Goal: Task Accomplishment & Management: Manage account settings

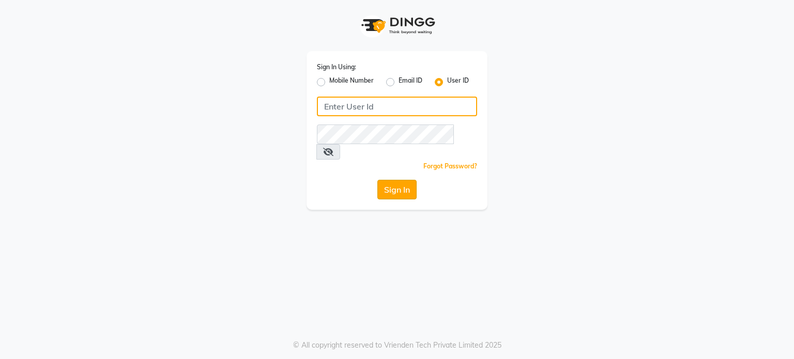
type input "punehaircompany"
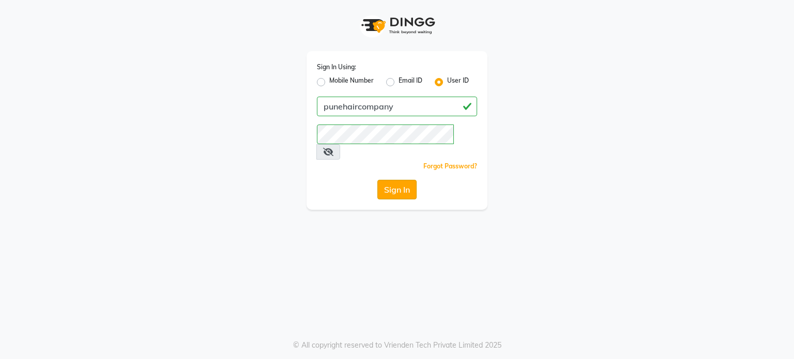
click at [396, 180] on button "Sign In" at bounding box center [396, 190] width 39 height 20
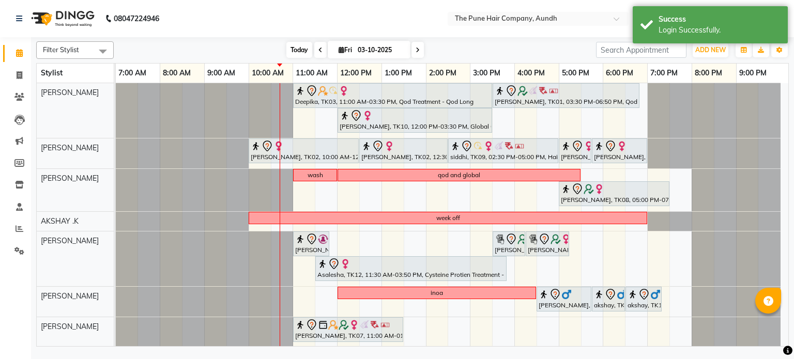
click at [294, 47] on span "Today" at bounding box center [299, 50] width 26 height 16
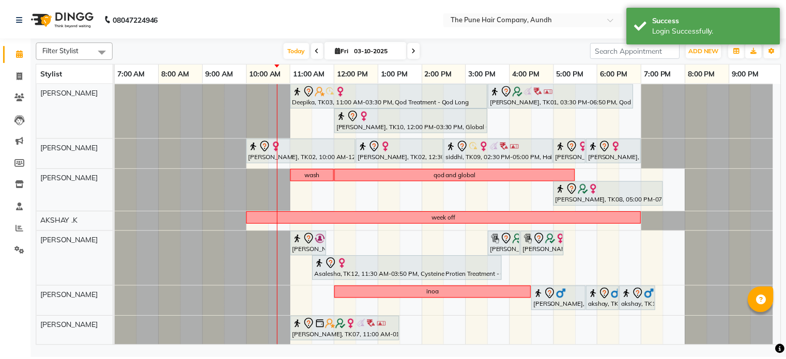
scroll to position [52, 0]
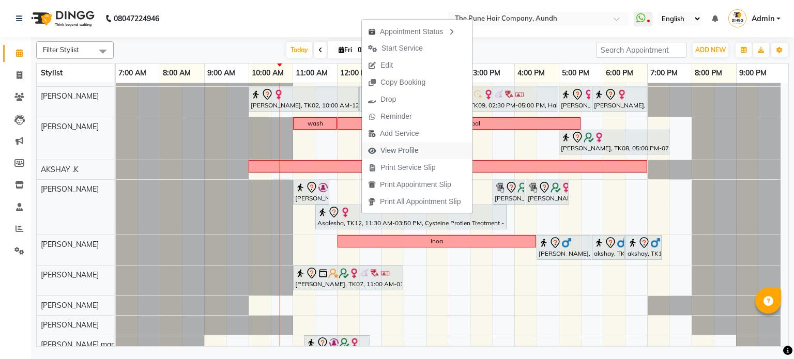
click at [407, 152] on span "View Profile" at bounding box center [399, 150] width 38 height 11
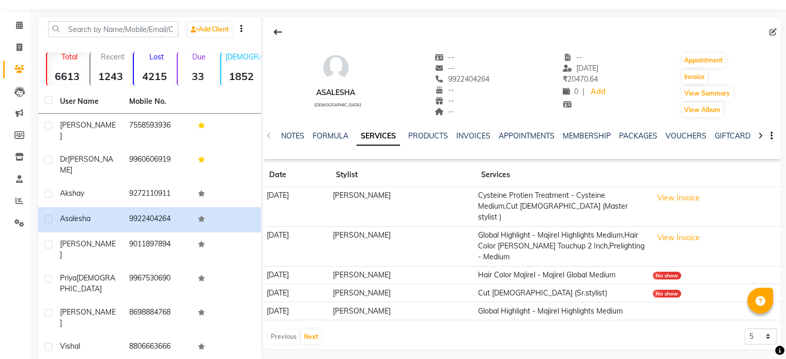
scroll to position [52, 0]
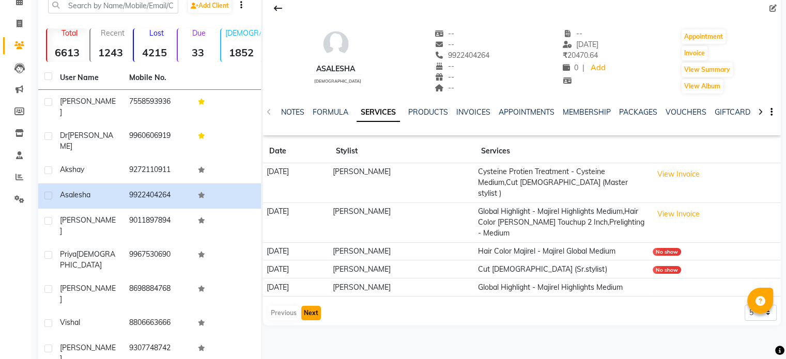
click at [315, 306] on button "Next" at bounding box center [311, 313] width 20 height 14
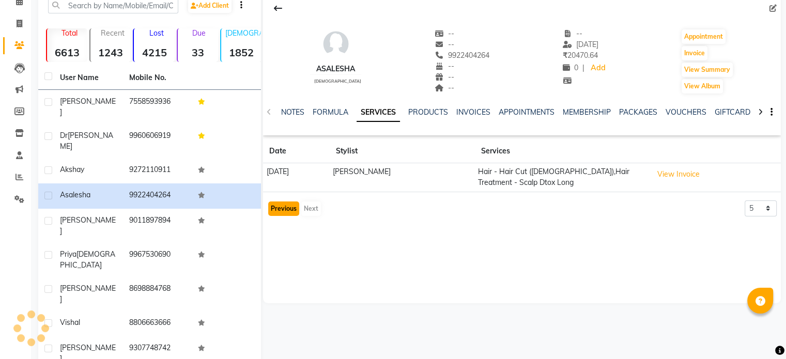
click at [283, 206] on button "Previous" at bounding box center [283, 208] width 31 height 14
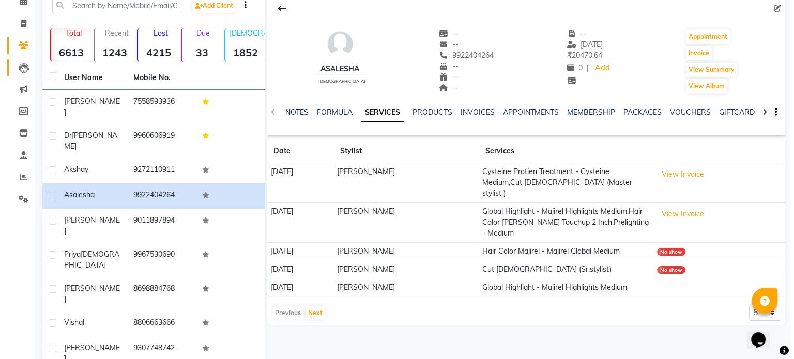
scroll to position [0, 0]
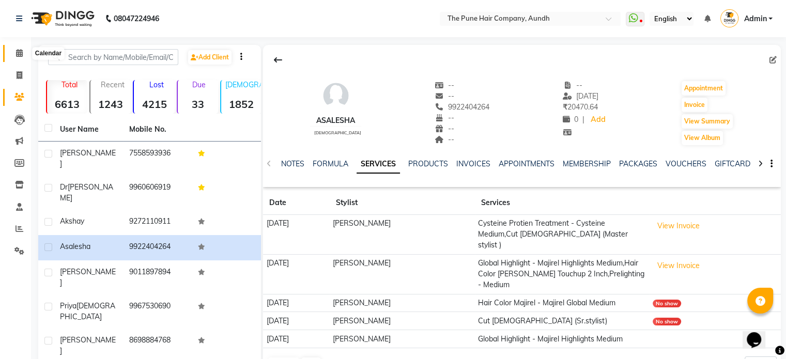
click at [17, 50] on icon at bounding box center [19, 53] width 7 height 8
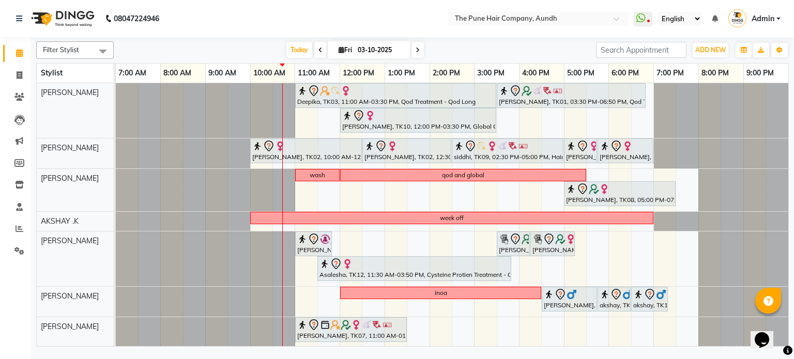
click at [417, 48] on icon at bounding box center [417, 50] width 4 height 6
type input "04-10-2025"
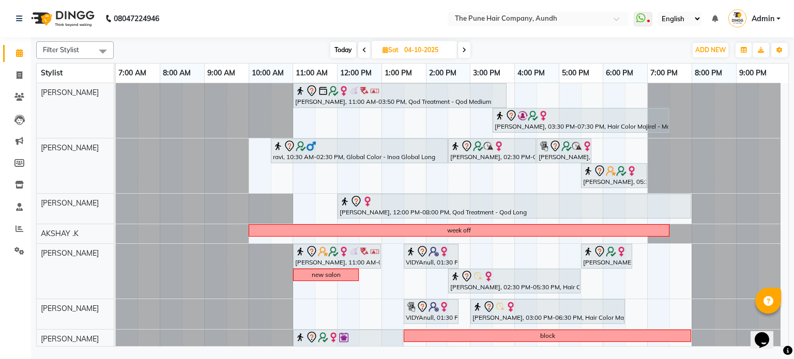
click at [608, 102] on div "Ujwal, 11:00 AM-03:50 PM, Qod Treatment - Qod Medium Gunjan Aror, 03:30 PM-07:3…" at bounding box center [452, 271] width 672 height 377
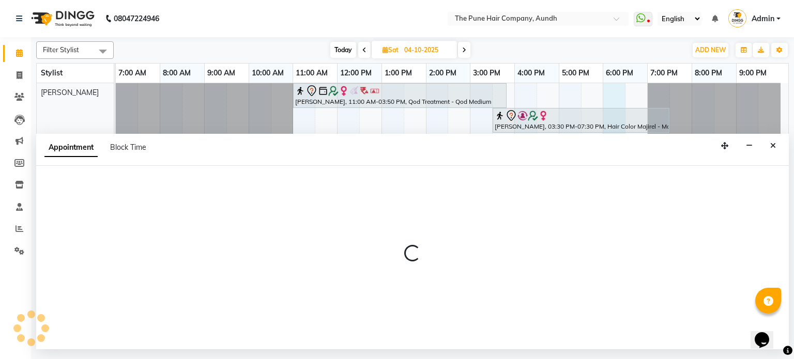
select select "3338"
select select "1080"
select select "tentative"
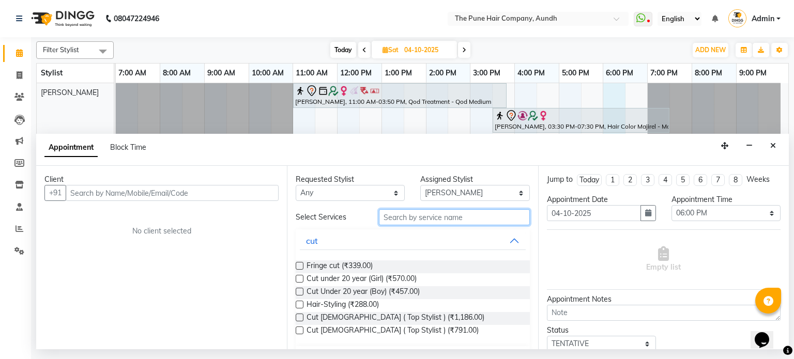
drag, startPoint x: 421, startPoint y: 218, endPoint x: 415, endPoint y: 219, distance: 5.7
click at [421, 218] on input "text" at bounding box center [454, 217] width 151 height 16
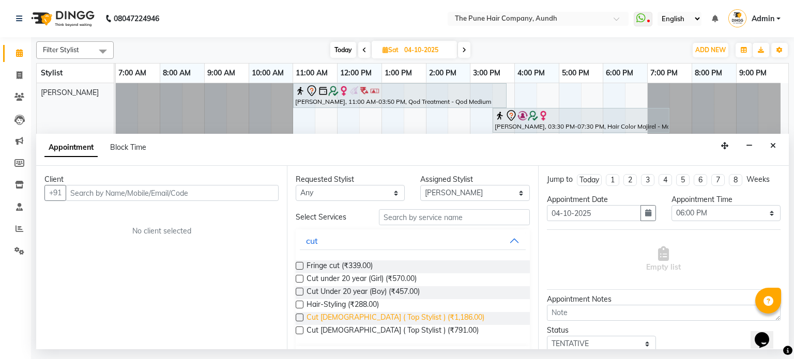
click at [330, 318] on span "Cut [DEMOGRAPHIC_DATA] ( Top Stylist ) (₹1,186.00)" at bounding box center [395, 318] width 178 height 13
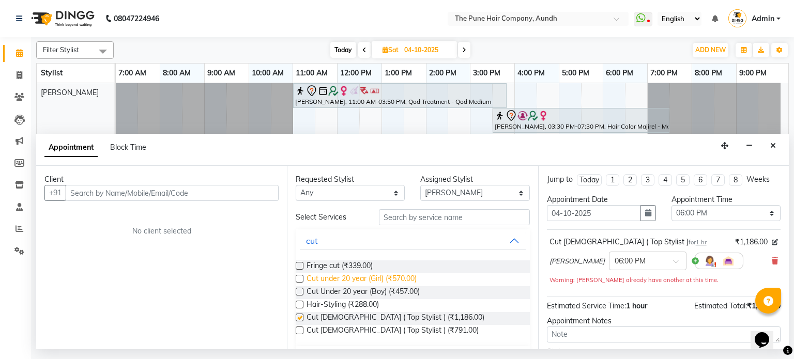
checkbox input "false"
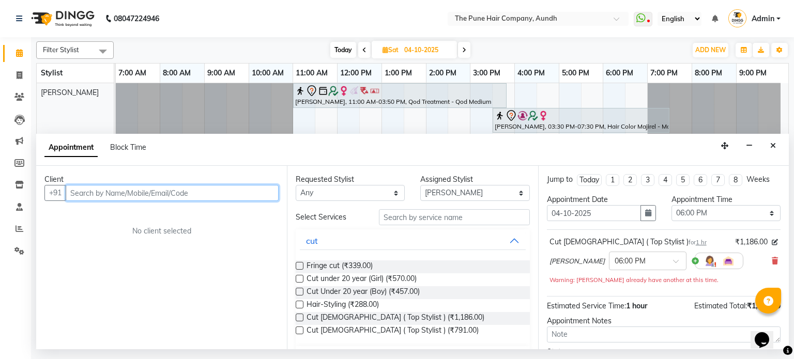
click at [252, 186] on input "text" at bounding box center [172, 193] width 213 height 16
type input "8237028034"
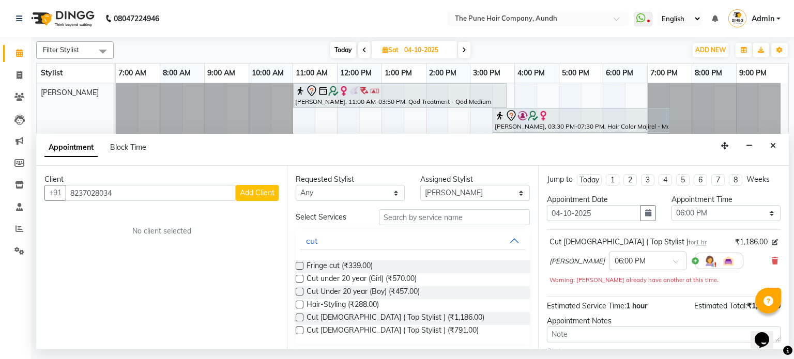
click at [260, 198] on button "Add Client" at bounding box center [257, 193] width 43 height 16
select select "22"
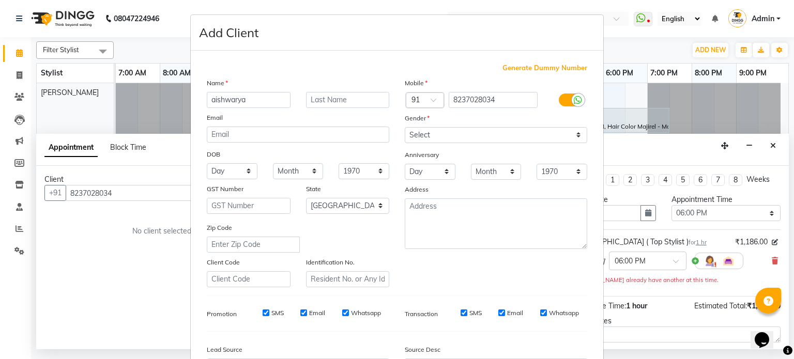
type input "aishwarya"
click at [323, 99] on input "text" at bounding box center [348, 100] width 84 height 16
type input "[PERSON_NAME]"
click at [479, 141] on select "Select Male Female Other Prefer Not To Say" at bounding box center [496, 135] width 182 height 16
select select "[DEMOGRAPHIC_DATA]"
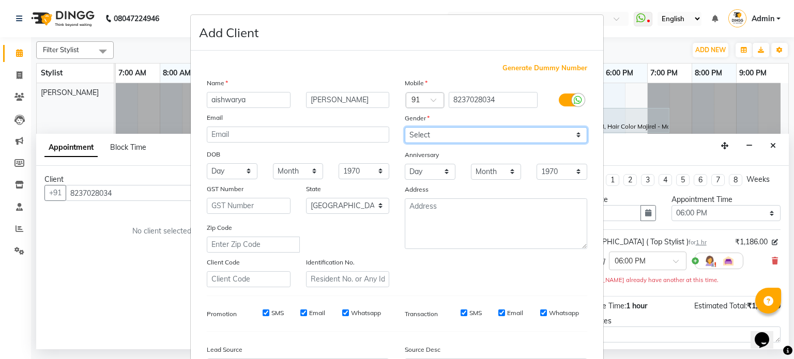
click at [405, 128] on select "Select Male Female Other Prefer Not To Say" at bounding box center [496, 135] width 182 height 16
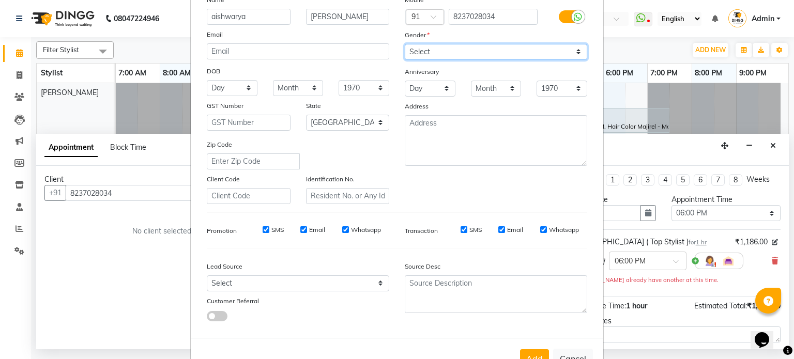
scroll to position [122, 0]
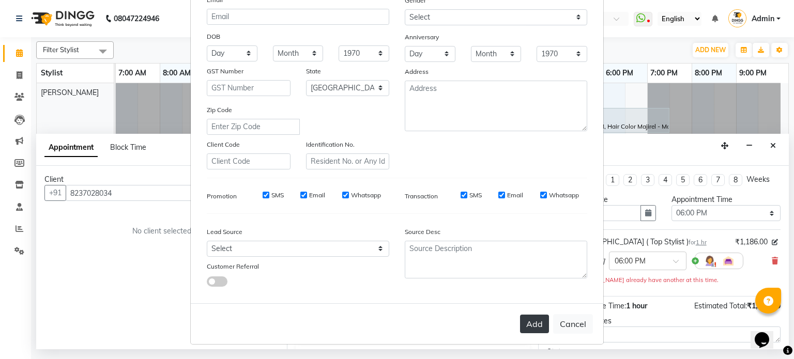
drag, startPoint x: 528, startPoint y: 322, endPoint x: 549, endPoint y: 316, distance: 20.9
click at [529, 322] on button "Add" at bounding box center [534, 324] width 29 height 19
select select
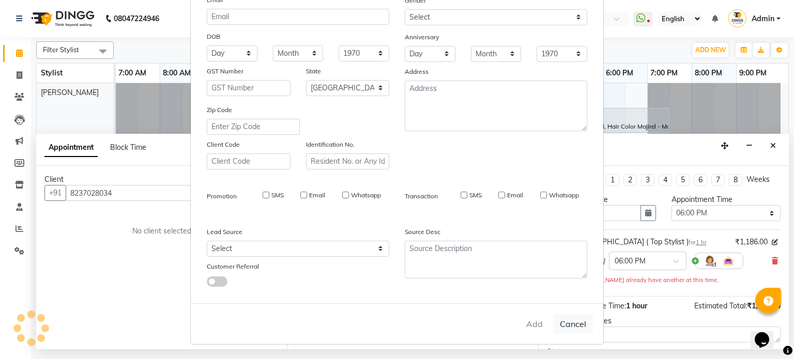
select select "null"
select select
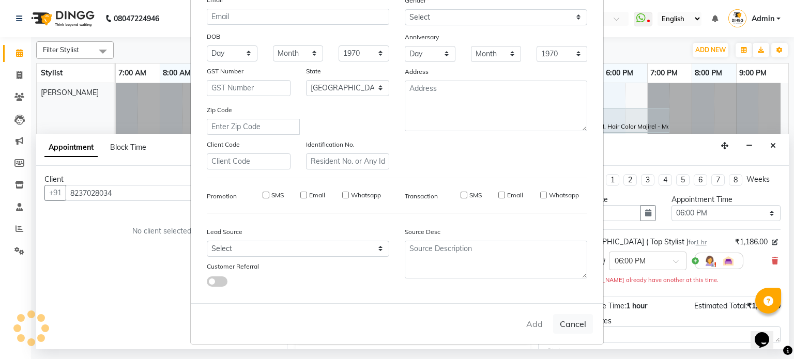
checkbox input "false"
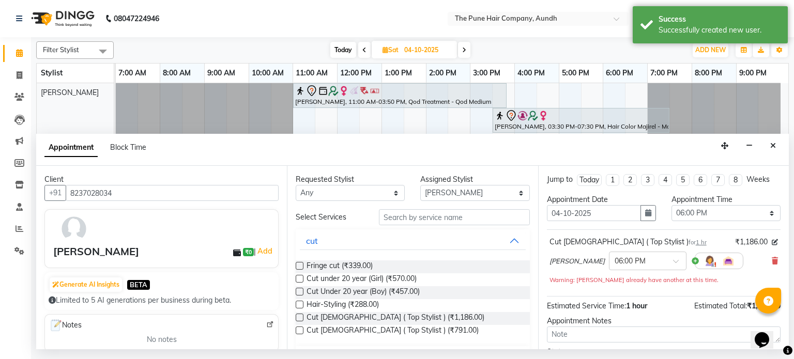
scroll to position [89, 0]
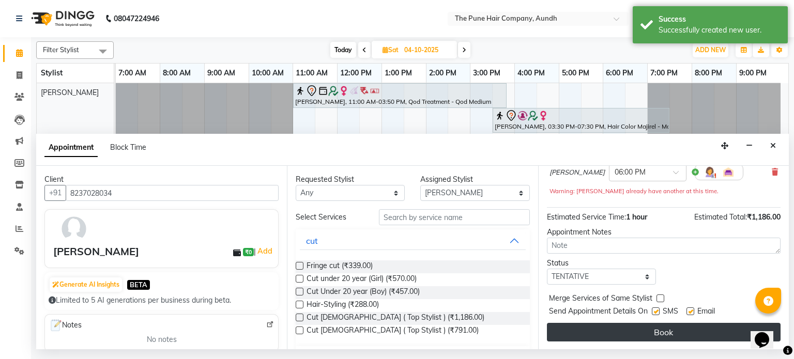
click at [632, 328] on button "Book" at bounding box center [664, 332] width 234 height 19
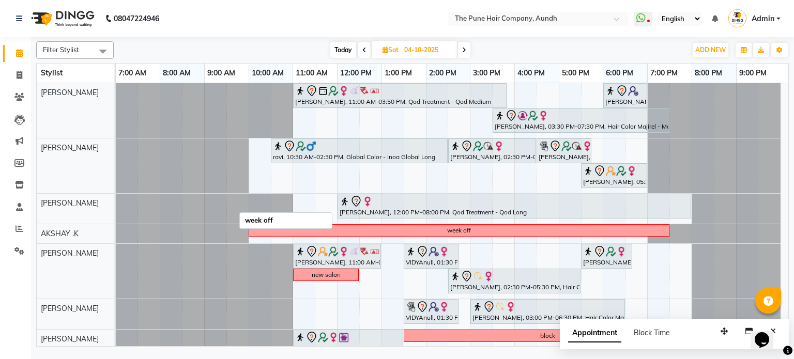
scroll to position [112, 0]
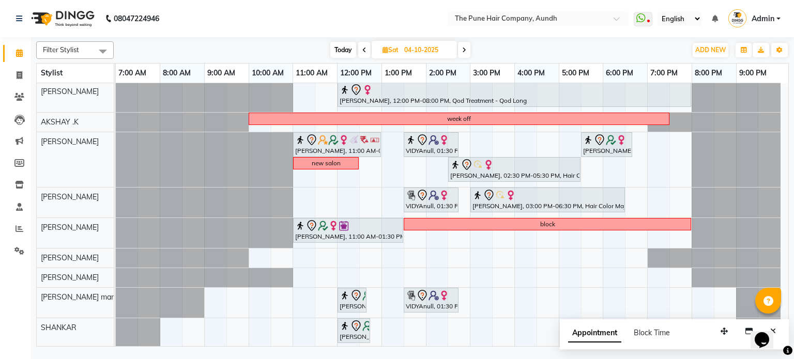
click at [341, 53] on span "Today" at bounding box center [343, 50] width 26 height 16
type input "03-10-2025"
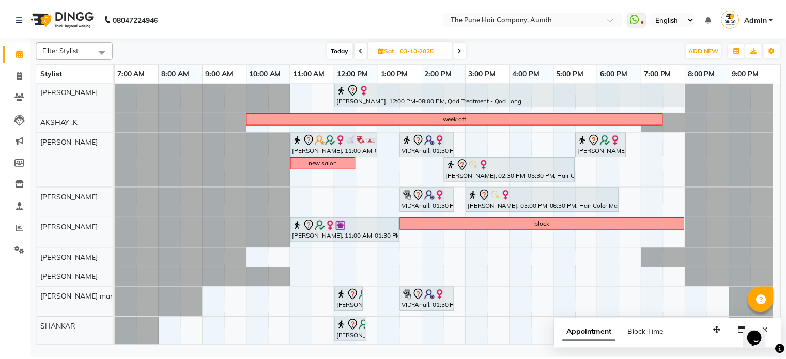
scroll to position [0, 0]
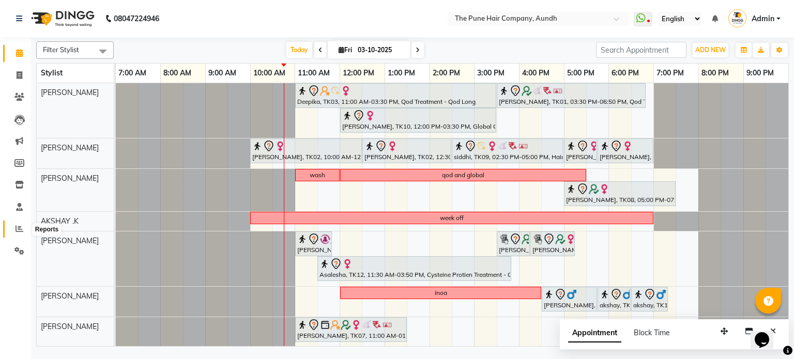
click at [18, 231] on icon at bounding box center [19, 229] width 8 height 8
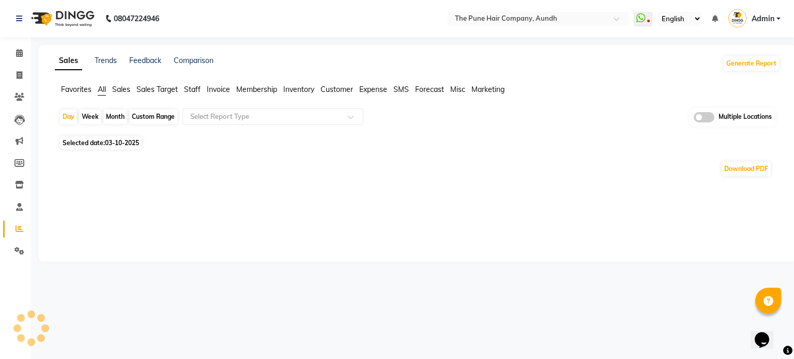
click at [114, 115] on div "Month" at bounding box center [115, 117] width 24 height 14
select select "10"
select select "2025"
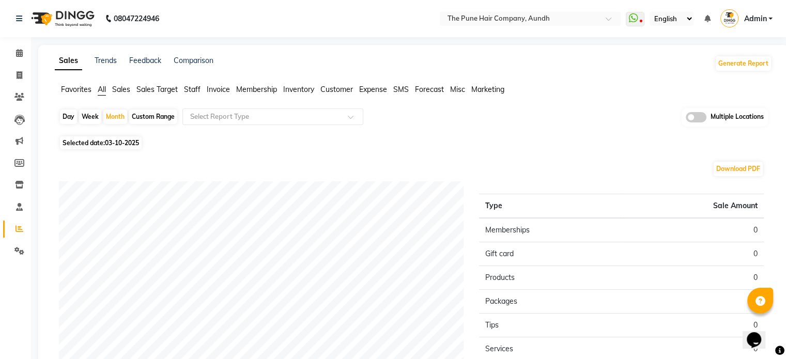
drag, startPoint x: 111, startPoint y: 113, endPoint x: 108, endPoint y: 134, distance: 21.4
click at [111, 113] on div "Month" at bounding box center [115, 117] width 24 height 14
select select "10"
select select "2025"
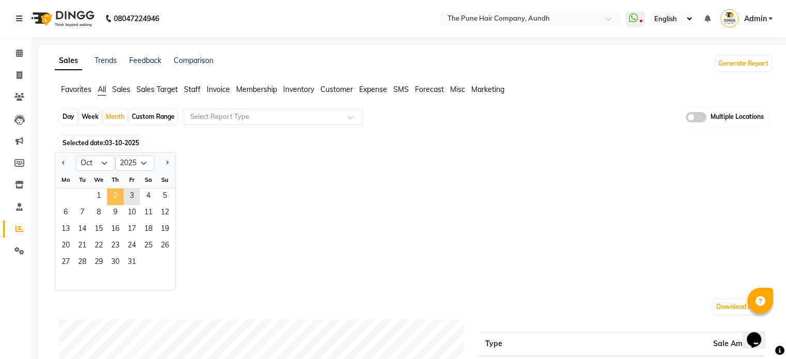
click at [107, 197] on span "2" at bounding box center [115, 197] width 17 height 17
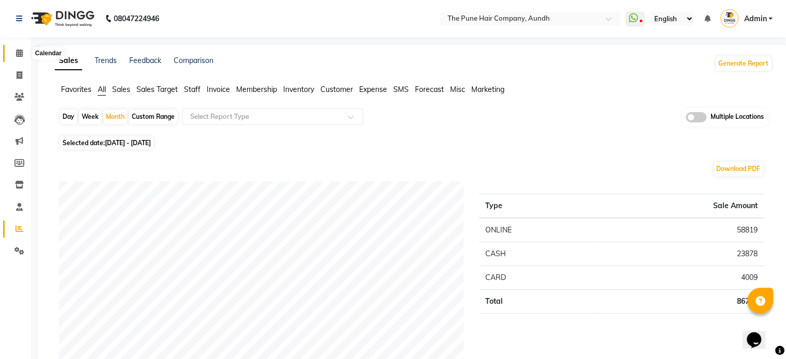
click at [16, 55] on icon at bounding box center [19, 53] width 7 height 8
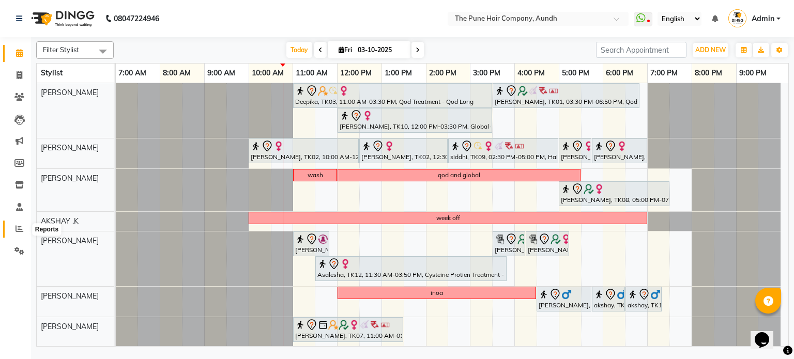
click at [12, 227] on span at bounding box center [19, 229] width 18 height 12
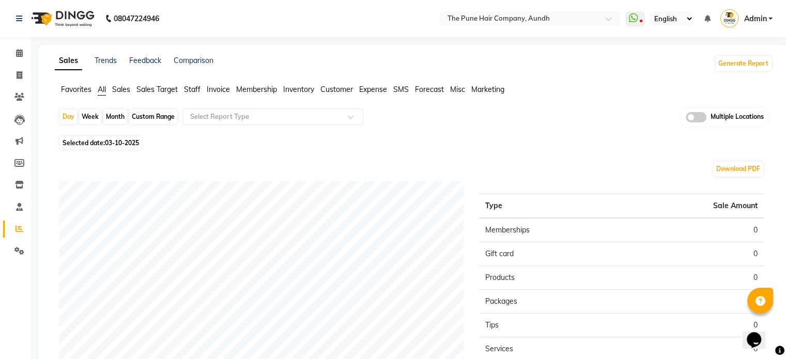
click at [117, 117] on div "Month" at bounding box center [115, 117] width 24 height 14
select select "10"
select select "2025"
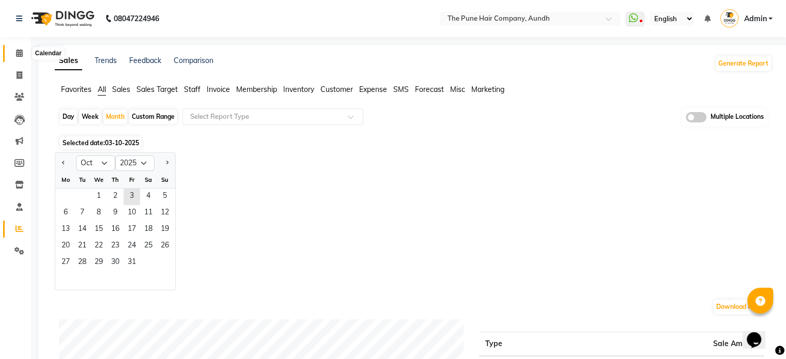
click at [16, 50] on icon at bounding box center [19, 53] width 7 height 8
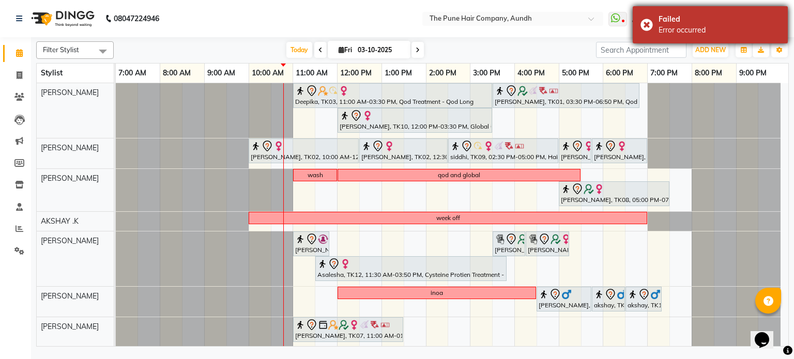
click at [650, 24] on div "Failed Error occurred" at bounding box center [709, 24] width 155 height 37
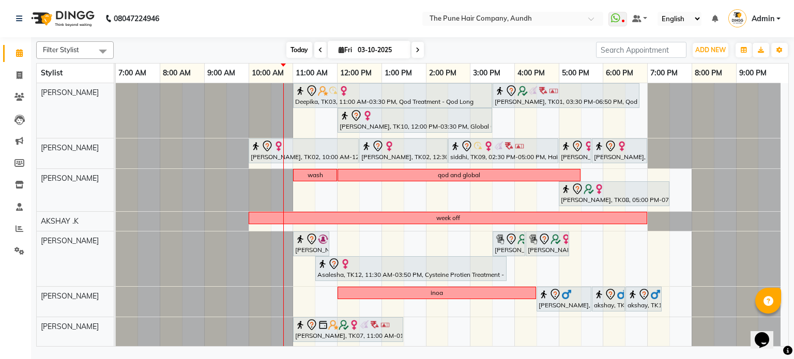
click at [290, 53] on span "Today" at bounding box center [299, 50] width 26 height 16
click at [300, 55] on span "Today" at bounding box center [299, 50] width 26 height 16
click at [413, 51] on span at bounding box center [417, 50] width 12 height 16
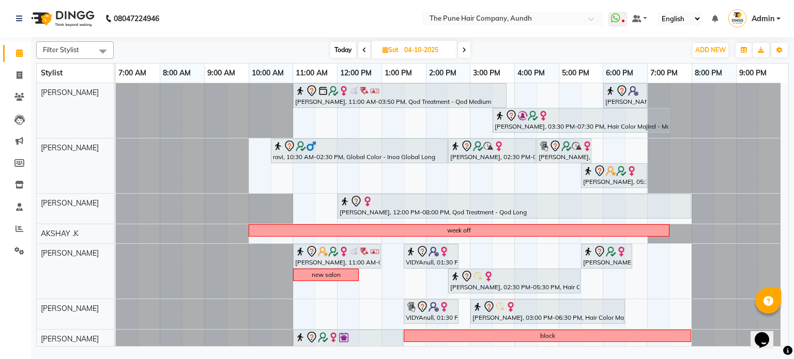
click at [467, 52] on span at bounding box center [464, 50] width 12 height 16
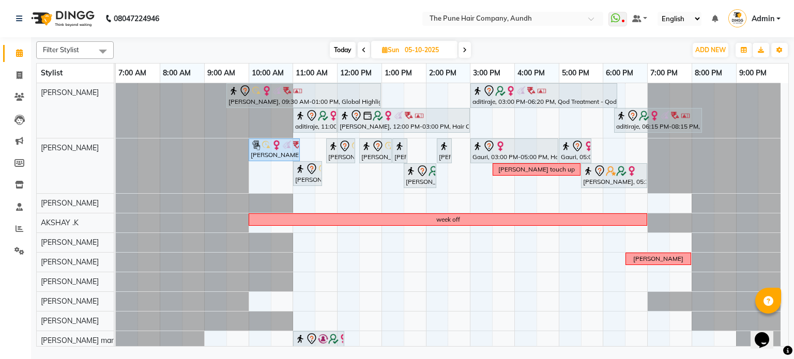
click at [461, 57] on span at bounding box center [464, 50] width 12 height 16
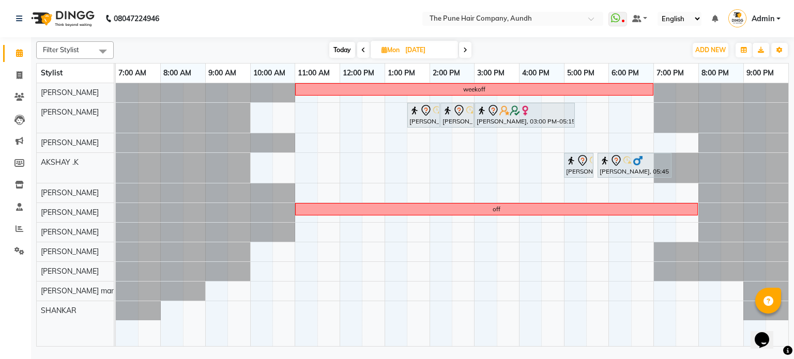
click at [359, 50] on span at bounding box center [363, 50] width 12 height 16
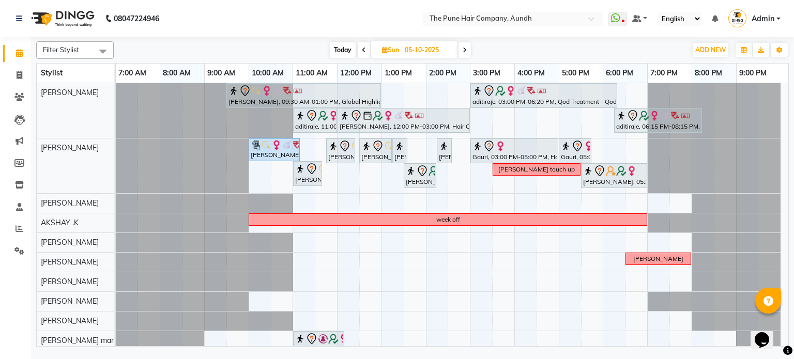
click at [462, 51] on icon at bounding box center [464, 50] width 4 height 6
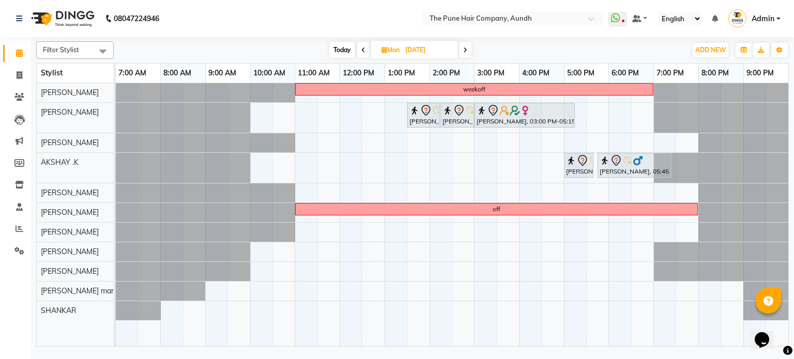
click at [462, 51] on span at bounding box center [465, 50] width 12 height 16
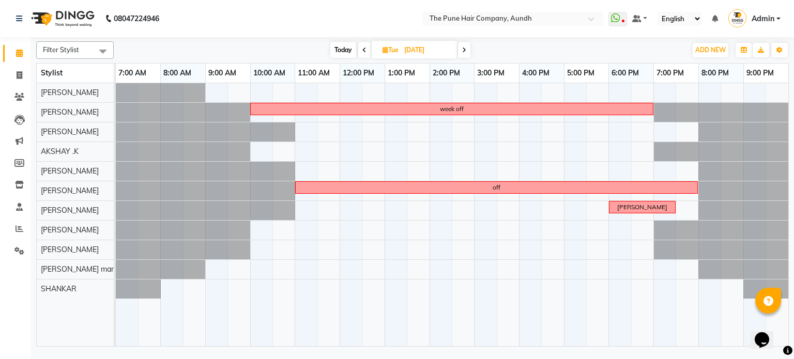
click at [462, 51] on icon at bounding box center [464, 50] width 4 height 6
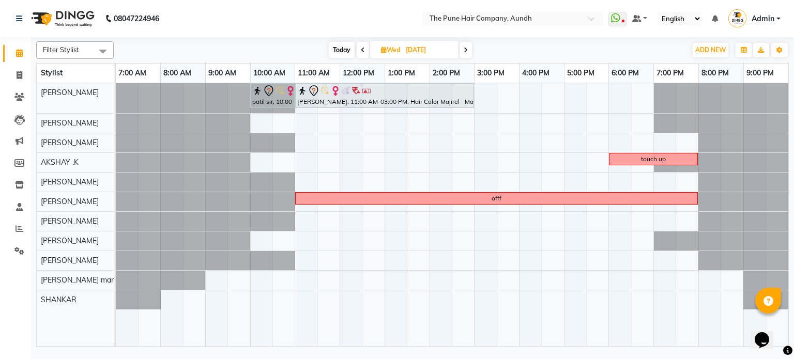
click at [463, 56] on span at bounding box center [465, 50] width 12 height 16
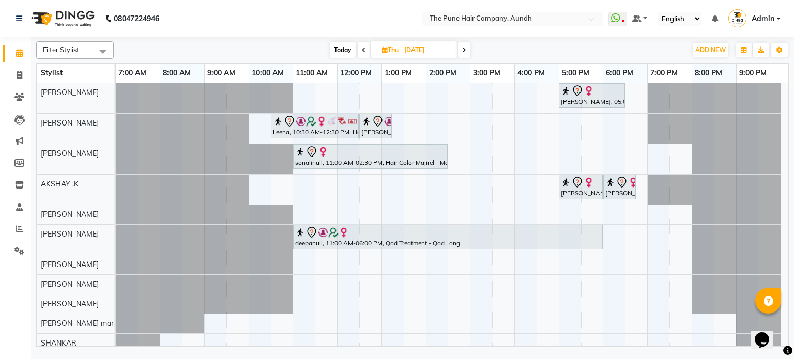
click at [462, 53] on span at bounding box center [464, 50] width 12 height 16
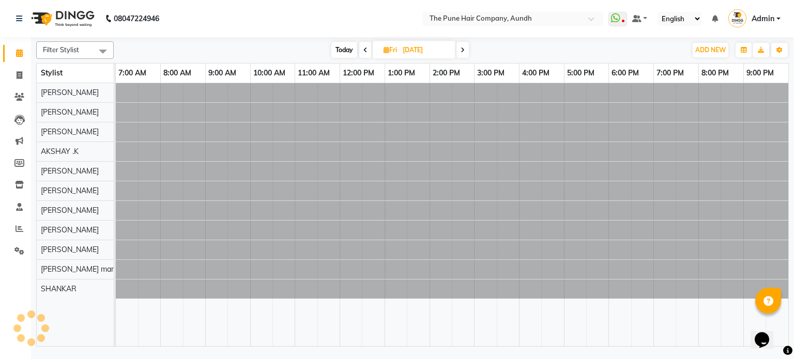
type input "[DATE]"
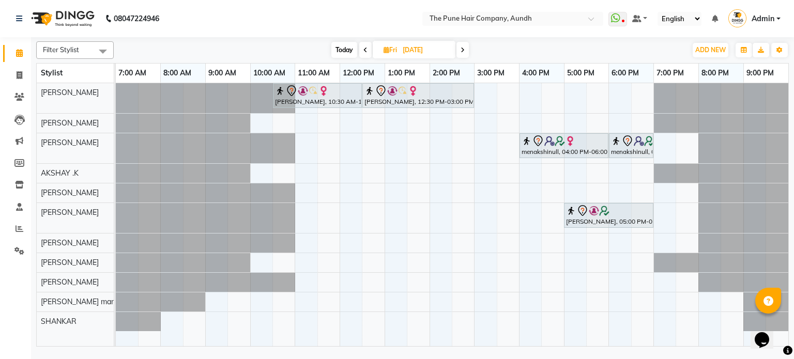
click at [407, 55] on input "[DATE]" at bounding box center [425, 49] width 52 height 15
select select "10"
select select "2025"
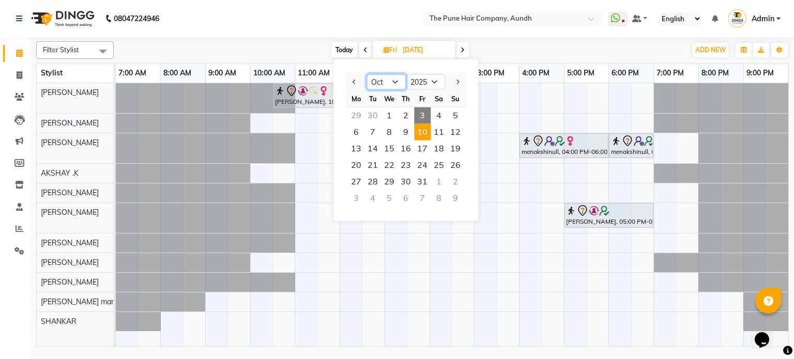
click at [387, 80] on select "Jan Feb Mar Apr May Jun Jul Aug Sep Oct Nov Dec" at bounding box center [385, 81] width 39 height 15
select select "12"
click at [366, 74] on select "Jan Feb Mar Apr May Jun Jul Aug Sep Oct Nov Dec" at bounding box center [385, 81] width 39 height 15
click at [366, 114] on span "2" at bounding box center [372, 115] width 17 height 17
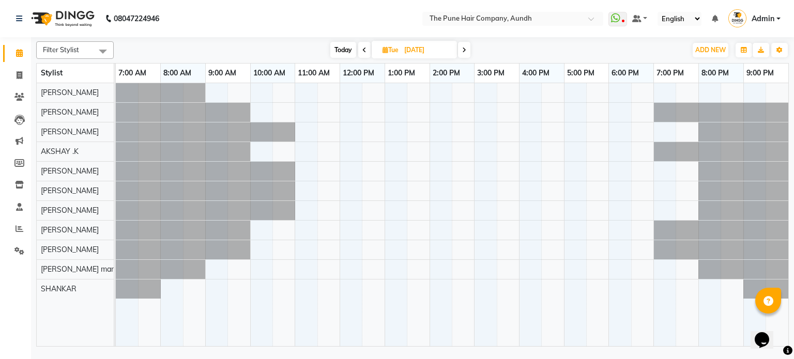
click at [462, 47] on icon at bounding box center [464, 50] width 4 height 6
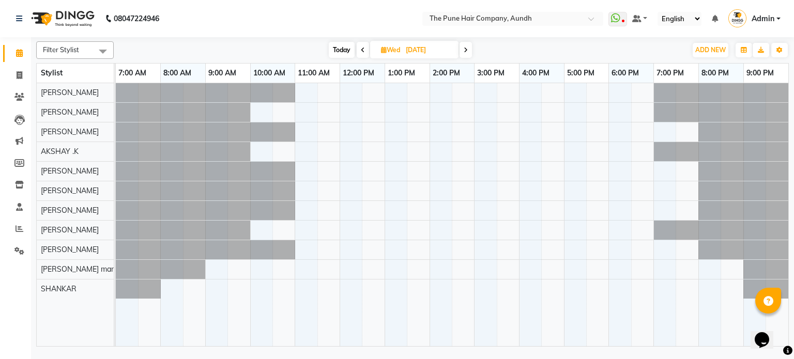
click at [363, 51] on icon at bounding box center [363, 50] width 4 height 6
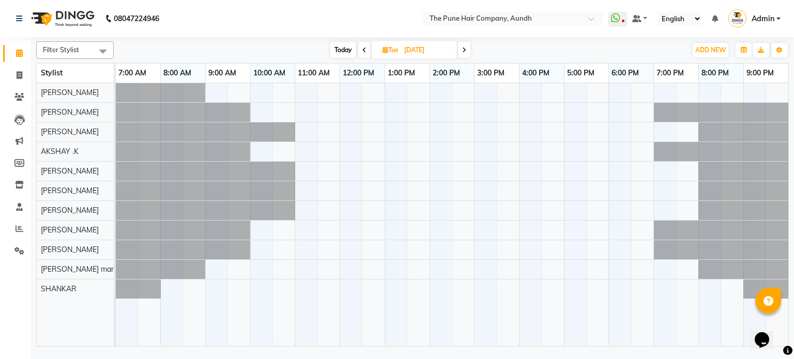
click at [332, 45] on span "Today" at bounding box center [343, 50] width 26 height 16
type input "03-10-2025"
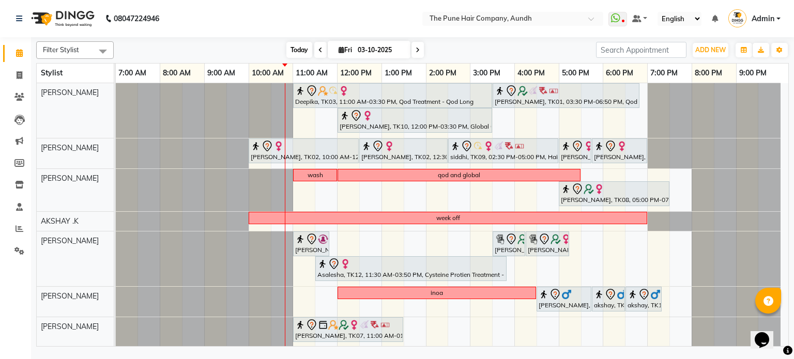
click at [287, 53] on span "Today" at bounding box center [299, 50] width 26 height 16
click at [289, 47] on span "Today" at bounding box center [299, 50] width 26 height 16
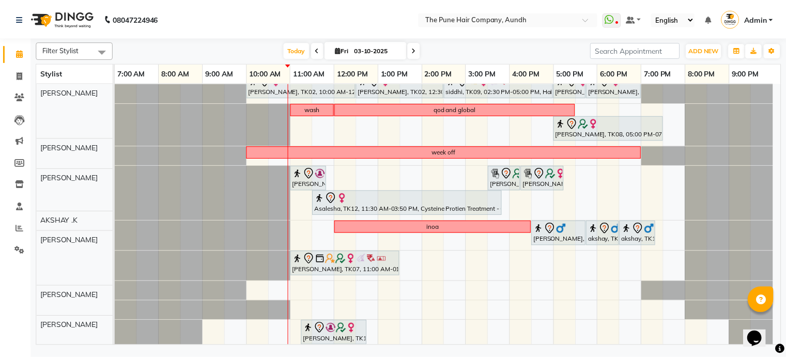
scroll to position [89, 0]
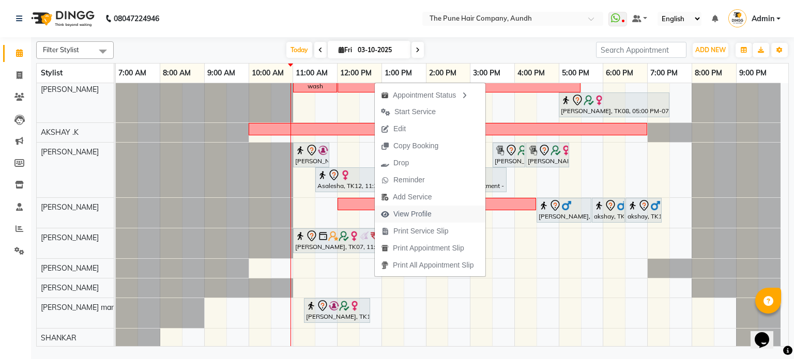
click at [417, 211] on span "View Profile" at bounding box center [412, 214] width 38 height 11
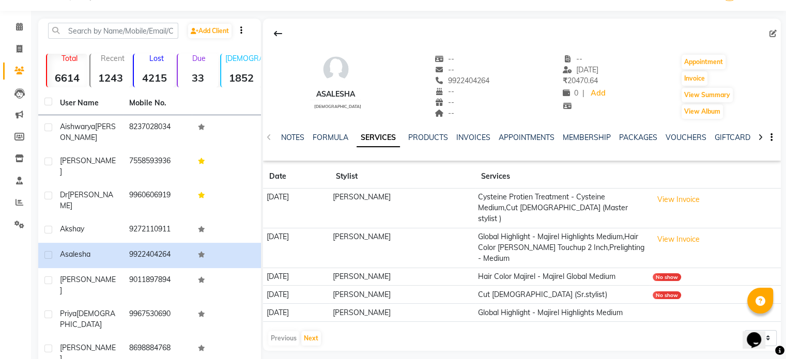
scroll to position [52, 0]
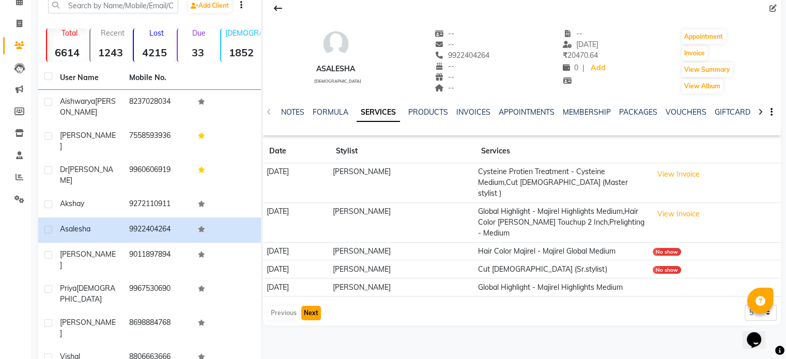
click at [310, 306] on button "Next" at bounding box center [311, 313] width 20 height 14
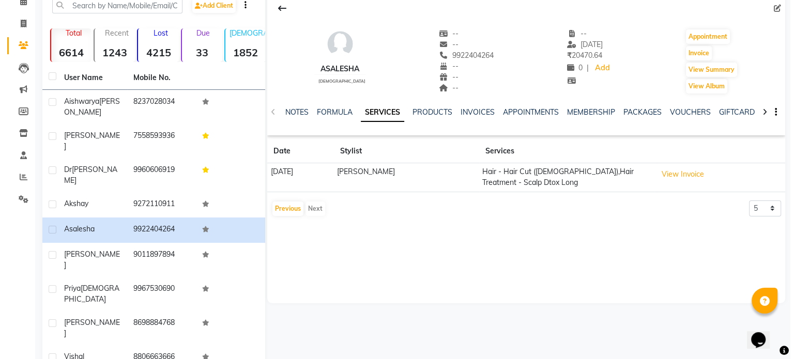
scroll to position [0, 0]
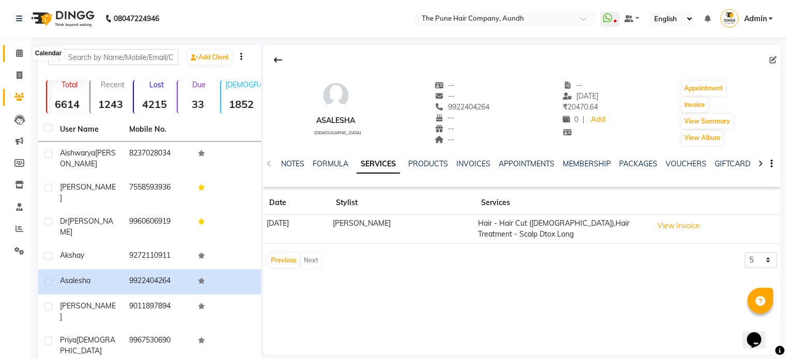
click at [13, 51] on span at bounding box center [19, 54] width 18 height 12
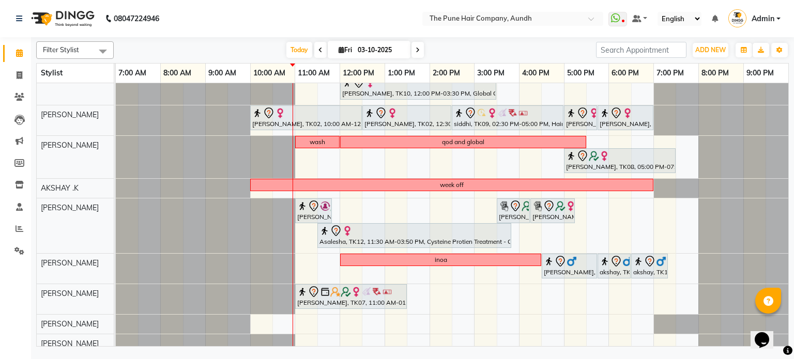
scroll to position [52, 0]
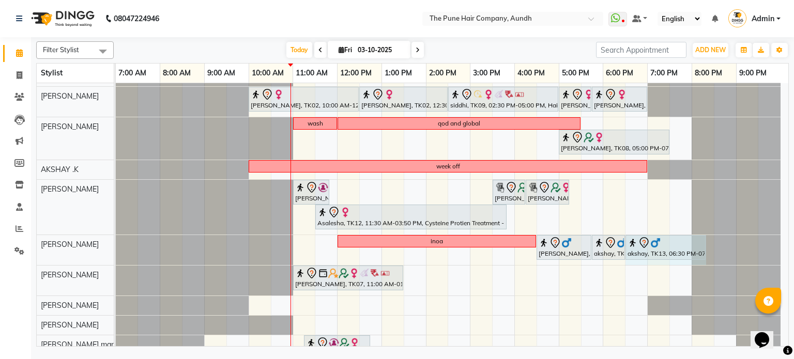
drag, startPoint x: 666, startPoint y: 241, endPoint x: 700, endPoint y: 244, distance: 33.7
click at [116, 244] on div "inoa Mayur, TK11, 04:30 PM-05:45 PM, Cut Male (Master stylist) akshay, TK13, 05…" at bounding box center [116, 250] width 0 height 30
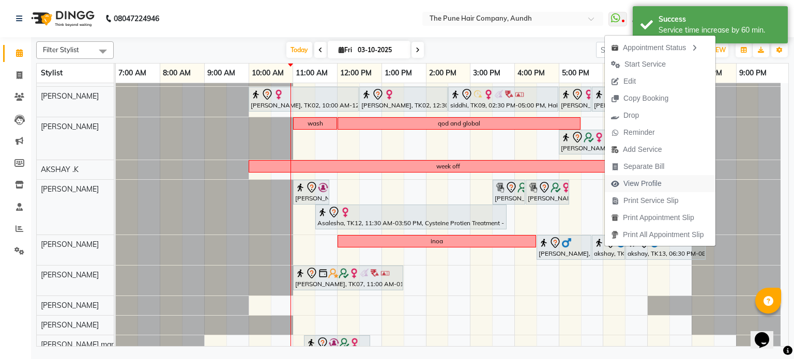
click at [641, 175] on span "View Profile" at bounding box center [635, 183] width 63 height 17
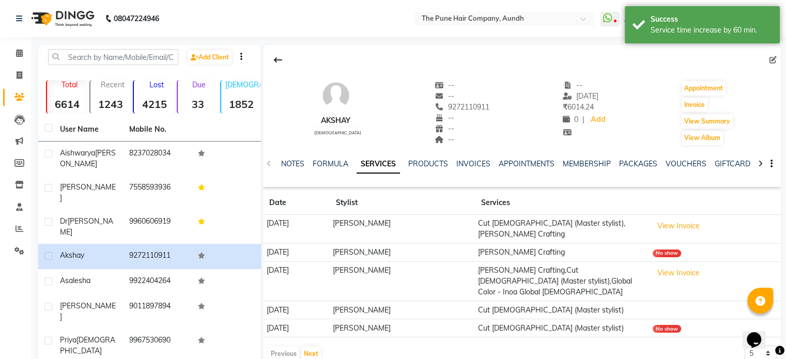
click at [0, 55] on li "Calendar" at bounding box center [15, 53] width 31 height 22
click at [13, 52] on span at bounding box center [19, 54] width 18 height 12
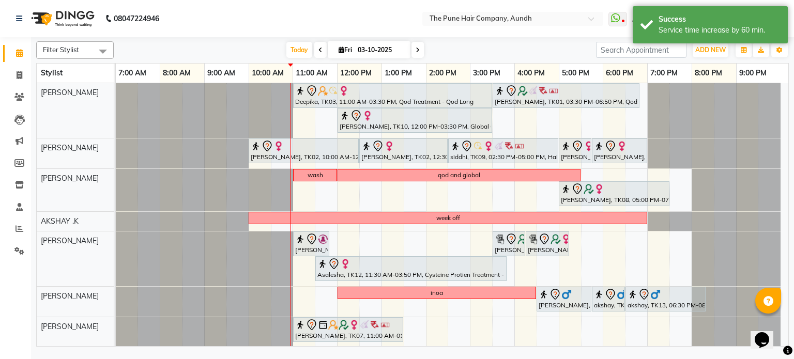
scroll to position [89, 0]
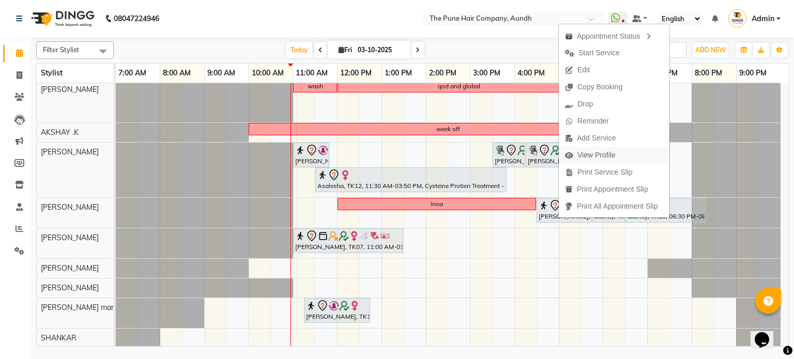
click at [591, 154] on span "View Profile" at bounding box center [596, 155] width 38 height 11
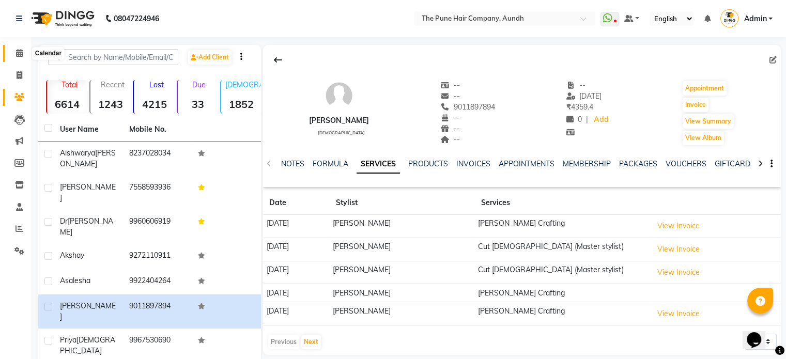
click at [18, 52] on icon at bounding box center [19, 53] width 7 height 8
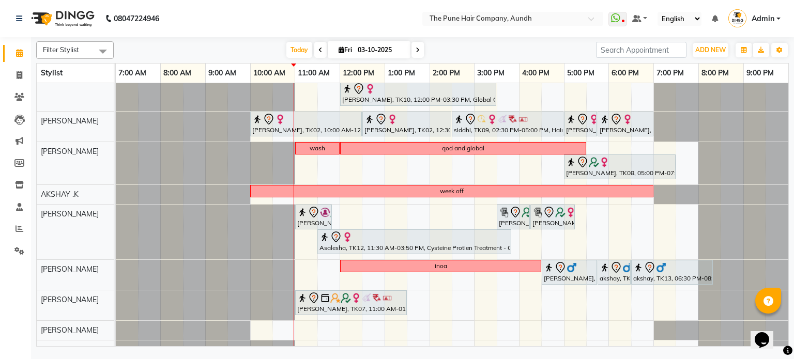
scroll to position [52, 0]
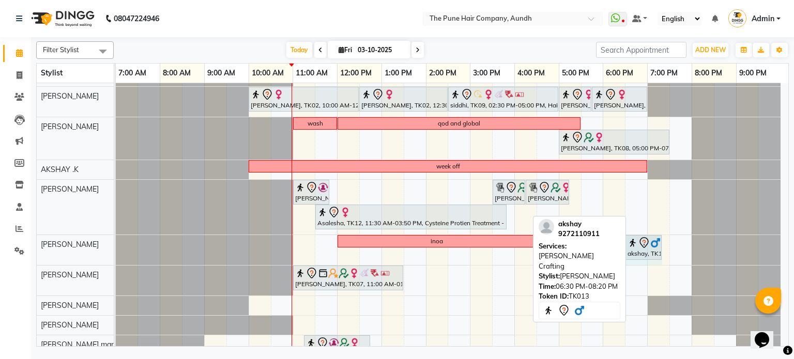
drag, startPoint x: 710, startPoint y: 242, endPoint x: 658, endPoint y: 246, distance: 52.4
click at [116, 246] on div "inoa Mayur, TK11, 04:30 PM-05:45 PM, Cut Male (Master stylist) akshay, TK13, 05…" at bounding box center [116, 250] width 0 height 30
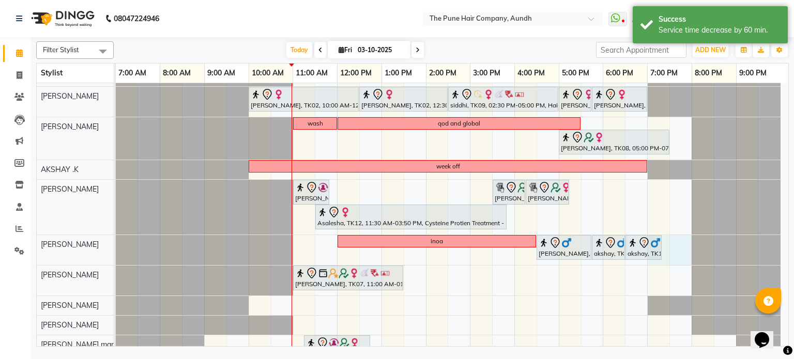
drag, startPoint x: 667, startPoint y: 245, endPoint x: 679, endPoint y: 247, distance: 12.5
click at [679, 247] on div "Deepika, TK03, 11:00 AM-03:30 PM, Qod Treatment - Qod Long ANJALI DEO, TK01, 03…" at bounding box center [452, 208] width 672 height 353
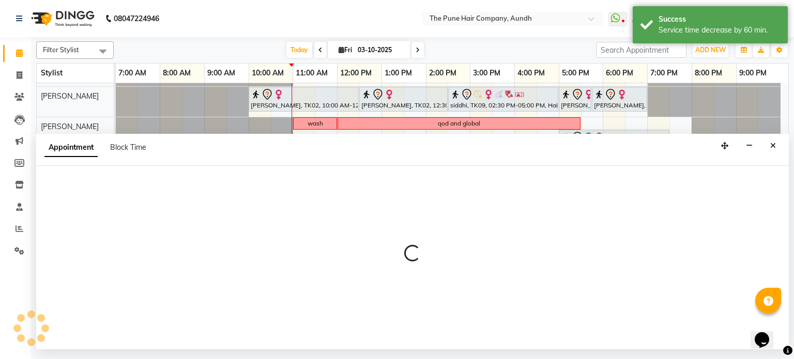
select select "18078"
select select "tentative"
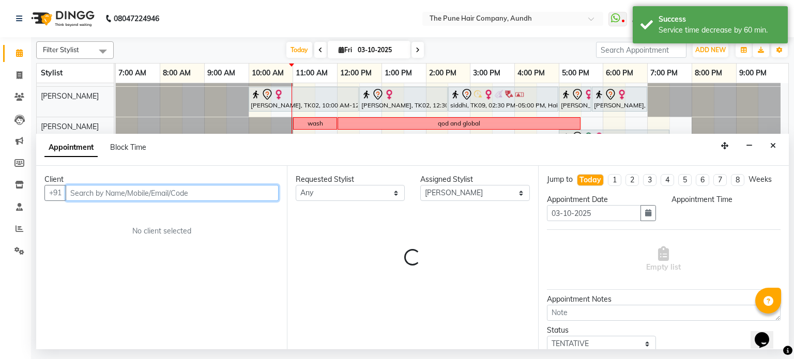
select select "1140"
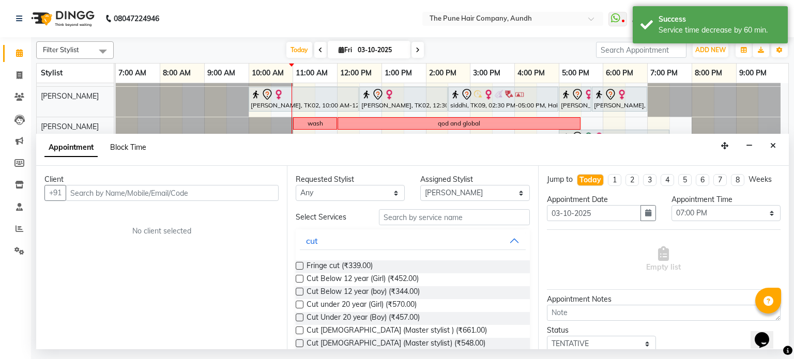
click at [145, 146] on span "Block Time" at bounding box center [128, 147] width 36 height 9
select select "18078"
select select "1140"
select select "1200"
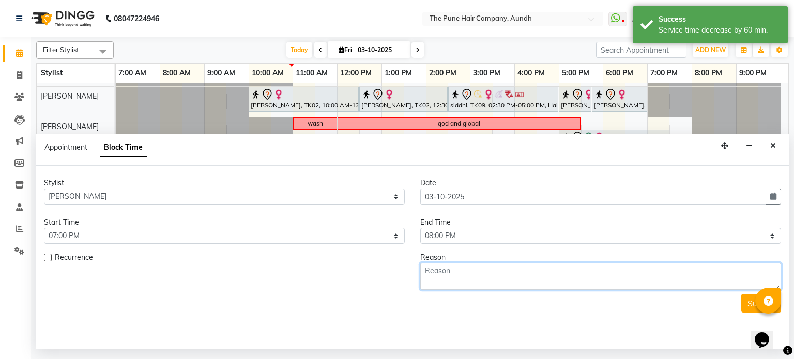
click at [442, 281] on textarea at bounding box center [600, 276] width 361 height 27
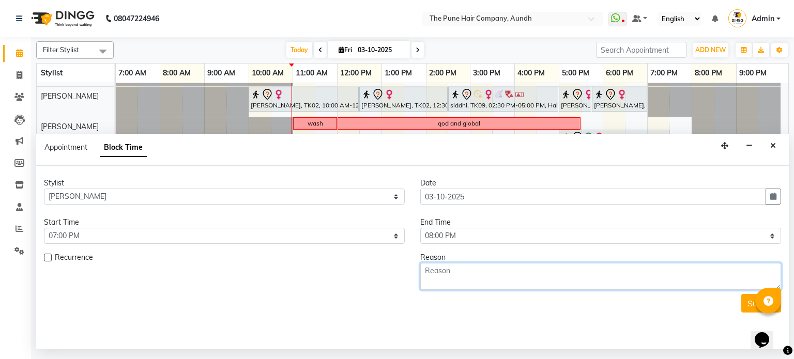
type textarea "v"
type textarea "[PERSON_NAME]"
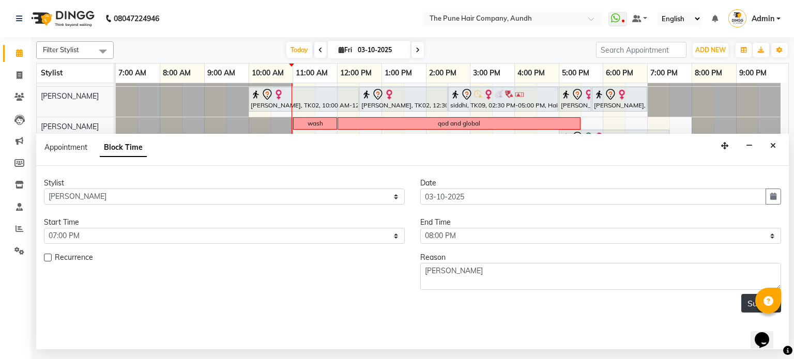
click at [748, 308] on button "Submit" at bounding box center [761, 303] width 40 height 19
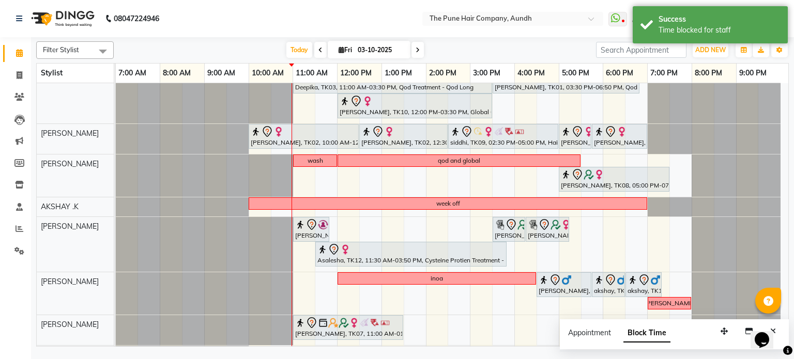
scroll to position [0, 0]
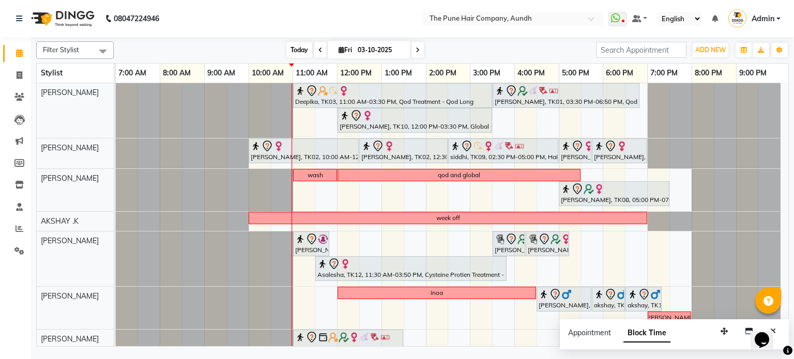
click at [301, 50] on span "Today" at bounding box center [299, 50] width 26 height 16
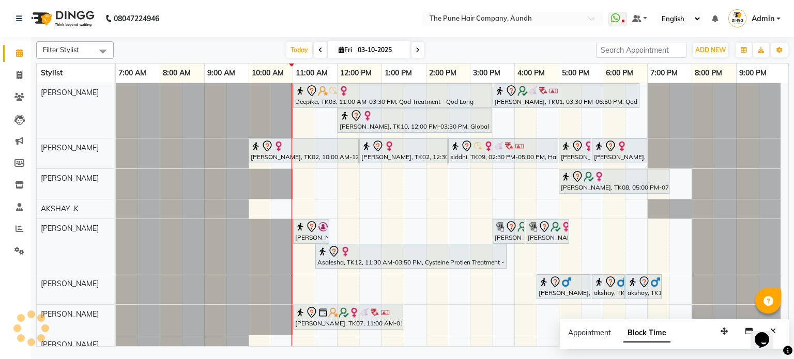
click at [314, 51] on span at bounding box center [320, 50] width 12 height 16
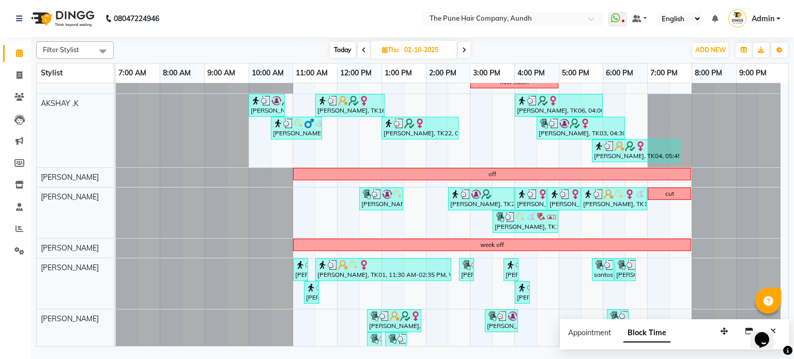
scroll to position [250, 0]
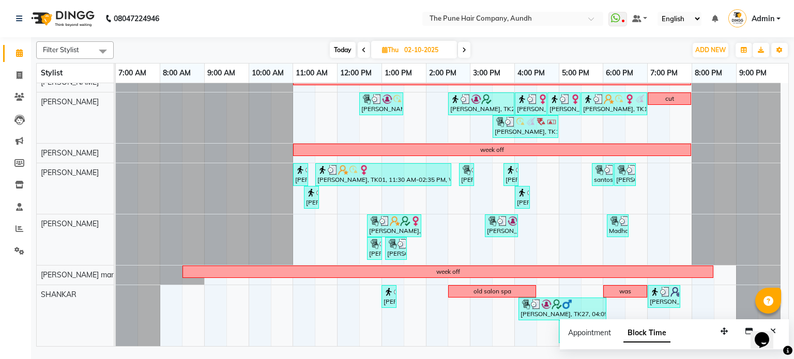
click at [346, 45] on span "Today" at bounding box center [343, 50] width 26 height 16
type input "03-10-2025"
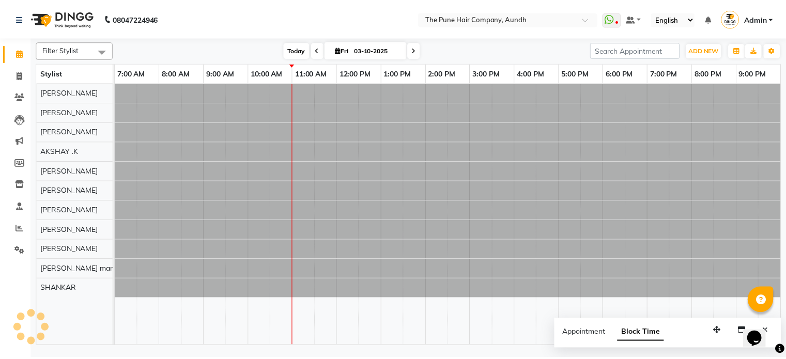
scroll to position [0, 0]
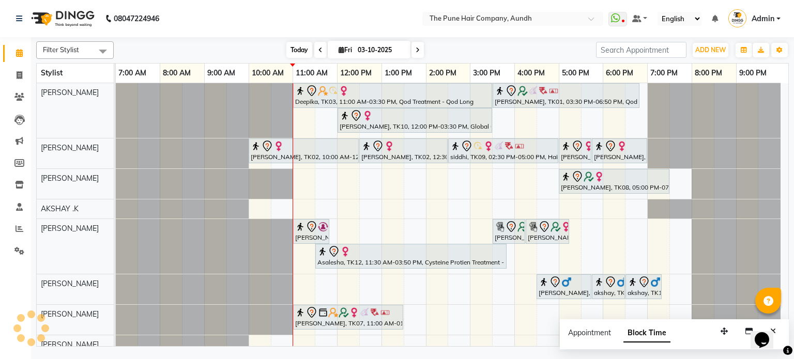
click at [298, 49] on span "Today" at bounding box center [299, 50] width 26 height 16
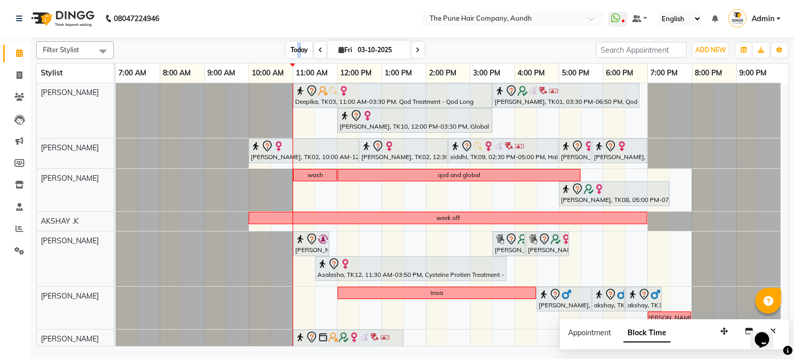
click at [297, 50] on span "Today" at bounding box center [299, 50] width 26 height 16
click at [303, 50] on span "Today" at bounding box center [299, 50] width 26 height 16
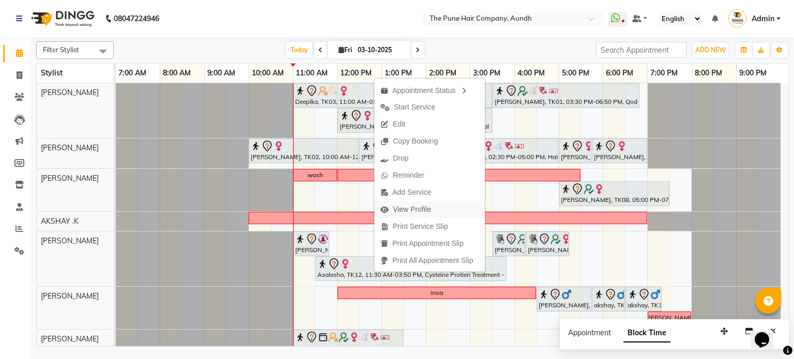
click at [406, 213] on span "View Profile" at bounding box center [412, 209] width 38 height 11
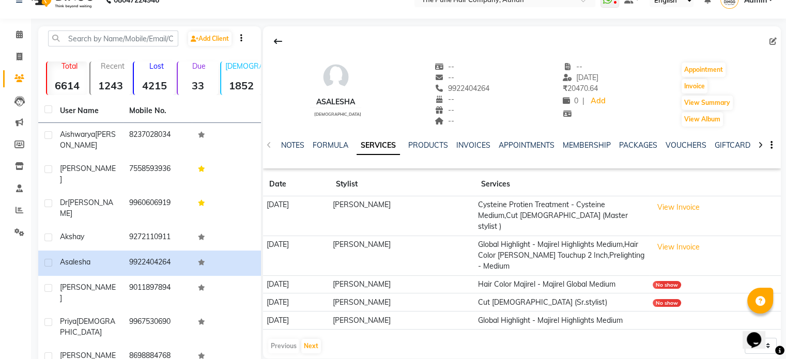
scroll to position [52, 0]
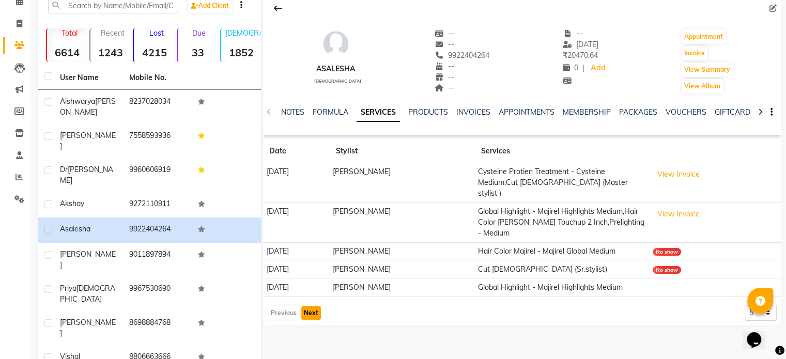
click at [313, 306] on button "Next" at bounding box center [311, 313] width 20 height 14
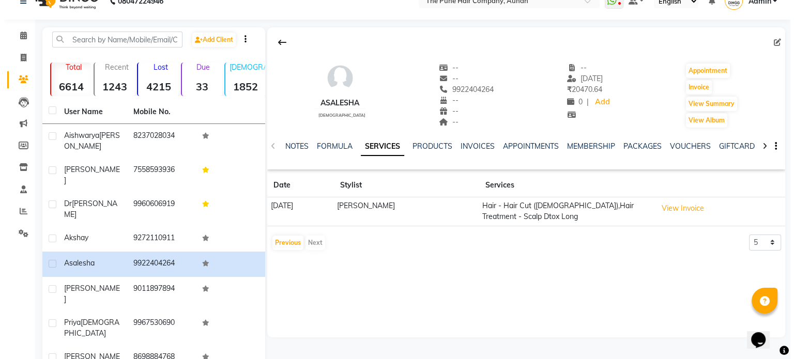
scroll to position [0, 0]
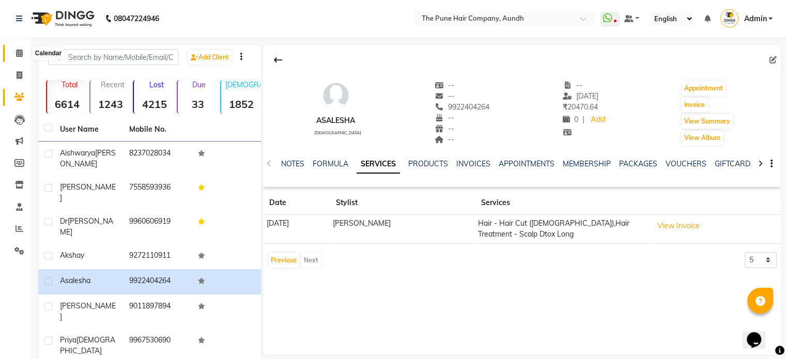
click at [19, 50] on icon at bounding box center [19, 53] width 7 height 8
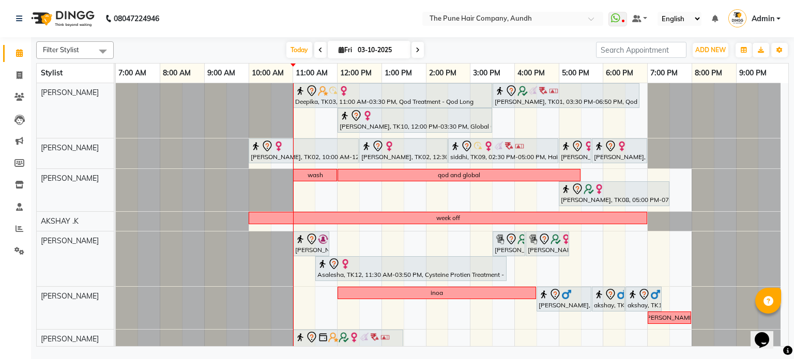
click at [411, 48] on span at bounding box center [417, 50] width 12 height 16
type input "04-10-2025"
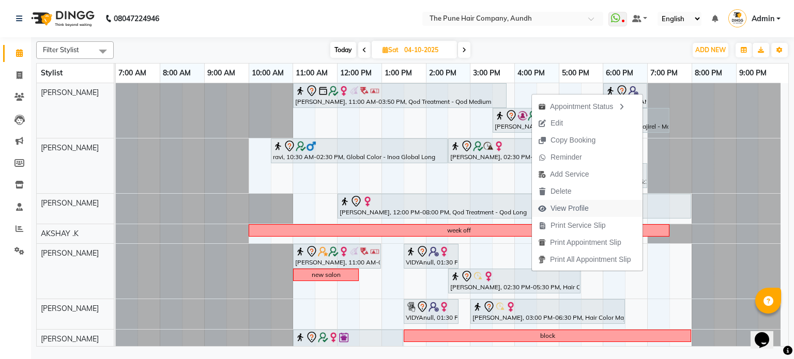
click at [548, 206] on span "View Profile" at bounding box center [563, 208] width 63 height 17
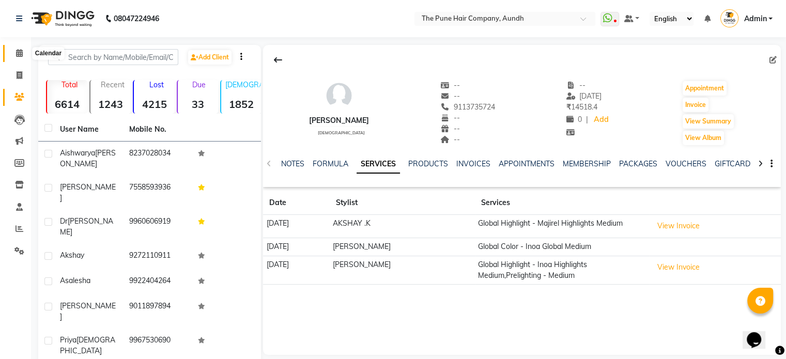
click at [13, 55] on span at bounding box center [19, 54] width 18 height 12
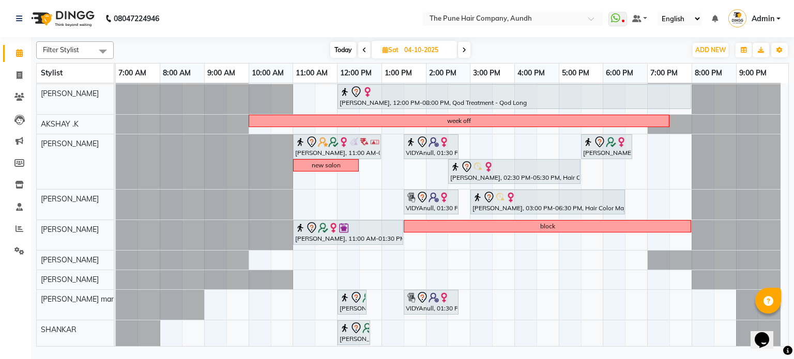
scroll to position [112, 0]
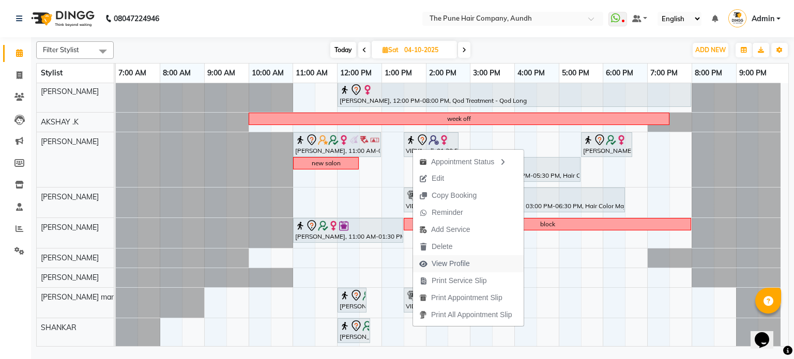
click at [461, 267] on span "View Profile" at bounding box center [450, 263] width 38 height 11
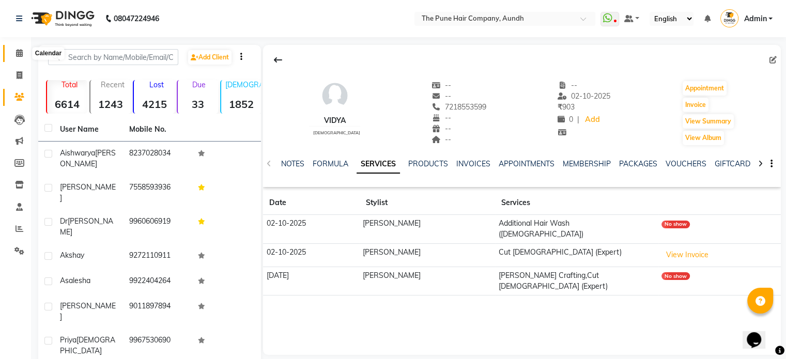
click at [22, 54] on icon at bounding box center [19, 53] width 7 height 8
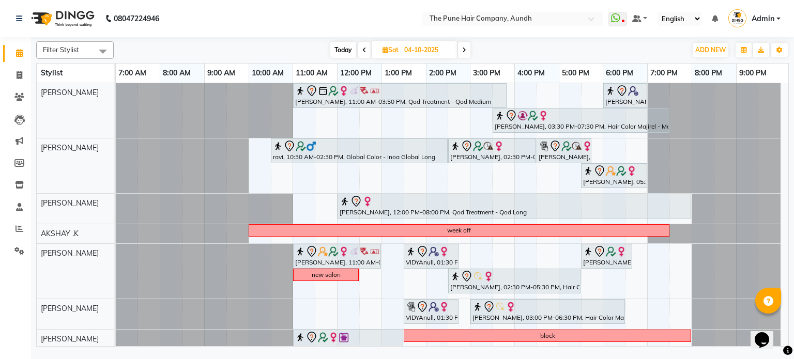
click at [362, 48] on icon at bounding box center [364, 50] width 4 height 6
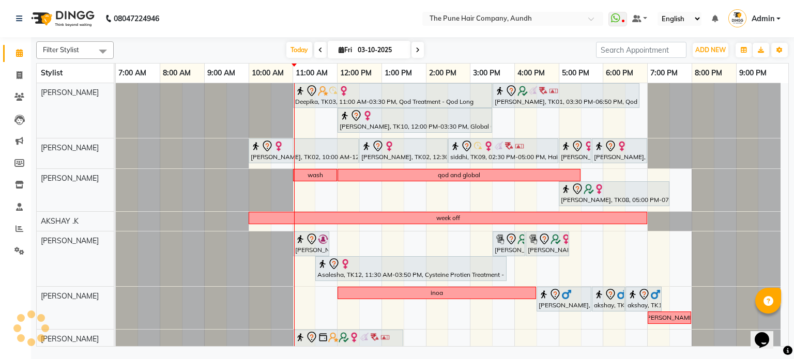
click at [416, 47] on icon at bounding box center [417, 50] width 4 height 6
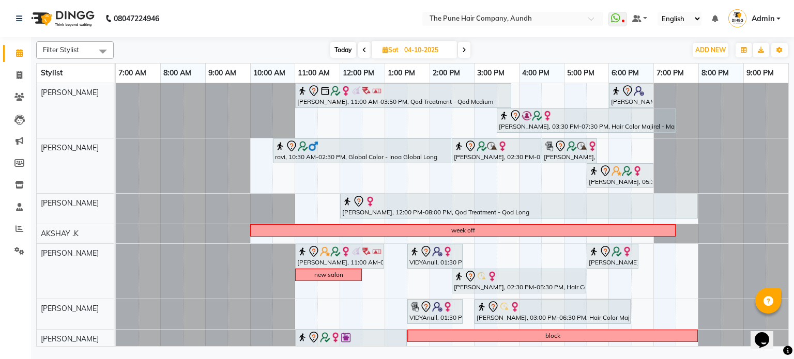
click at [467, 52] on span at bounding box center [464, 50] width 12 height 16
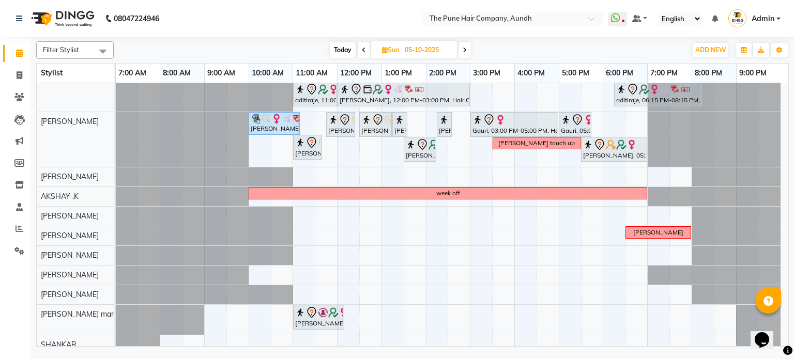
scroll to position [33, 0]
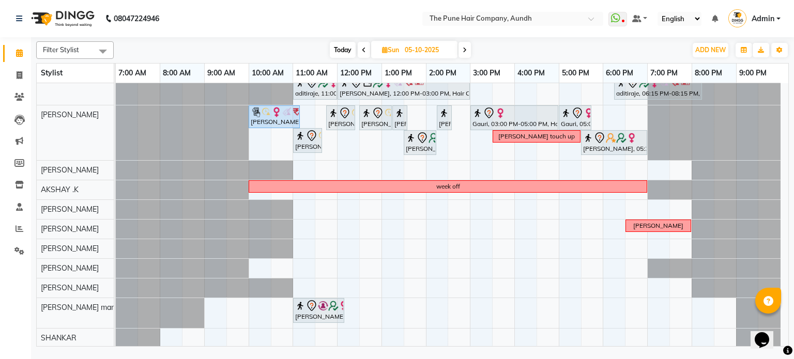
click at [468, 47] on span at bounding box center [464, 50] width 12 height 16
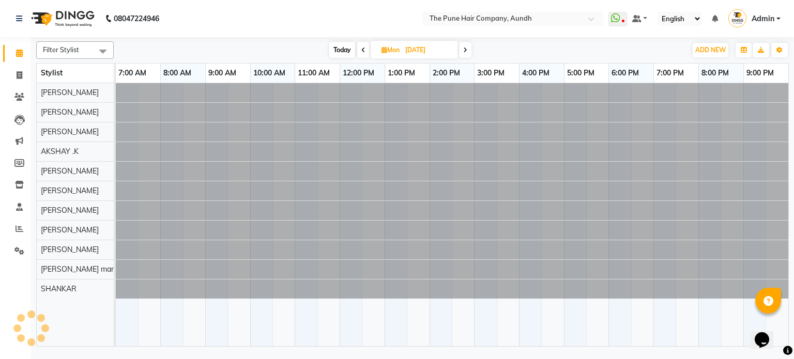
scroll to position [0, 0]
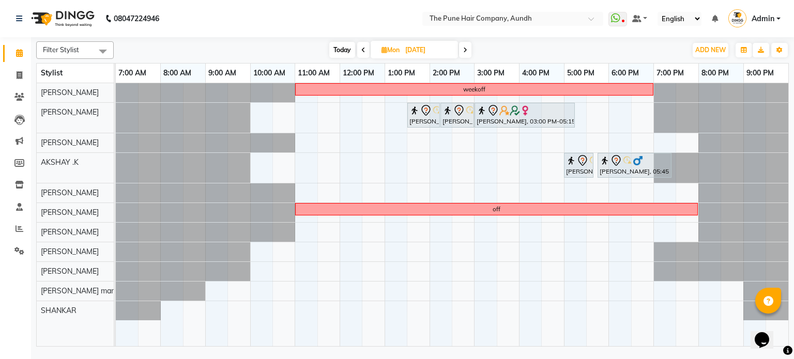
click at [471, 47] on span at bounding box center [465, 50] width 12 height 16
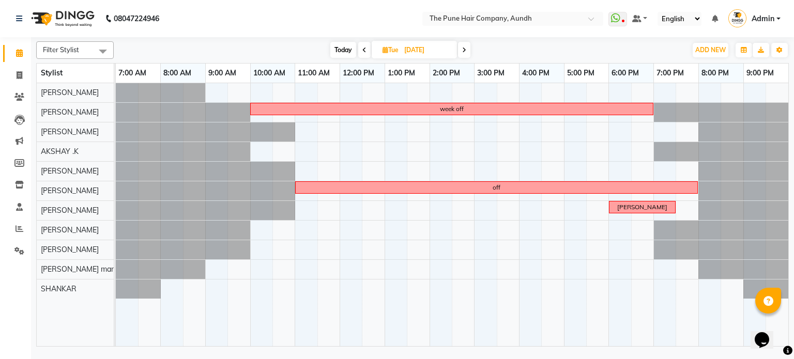
click at [466, 44] on span at bounding box center [464, 50] width 12 height 16
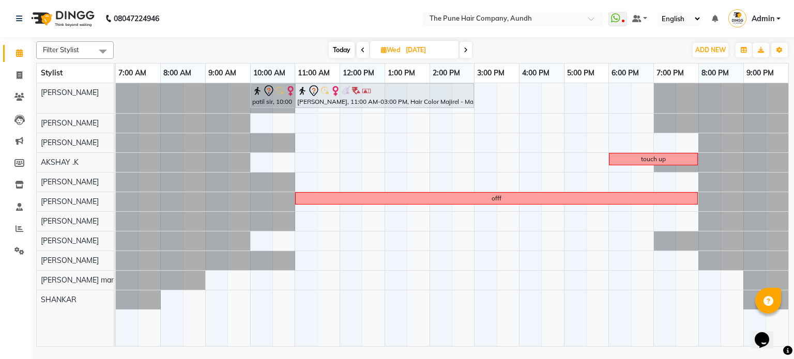
click at [466, 47] on icon at bounding box center [465, 50] width 4 height 6
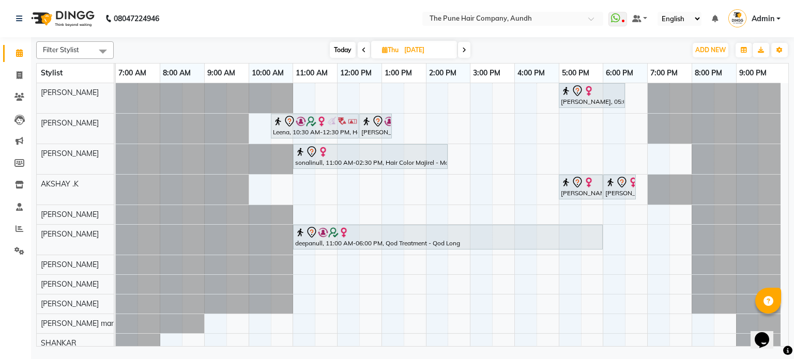
click at [460, 47] on span at bounding box center [464, 50] width 12 height 16
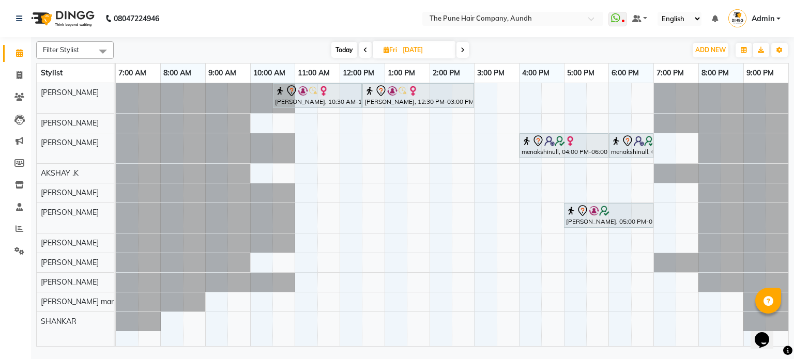
click at [350, 49] on span "Today" at bounding box center [344, 50] width 26 height 16
type input "03-10-2025"
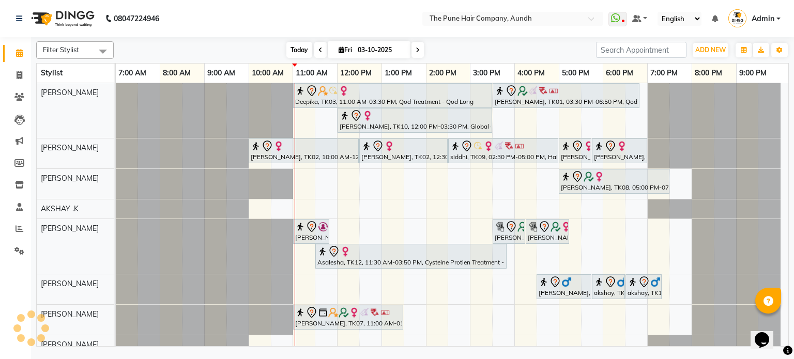
click at [298, 53] on span "Today" at bounding box center [299, 50] width 26 height 16
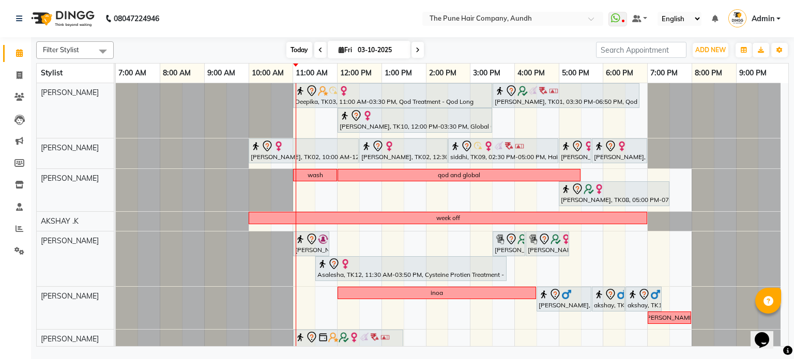
click at [293, 51] on span "Today" at bounding box center [299, 50] width 26 height 16
click at [301, 46] on span "Today" at bounding box center [299, 50] width 26 height 16
click at [296, 50] on span "Today" at bounding box center [299, 50] width 26 height 16
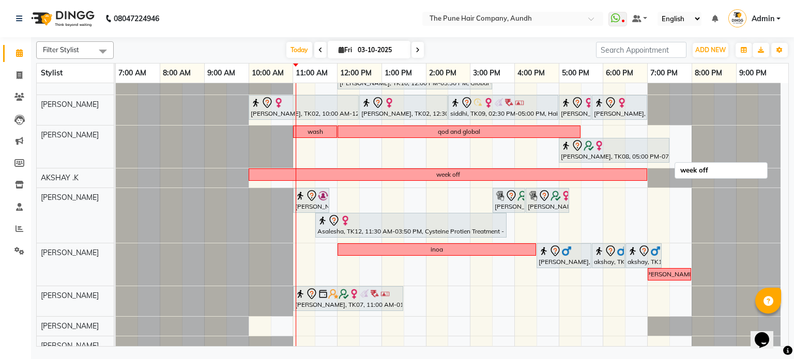
scroll to position [52, 0]
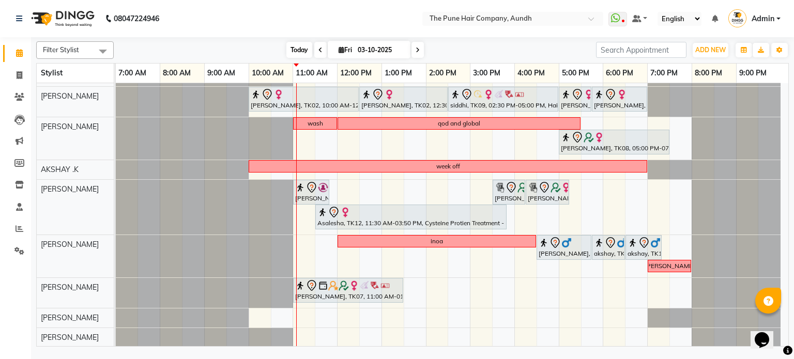
click at [304, 46] on span "Today" at bounding box center [299, 50] width 26 height 16
click at [299, 51] on span "Today" at bounding box center [299, 50] width 26 height 16
click at [296, 45] on span "Today" at bounding box center [299, 50] width 26 height 16
click at [288, 44] on span "Today" at bounding box center [299, 50] width 26 height 16
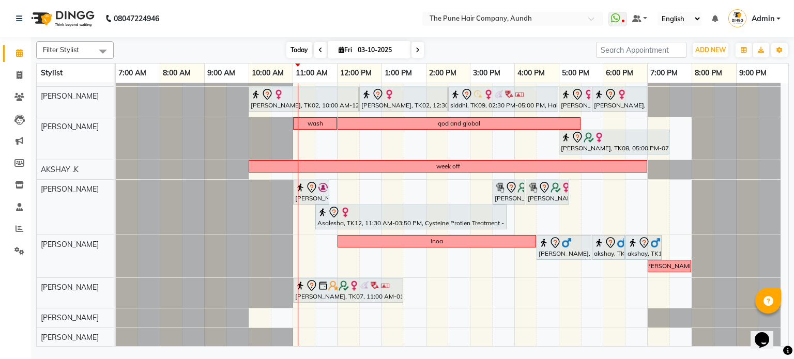
click at [303, 50] on span "Today" at bounding box center [299, 50] width 26 height 16
click at [300, 45] on span "Today" at bounding box center [299, 50] width 26 height 16
click at [304, 50] on span "Today" at bounding box center [299, 50] width 26 height 16
click at [303, 50] on span "Today" at bounding box center [299, 50] width 26 height 16
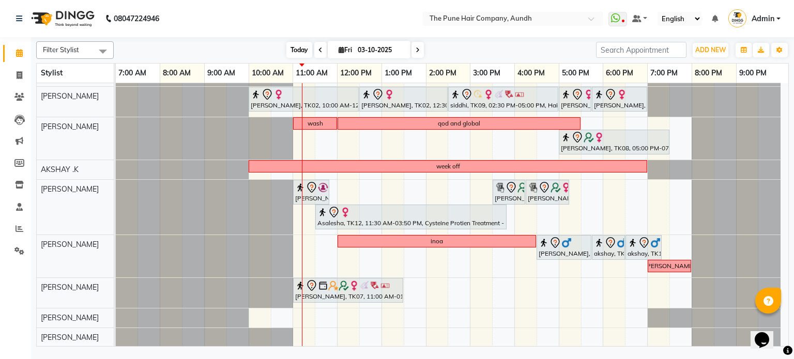
click at [291, 49] on span "Today" at bounding box center [299, 50] width 26 height 16
click at [303, 49] on span "Today" at bounding box center [299, 50] width 26 height 16
click at [296, 55] on span "Today" at bounding box center [299, 50] width 26 height 16
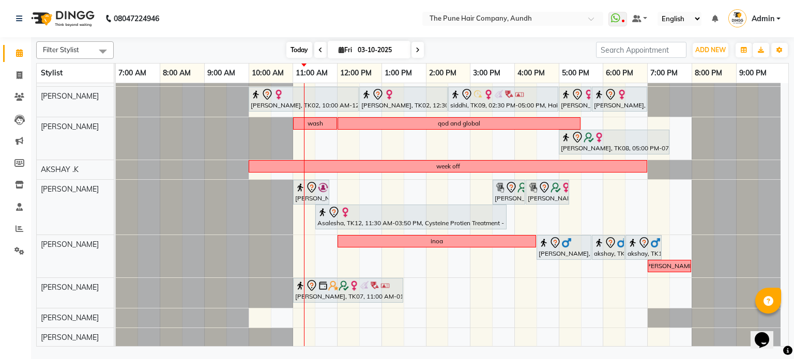
click at [295, 50] on span "Today" at bounding box center [299, 50] width 26 height 16
click at [291, 50] on span "Today" at bounding box center [299, 50] width 26 height 16
click at [292, 51] on span "Today" at bounding box center [299, 50] width 26 height 16
click at [300, 54] on span "Today" at bounding box center [299, 50] width 26 height 16
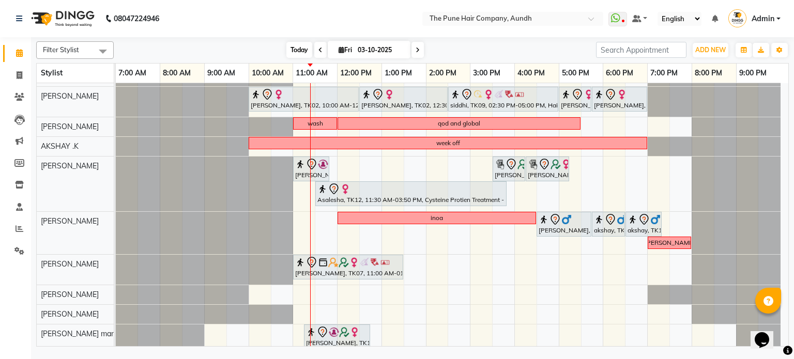
click at [301, 45] on span "Today" at bounding box center [299, 50] width 26 height 16
click at [301, 48] on span "Today" at bounding box center [299, 50] width 26 height 16
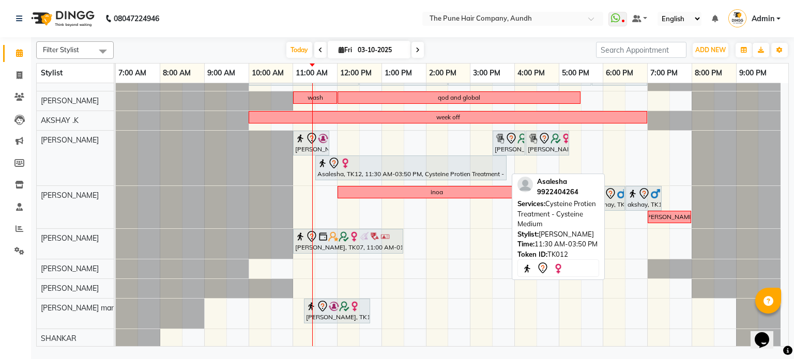
scroll to position [0, 0]
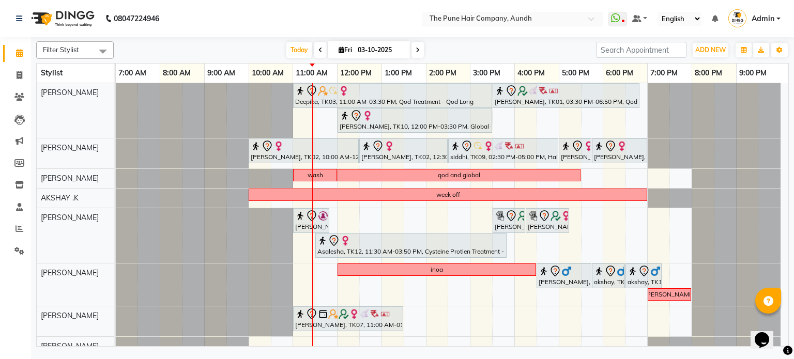
drag, startPoint x: 541, startPoint y: 19, endPoint x: 538, endPoint y: 24, distance: 6.3
click at [540, 22] on input "text" at bounding box center [502, 19] width 150 height 10
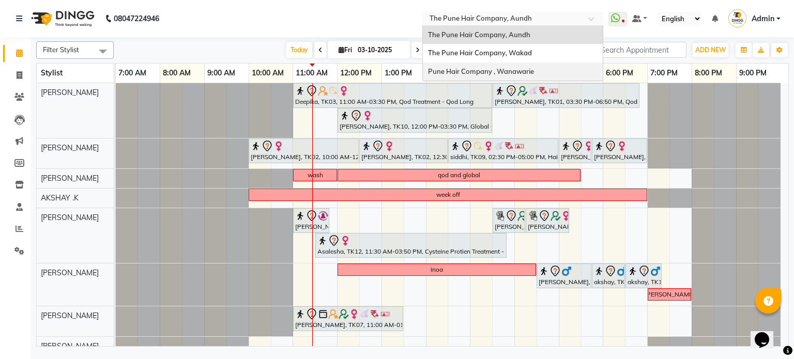
click at [539, 67] on div "Pune Hair Company , Wanawarie" at bounding box center [513, 72] width 180 height 19
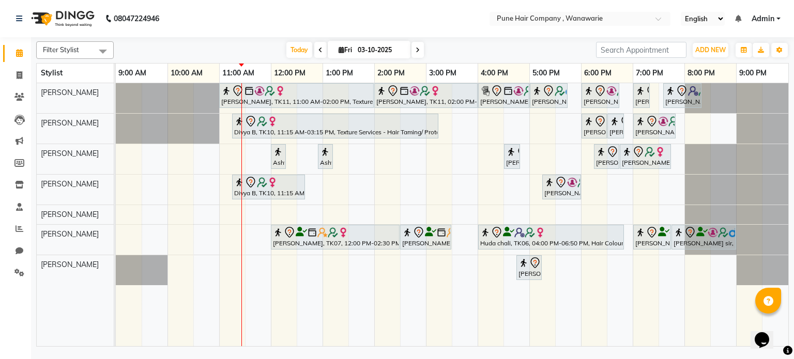
click at [413, 53] on span at bounding box center [417, 50] width 12 height 16
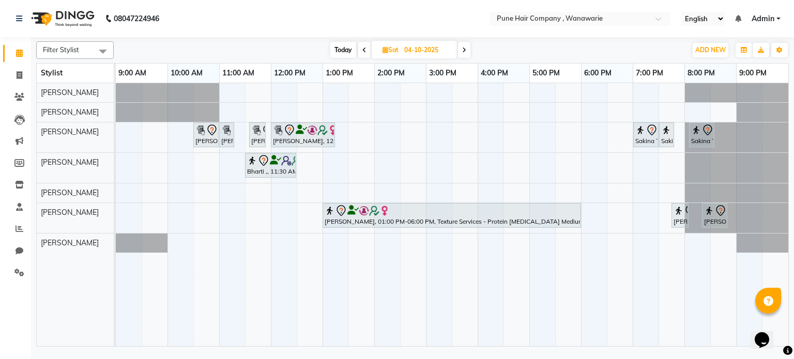
click at [344, 51] on span "Today" at bounding box center [343, 50] width 26 height 16
type input "03-10-2025"
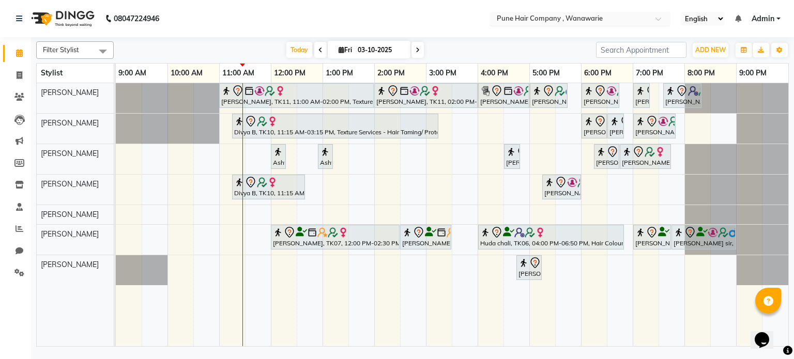
click at [562, 13] on div "Select Location × Pune Hair Company , Wanawarie" at bounding box center [579, 19] width 181 height 14
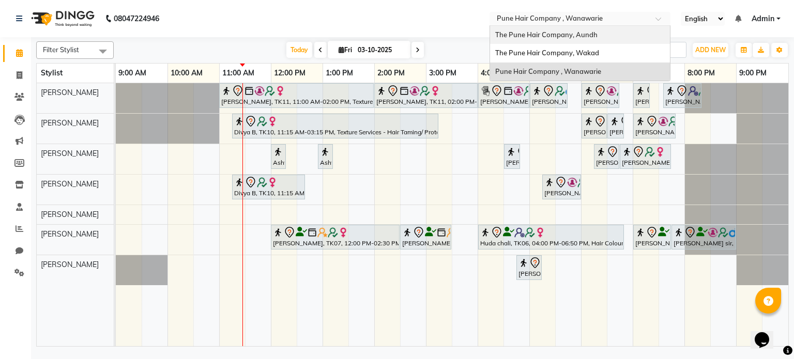
click at [556, 37] on span "The Pune Hair Company, Aundh" at bounding box center [546, 34] width 102 height 8
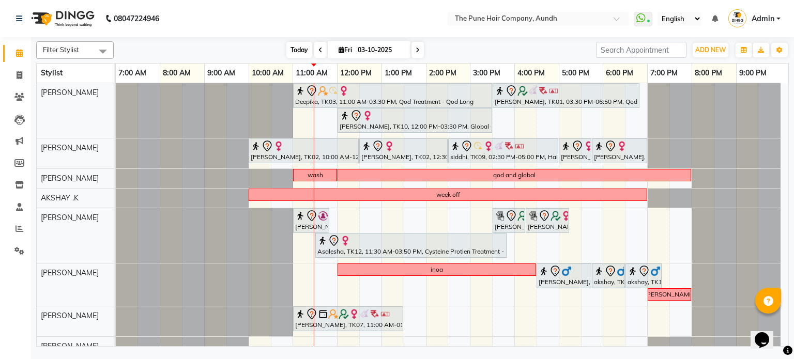
click at [295, 55] on span "Today" at bounding box center [299, 50] width 26 height 16
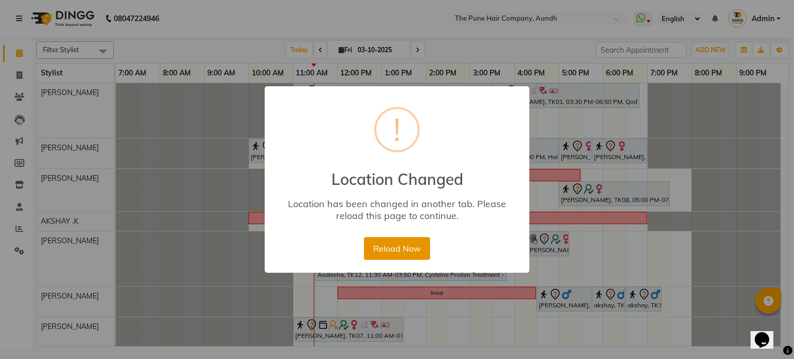
click at [401, 245] on button "Reload Now" at bounding box center [397, 248] width 66 height 23
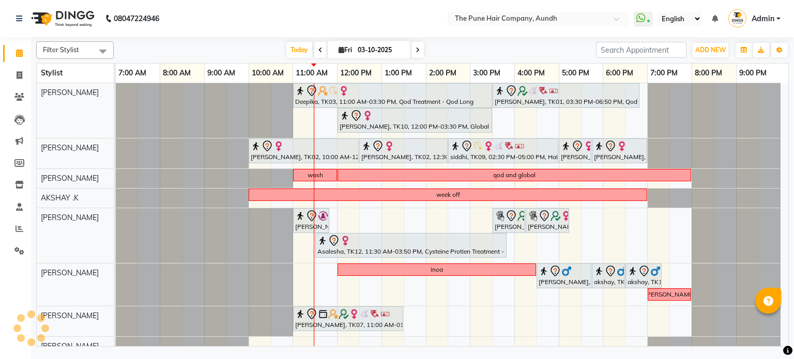
click at [293, 49] on span "Today" at bounding box center [299, 50] width 26 height 16
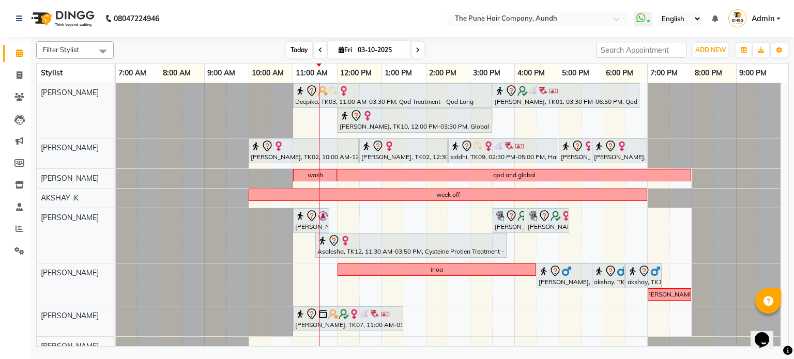
click at [289, 48] on span "Today" at bounding box center [299, 50] width 26 height 16
drag, startPoint x: 566, startPoint y: 214, endPoint x: 586, endPoint y: 212, distance: 20.3
click at [116, 212] on div "[PERSON_NAME], TK04, 11:00 AM-11:50 AM, [PERSON_NAME] Crafting [PERSON_NAME], T…" at bounding box center [116, 235] width 0 height 55
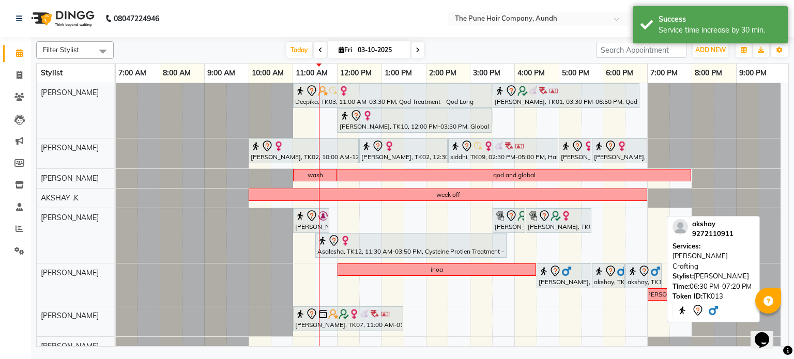
scroll to position [77, 0]
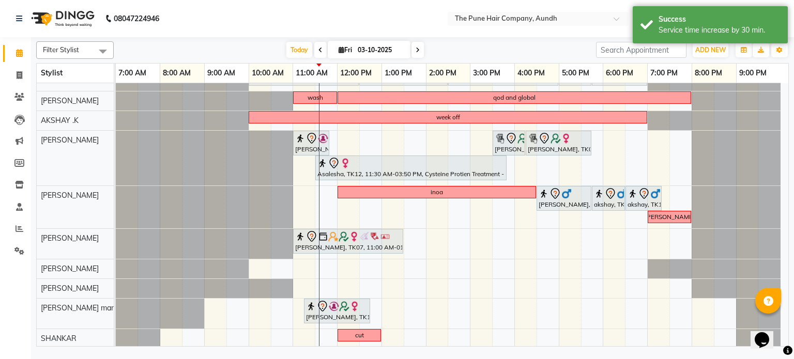
click at [417, 50] on icon at bounding box center [417, 50] width 4 height 6
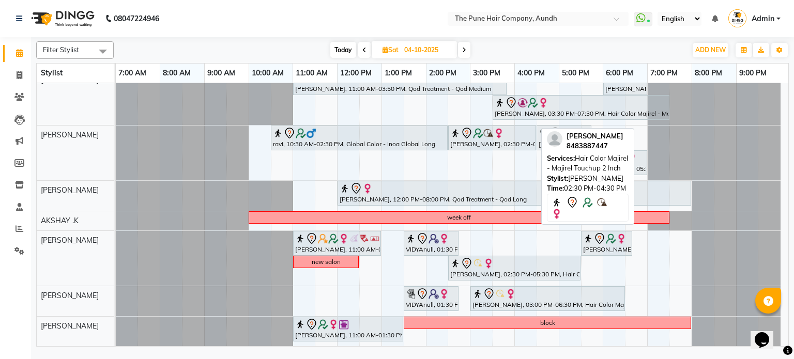
scroll to position [0, 0]
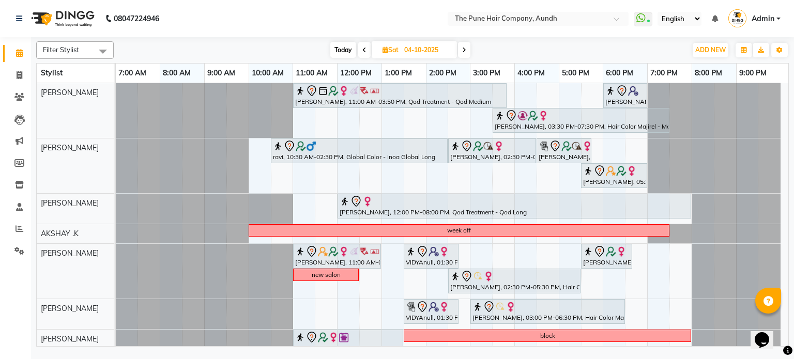
click at [464, 45] on span at bounding box center [464, 50] width 12 height 16
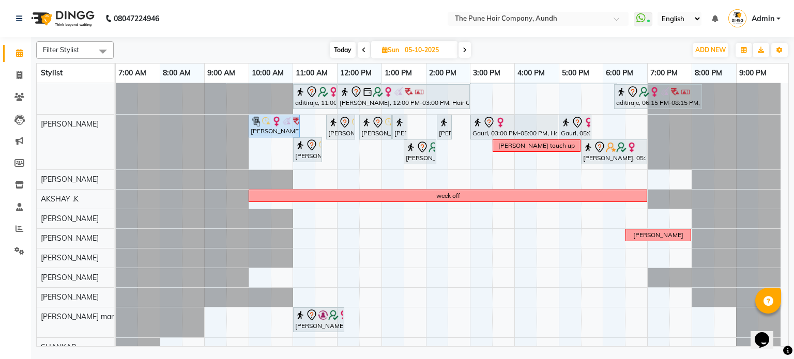
scroll to position [33, 0]
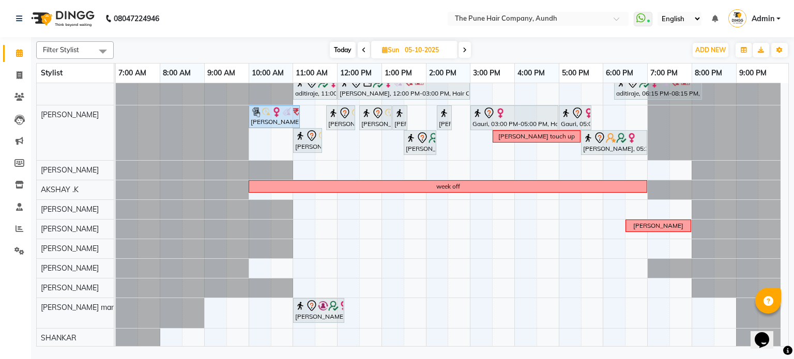
click at [465, 49] on icon at bounding box center [464, 50] width 4 height 6
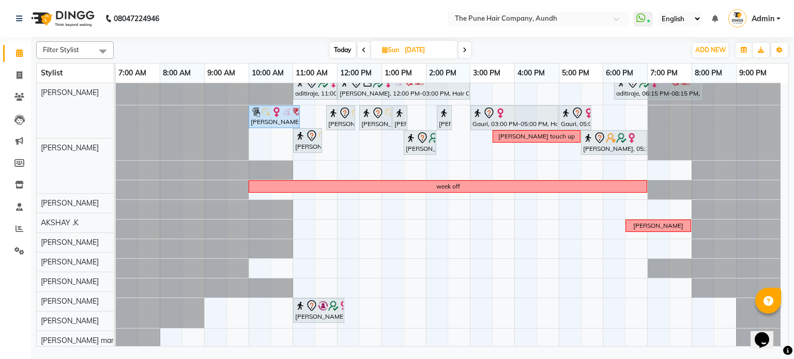
scroll to position [0, 0]
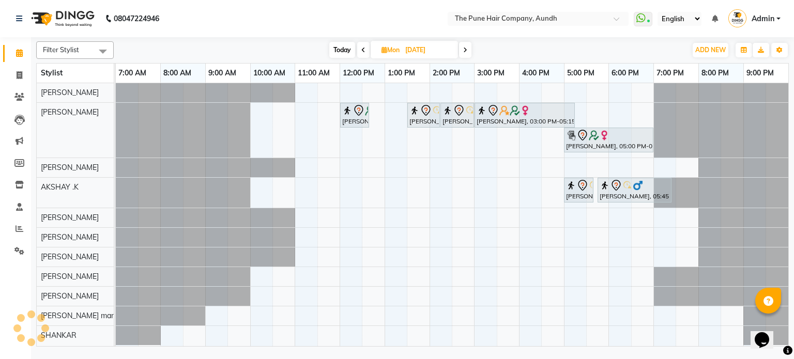
click at [325, 40] on div "Filter Stylist Select All AKSHAY .K [PERSON_NAME] [PERSON_NAME] [PERSON_NAME] […" at bounding box center [412, 191] width 752 height 309
click at [339, 49] on span "Today" at bounding box center [342, 50] width 26 height 16
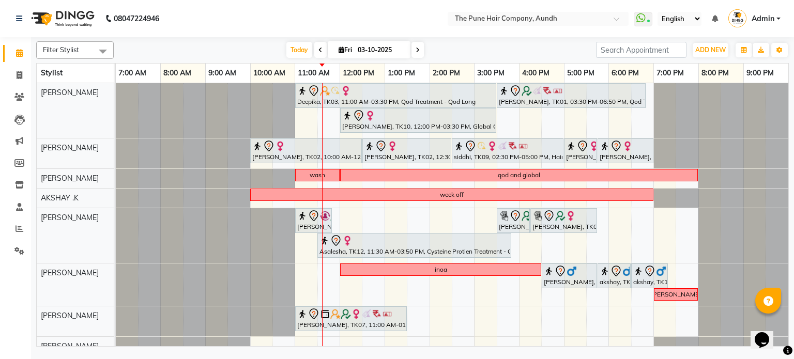
click at [415, 47] on icon at bounding box center [417, 50] width 4 height 6
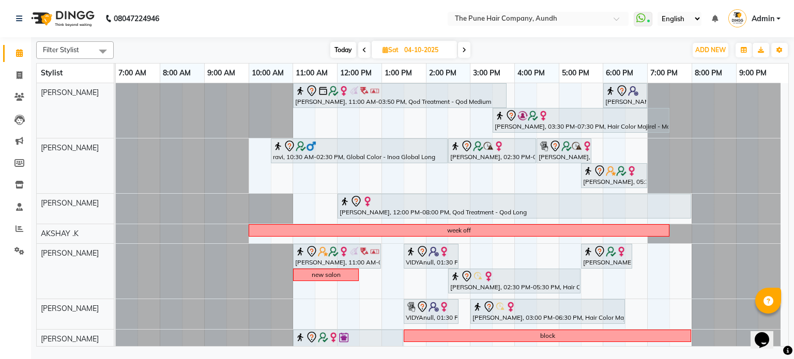
click at [459, 57] on span at bounding box center [464, 50] width 12 height 16
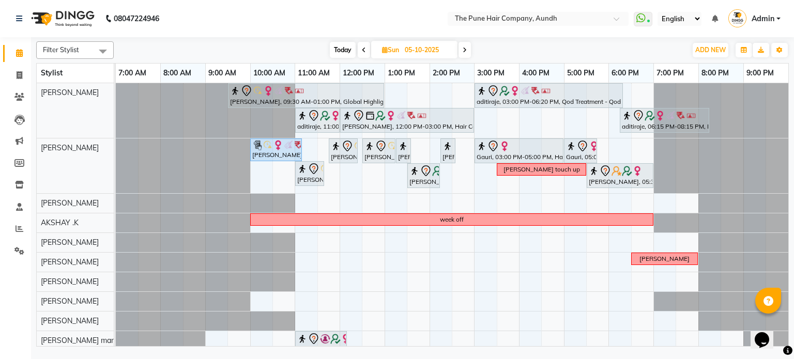
click at [357, 48] on span at bounding box center [363, 50] width 12 height 16
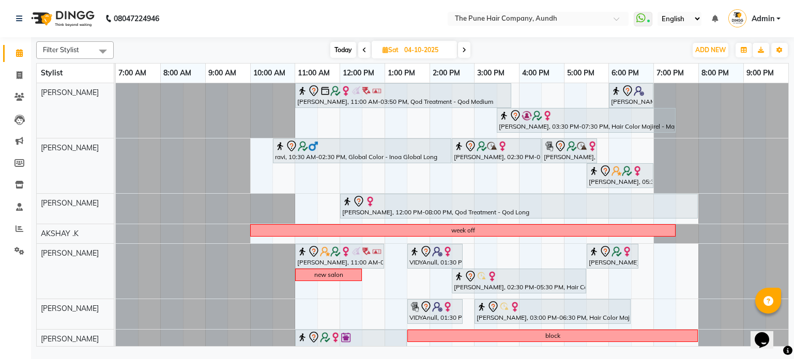
click at [347, 52] on span "Today" at bounding box center [343, 50] width 26 height 16
type input "03-10-2025"
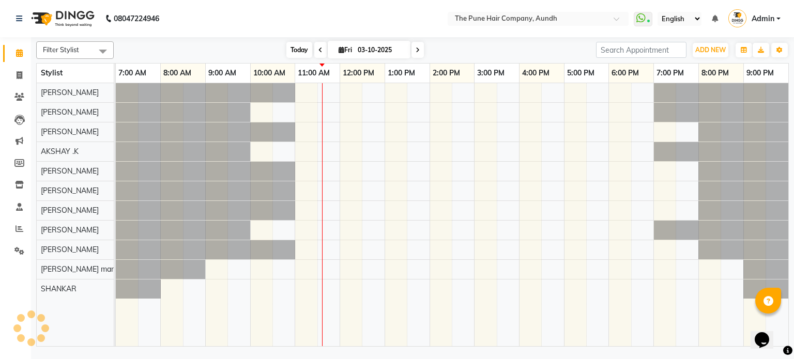
click at [293, 53] on span "Today" at bounding box center [299, 50] width 26 height 16
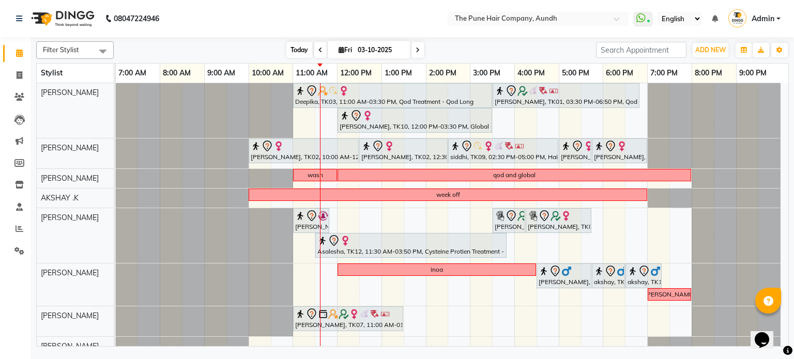
click at [304, 45] on span "Today" at bounding box center [299, 50] width 26 height 16
drag, startPoint x: 14, startPoint y: 227, endPoint x: 19, endPoint y: 221, distance: 8.1
click at [14, 227] on span at bounding box center [19, 229] width 18 height 12
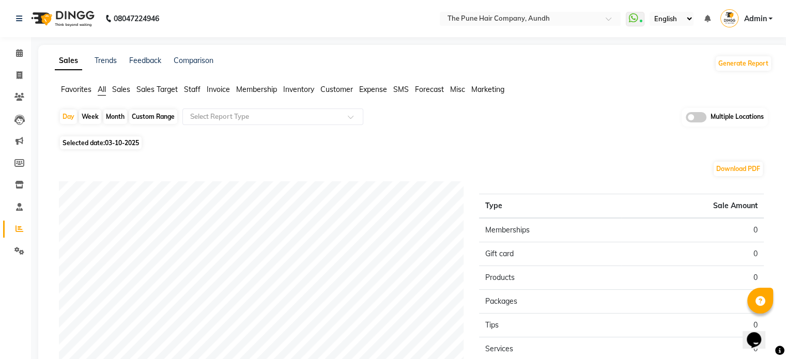
click at [119, 117] on div "Month" at bounding box center [115, 117] width 24 height 14
select select "10"
select select "2025"
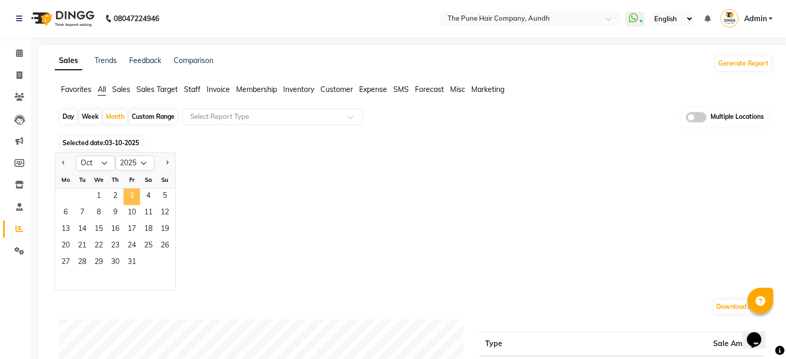
click at [128, 196] on span "3" at bounding box center [131, 197] width 17 height 17
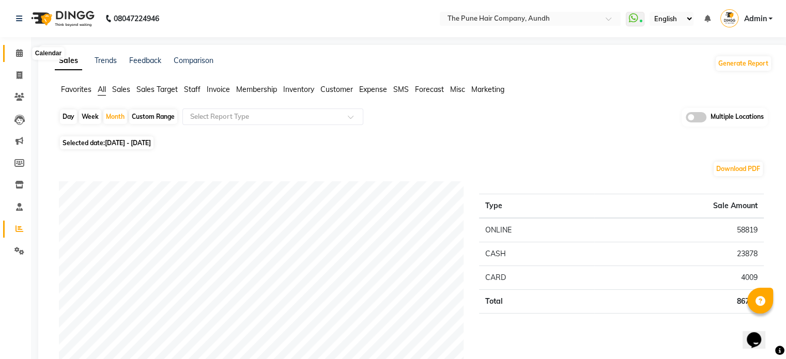
click at [14, 55] on span at bounding box center [19, 54] width 18 height 12
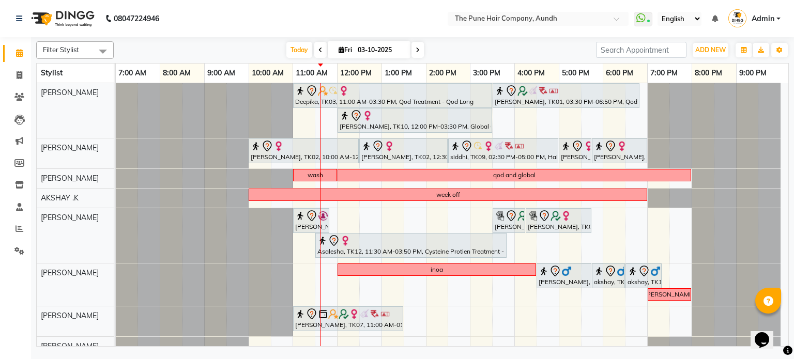
click at [316, 54] on span at bounding box center [320, 50] width 12 height 16
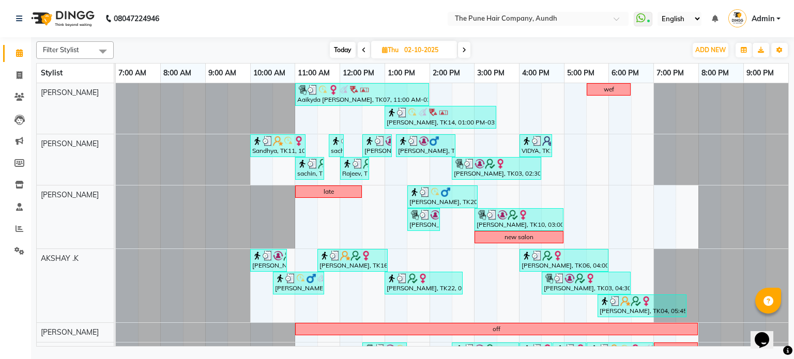
click at [362, 48] on icon at bounding box center [364, 50] width 4 height 6
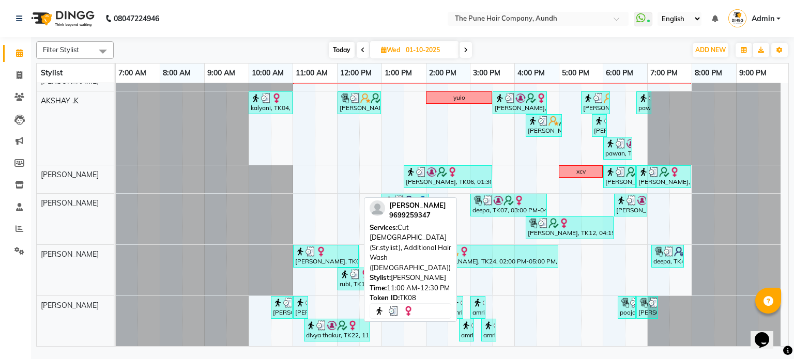
scroll to position [155, 0]
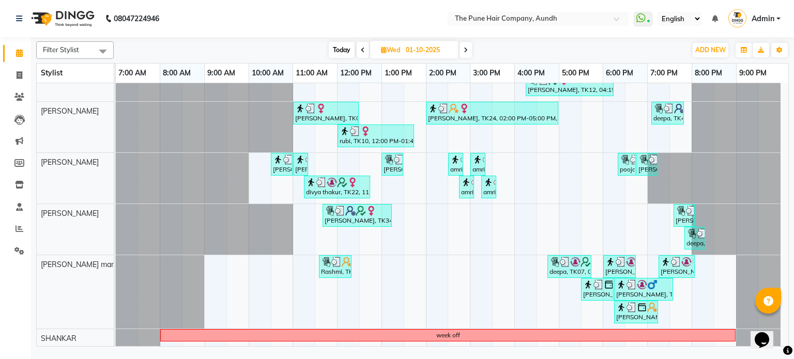
click at [335, 49] on span "Today" at bounding box center [342, 50] width 26 height 16
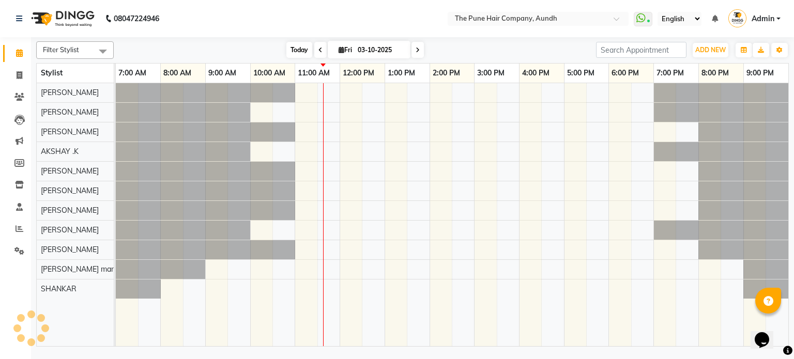
click at [300, 54] on span "Today" at bounding box center [299, 50] width 26 height 16
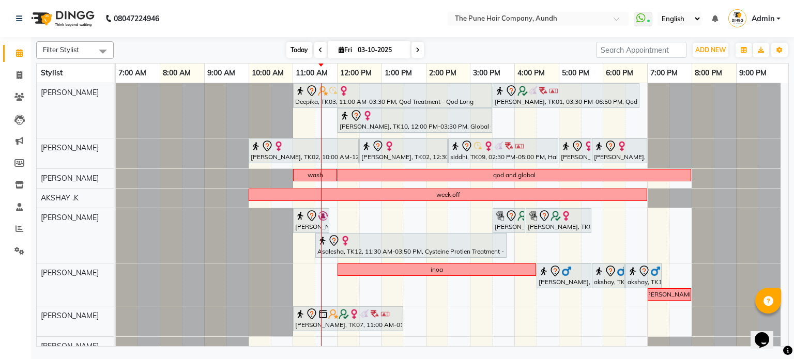
click at [306, 48] on span "Today" at bounding box center [299, 50] width 26 height 16
click at [292, 52] on span "Today" at bounding box center [299, 50] width 26 height 16
click at [302, 48] on span "Today" at bounding box center [299, 50] width 26 height 16
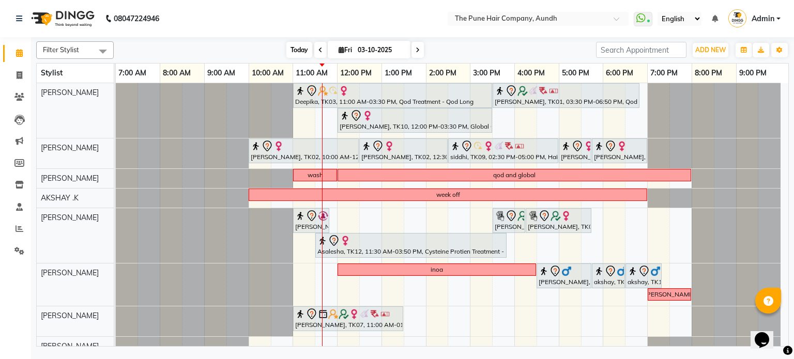
click at [299, 45] on span "Today" at bounding box center [299, 50] width 26 height 16
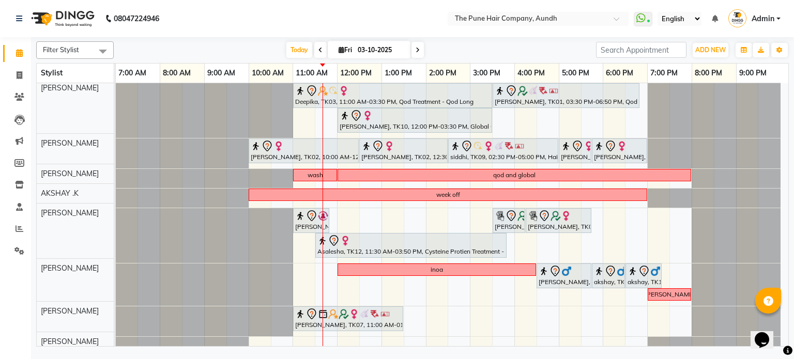
scroll to position [0, 0]
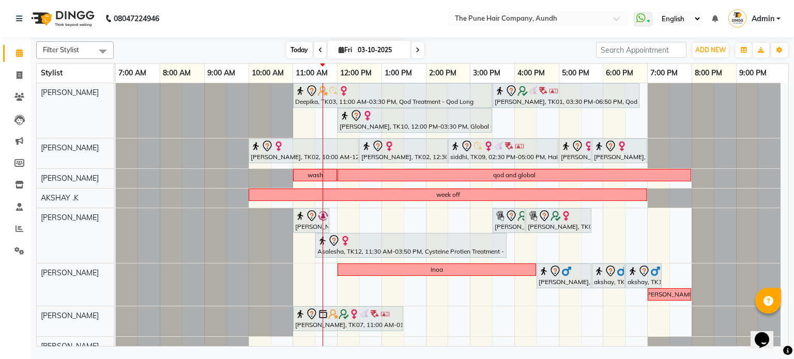
click at [303, 49] on span "Today" at bounding box center [299, 50] width 26 height 16
click at [304, 49] on span "Today" at bounding box center [299, 50] width 26 height 16
click at [417, 51] on icon at bounding box center [417, 50] width 4 height 6
type input "04-10-2025"
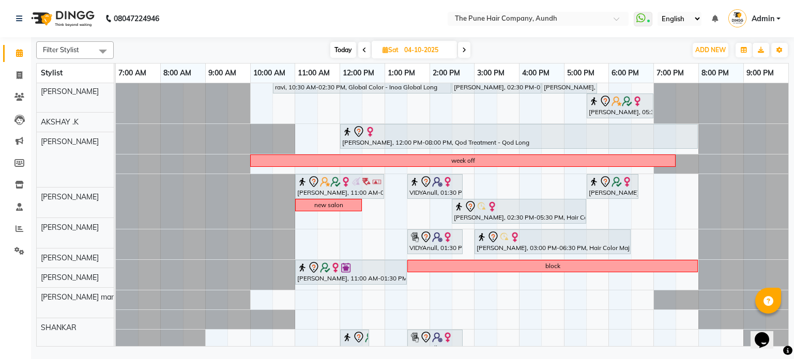
scroll to position [70, 0]
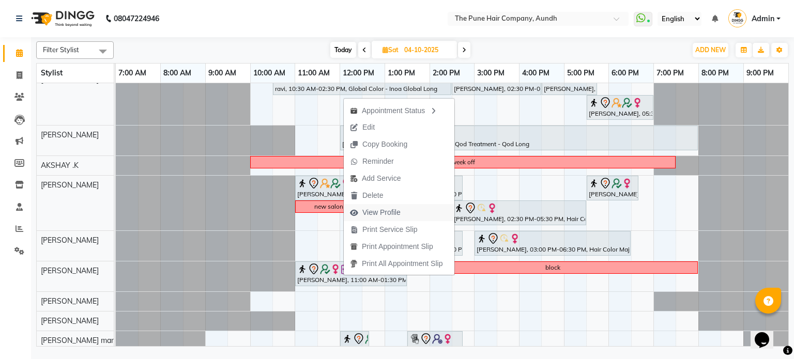
click at [372, 217] on span "View Profile" at bounding box center [381, 212] width 38 height 11
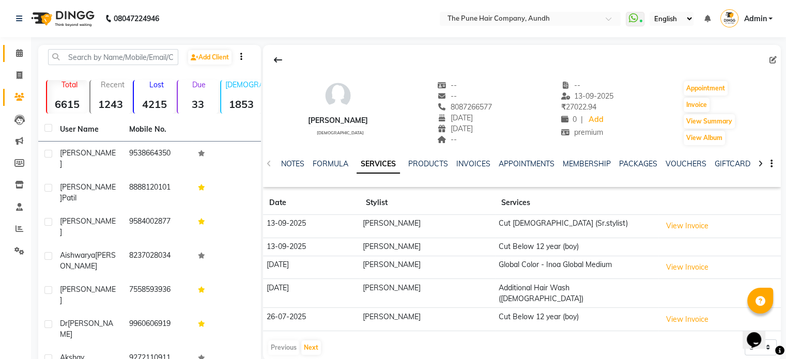
click at [22, 45] on link "Calendar" at bounding box center [15, 53] width 25 height 17
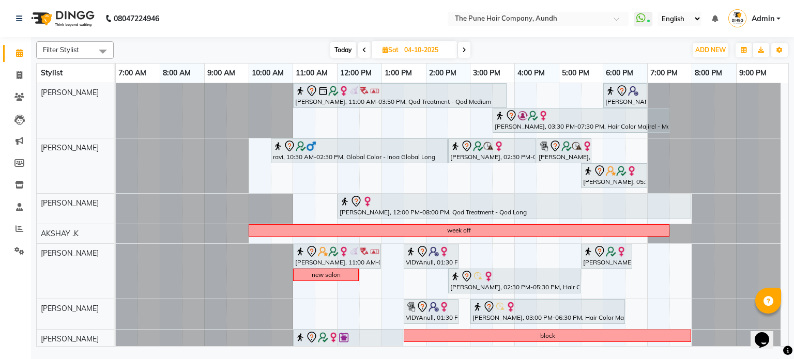
click at [349, 45] on span "Today" at bounding box center [343, 50] width 26 height 16
type input "03-10-2025"
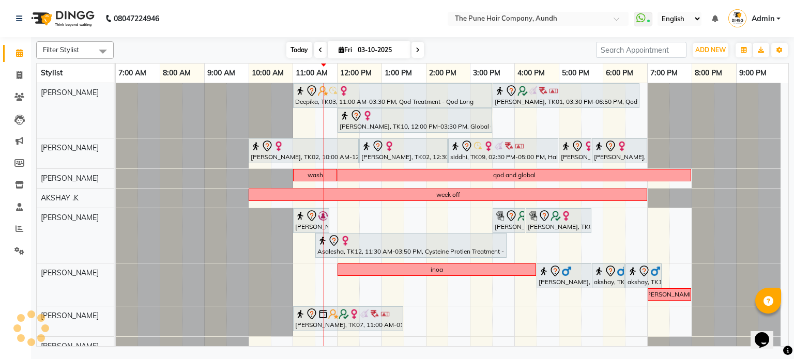
click at [294, 45] on span "Today" at bounding box center [299, 50] width 26 height 16
click at [291, 51] on span "Today" at bounding box center [299, 50] width 26 height 16
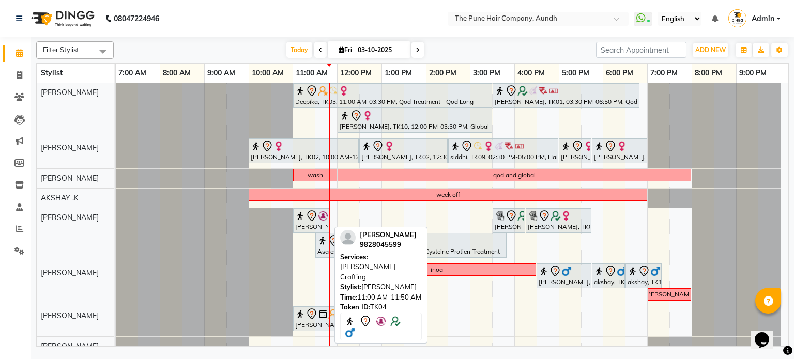
click at [321, 219] on img at bounding box center [323, 216] width 10 height 10
select select "7"
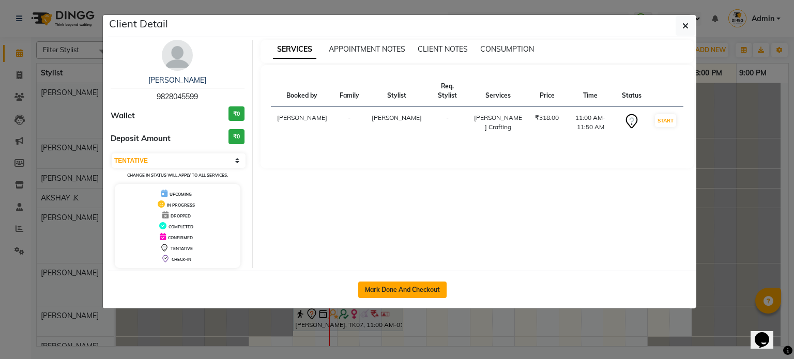
click at [410, 286] on button "Mark Done And Checkout" at bounding box center [402, 290] width 88 height 17
select select "106"
select select "service"
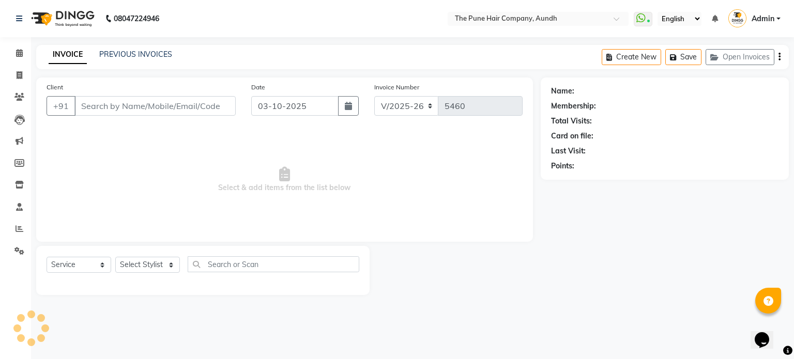
type input "9828045599"
select select "12769"
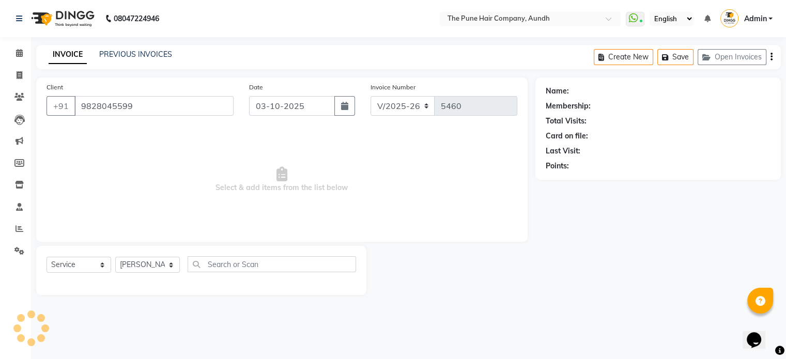
select select "1: Object"
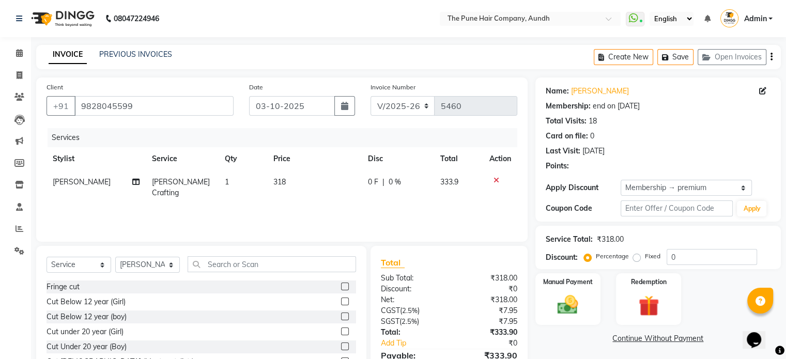
type input "20"
click at [176, 266] on select "Select Stylist AKSHAY .K [PERSON_NAME] [PERSON_NAME] [PERSON_NAME] [PERSON_NAME…" at bounding box center [147, 265] width 65 height 16
select select "18078"
click at [115, 257] on select "Select Stylist AKSHAY .K [PERSON_NAME] [PERSON_NAME] [PERSON_NAME] [PERSON_NAME…" at bounding box center [147, 265] width 65 height 16
click at [197, 266] on input "text" at bounding box center [272, 264] width 168 height 16
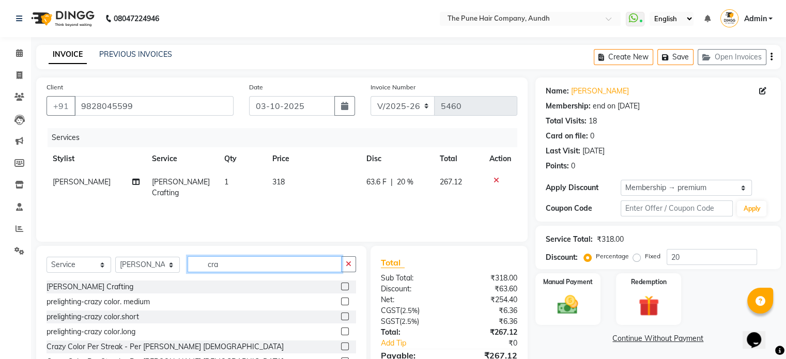
type input "cra"
click at [343, 285] on label at bounding box center [345, 287] width 8 height 8
click at [343, 285] on input "checkbox" at bounding box center [344, 287] width 7 height 7
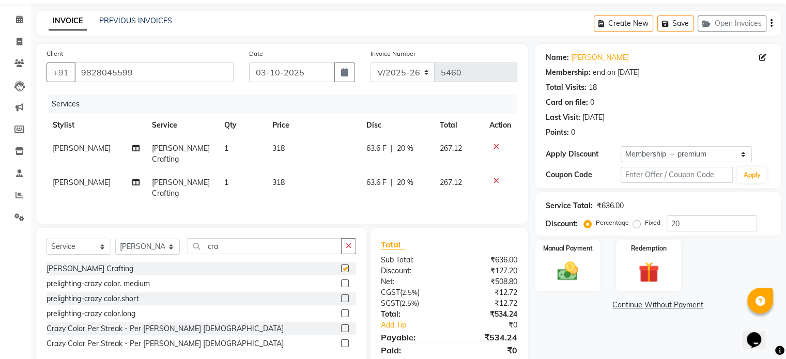
checkbox input "false"
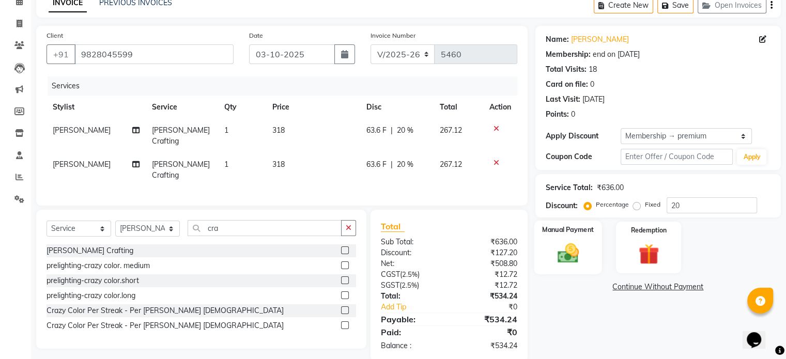
click at [580, 250] on img at bounding box center [567, 253] width 35 height 25
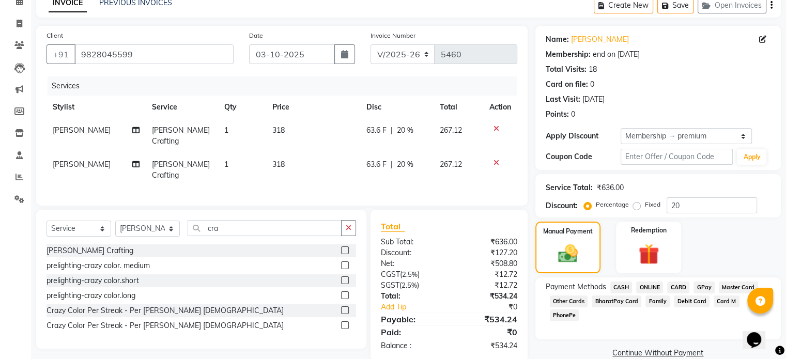
click at [658, 285] on span "ONLINE" at bounding box center [649, 288] width 27 height 12
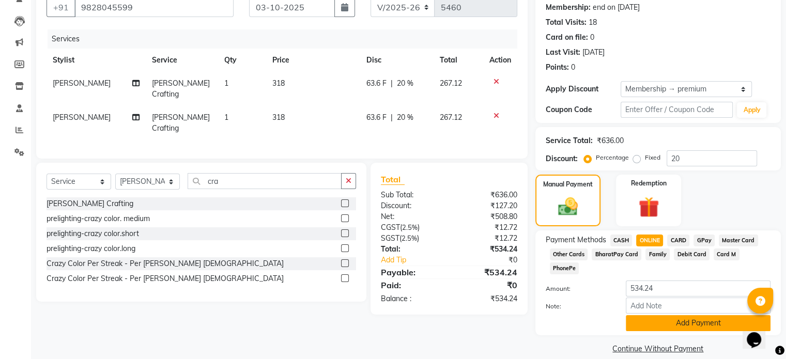
click at [662, 315] on button "Add Payment" at bounding box center [698, 323] width 145 height 16
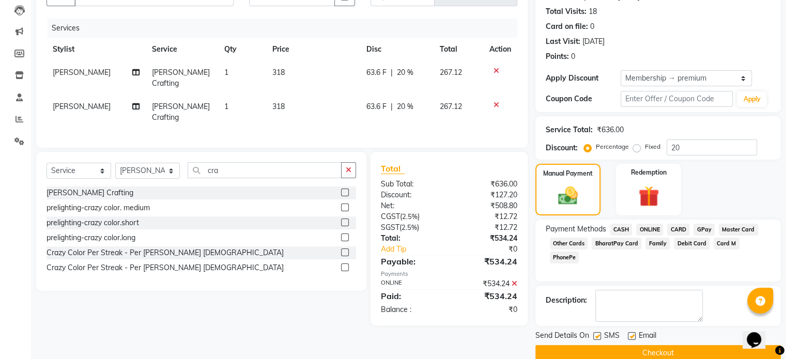
scroll to position [126, 0]
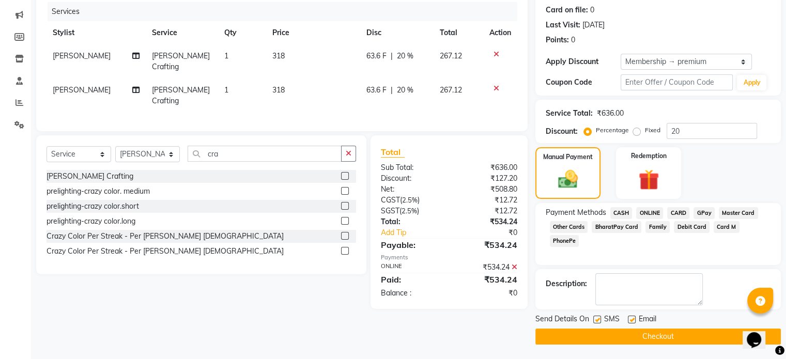
click at [639, 339] on button "Checkout" at bounding box center [657, 337] width 245 height 16
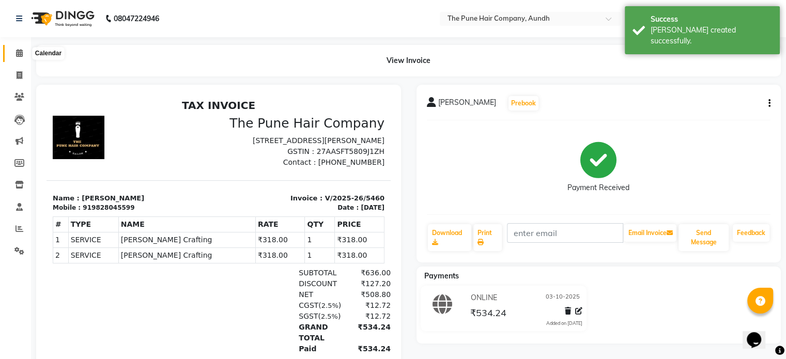
click at [19, 57] on icon at bounding box center [19, 53] width 7 height 8
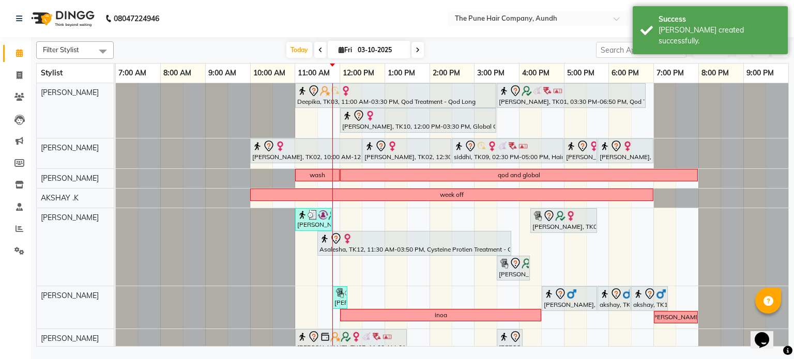
click at [393, 42] on input "03-10-2025" at bounding box center [380, 49] width 52 height 15
select select "10"
select select "2025"
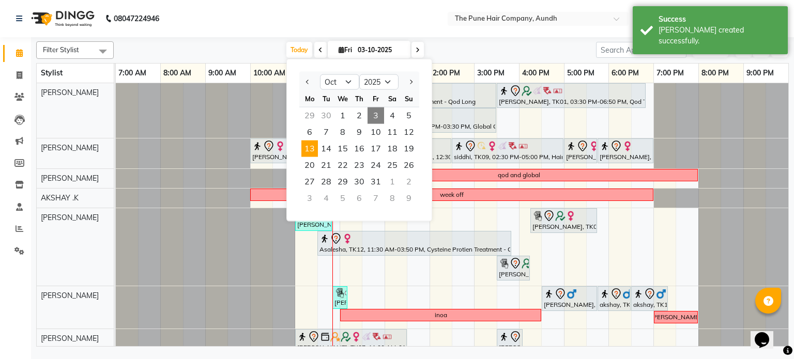
click at [308, 150] on span "13" at bounding box center [309, 149] width 17 height 17
type input "[DATE]"
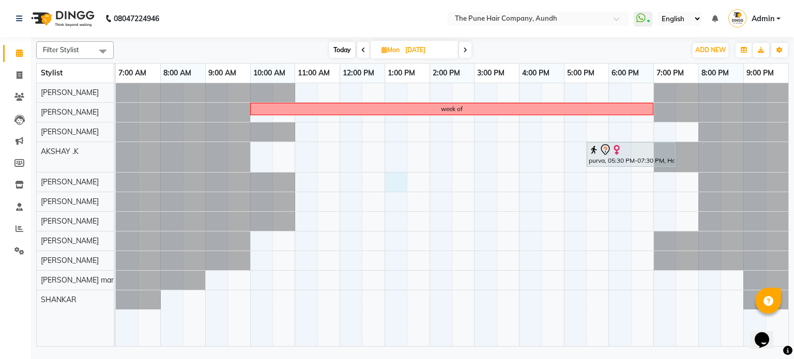
click at [393, 180] on div "week of purva, 05:30 PM-07:30 PM, Hair Color [PERSON_NAME] Touchup 2 Inch" at bounding box center [452, 214] width 672 height 263
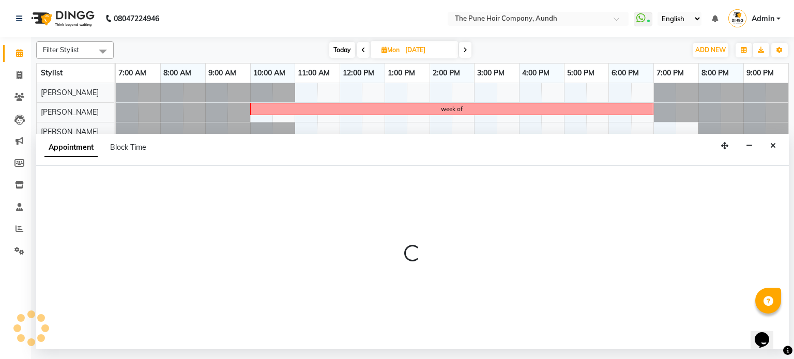
select select "12769"
select select "780"
select select "tentative"
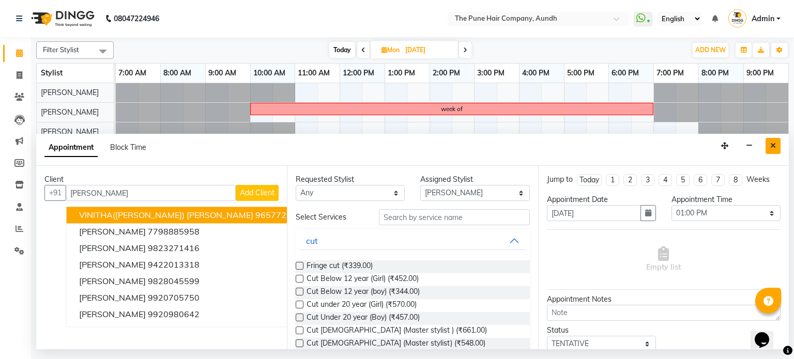
type input "[PERSON_NAME]"
click at [777, 149] on button "Close" at bounding box center [772, 146] width 15 height 16
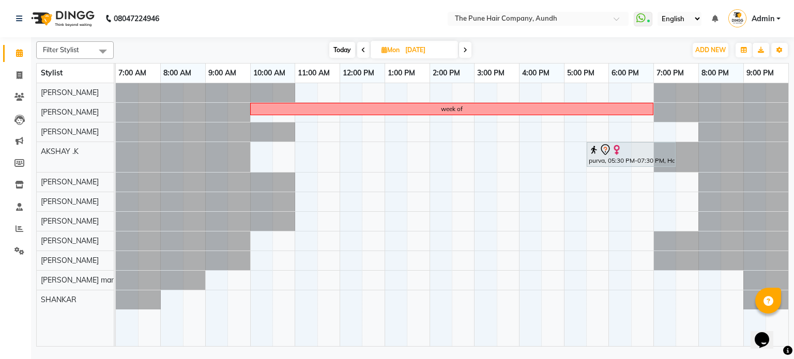
click at [391, 181] on div "week of purva, 05:30 PM-07:30 PM, Hair Color [PERSON_NAME] Touchup 2 Inch" at bounding box center [452, 214] width 672 height 263
select select "12769"
select select "780"
select select "tentative"
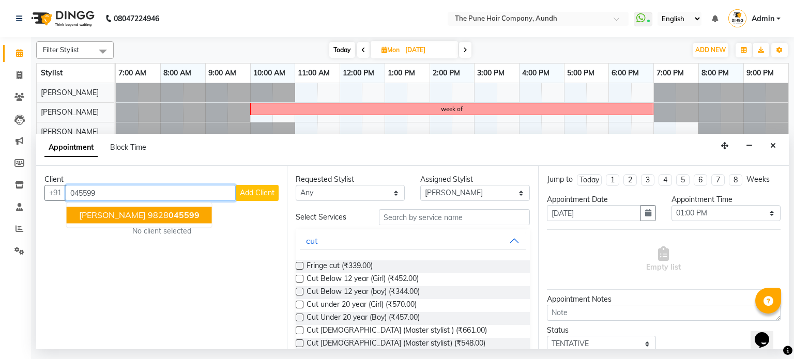
click at [168, 212] on span "045599" at bounding box center [183, 215] width 31 height 10
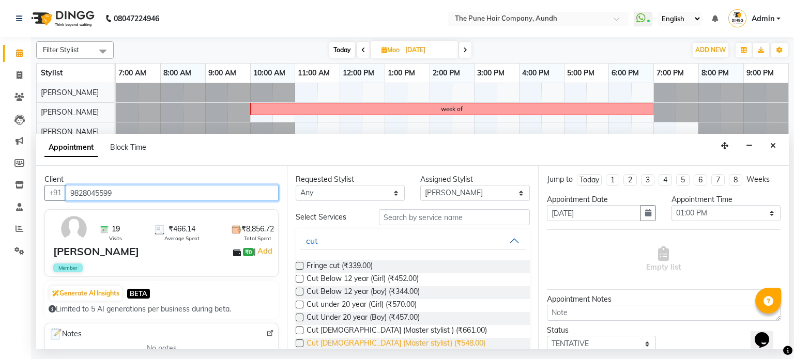
type input "9828045599"
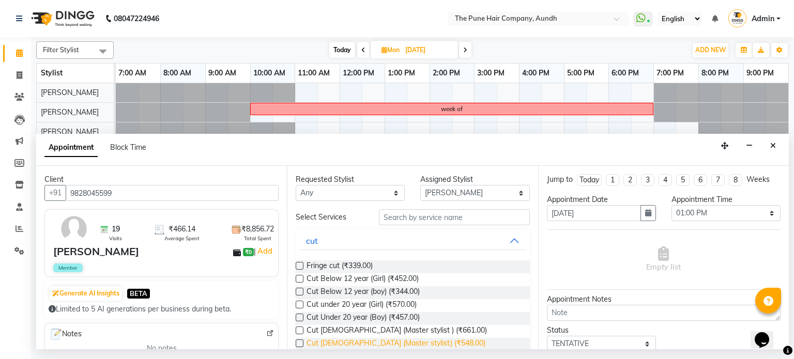
click at [339, 345] on span "Cut [DEMOGRAPHIC_DATA] (Master stylist) (₹548.00)" at bounding box center [395, 344] width 179 height 13
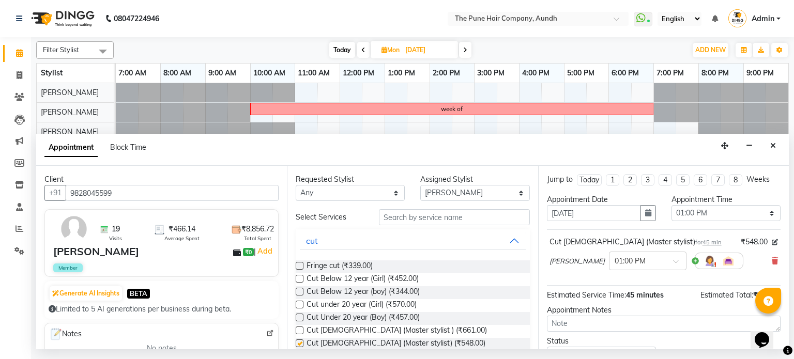
checkbox input "false"
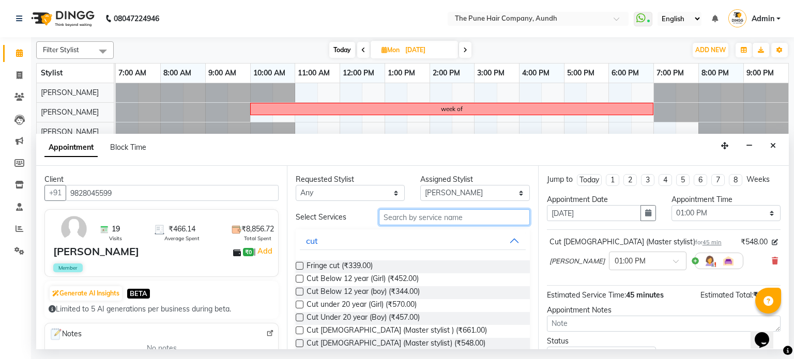
click at [406, 214] on input "text" at bounding box center [454, 217] width 151 height 16
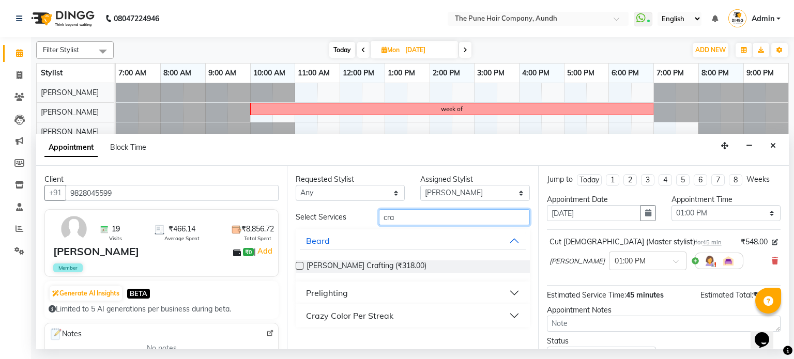
type input "cra"
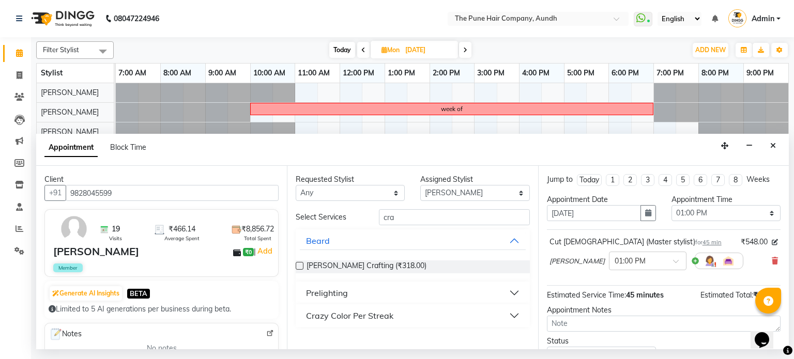
click at [302, 263] on label at bounding box center [300, 266] width 8 height 8
click at [302, 263] on input "checkbox" at bounding box center [299, 266] width 7 height 7
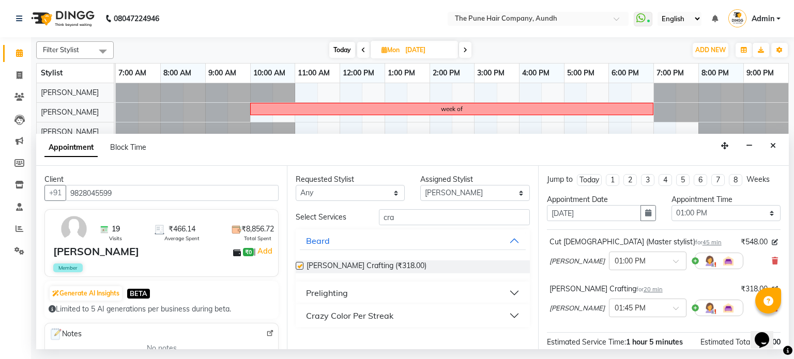
checkbox input "false"
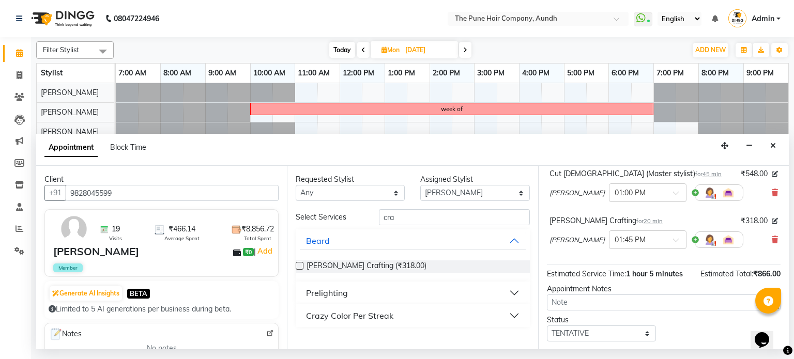
scroll to position [125, 0]
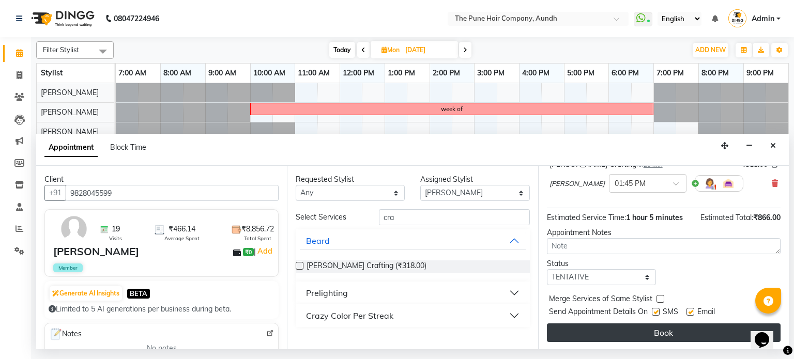
click at [635, 325] on button "Book" at bounding box center [664, 332] width 234 height 19
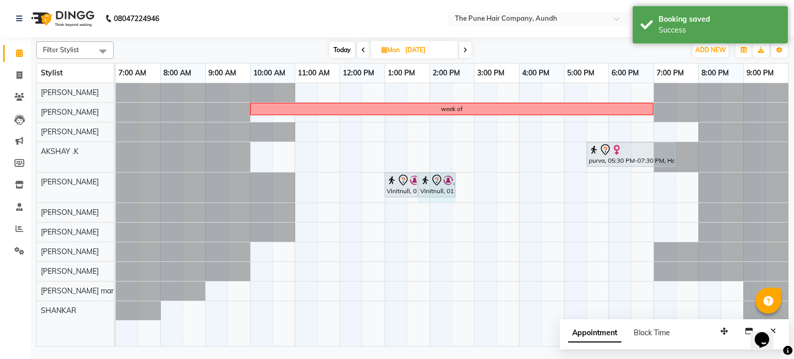
drag, startPoint x: 432, startPoint y: 180, endPoint x: 454, endPoint y: 183, distance: 22.4
click at [116, 183] on div "Vinitnull, 01:00 PM-01:45 PM, Cut [DEMOGRAPHIC_DATA] (Master stylist) Vinitnull…" at bounding box center [116, 188] width 0 height 30
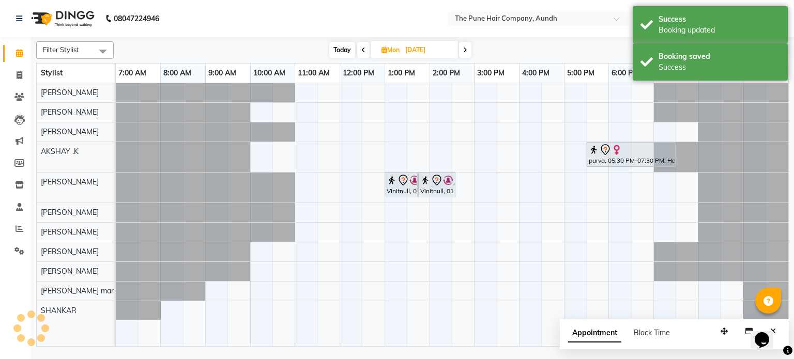
click at [340, 47] on span "Today" at bounding box center [342, 50] width 26 height 16
type input "03-10-2025"
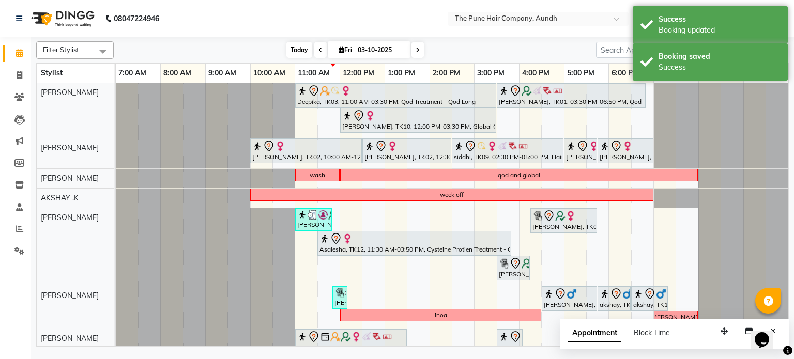
click at [304, 45] on span "Today" at bounding box center [299, 50] width 26 height 16
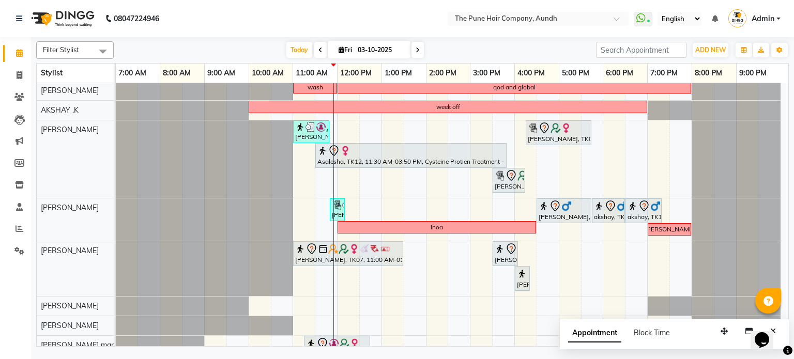
scroll to position [103, 0]
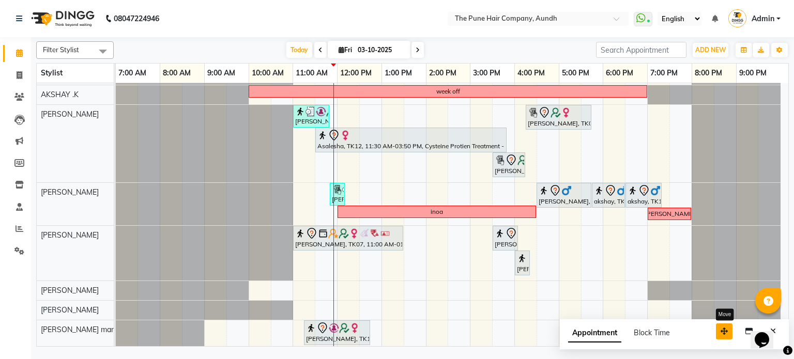
drag, startPoint x: 730, startPoint y: 330, endPoint x: 675, endPoint y: 330, distance: 54.8
click at [716, 330] on button "button" at bounding box center [724, 331] width 17 height 16
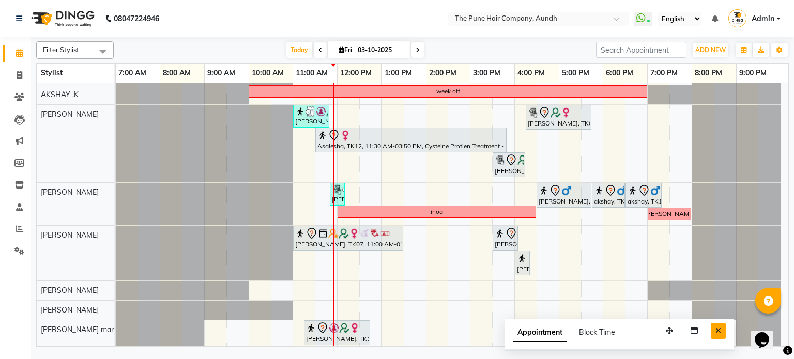
click at [719, 333] on icon "Close" at bounding box center [718, 330] width 6 height 7
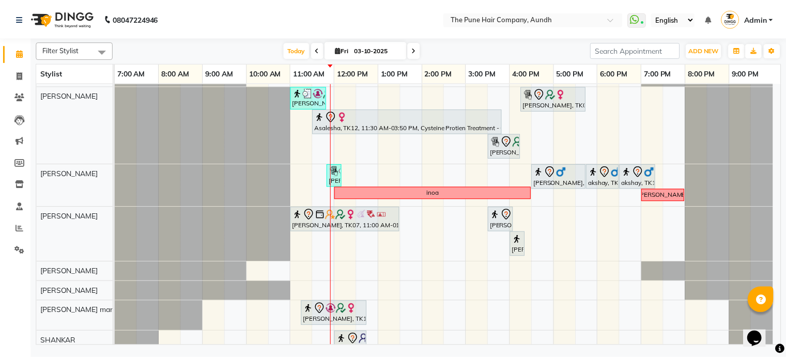
scroll to position [136, 0]
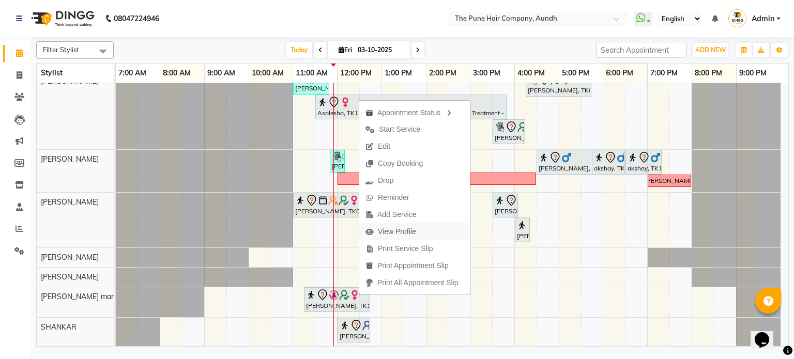
click at [407, 227] on span "View Profile" at bounding box center [397, 231] width 38 height 11
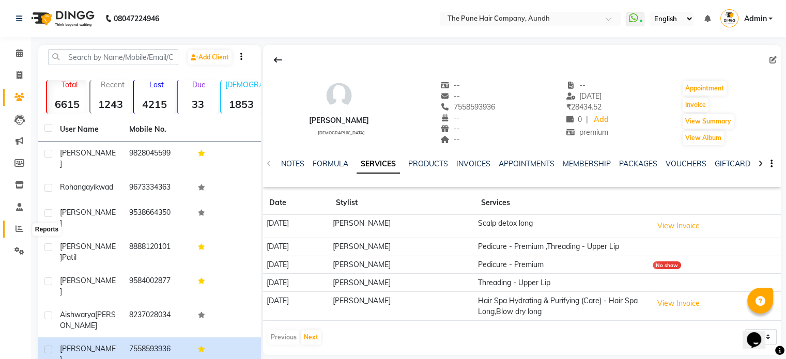
click at [17, 230] on icon at bounding box center [19, 229] width 8 height 8
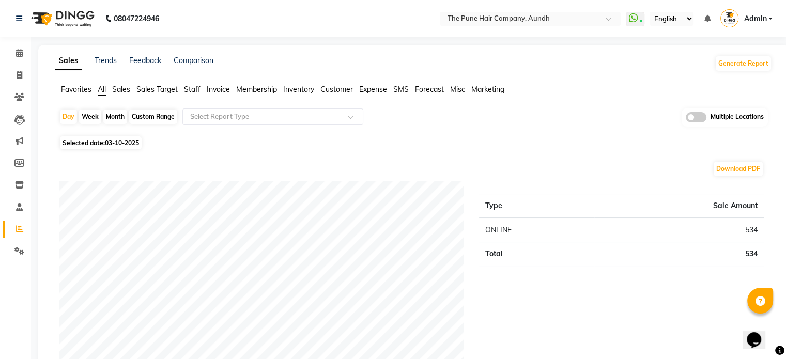
click at [112, 116] on div "Month" at bounding box center [115, 117] width 24 height 14
select select "10"
select select "2025"
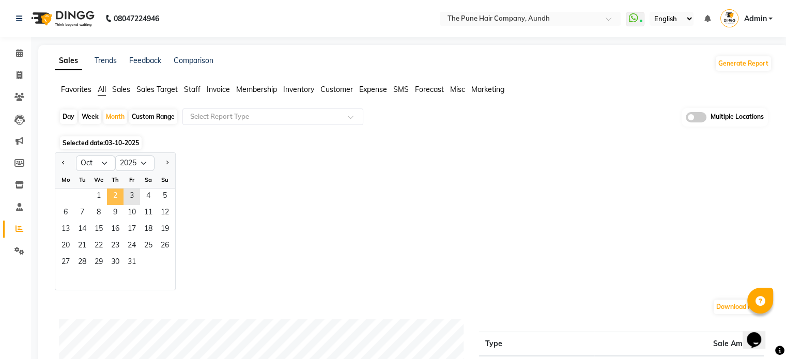
click at [118, 190] on span "2" at bounding box center [115, 197] width 17 height 17
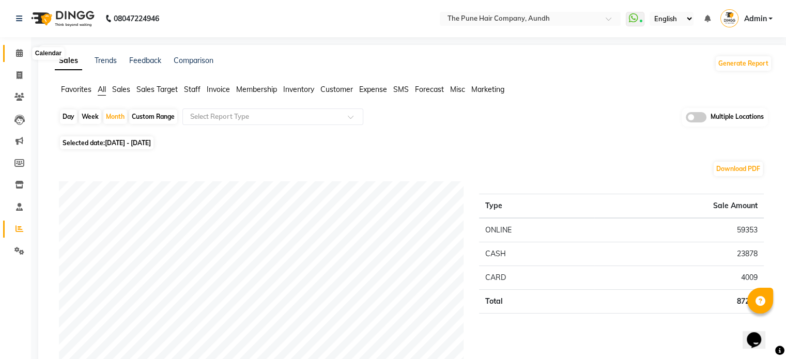
click at [11, 53] on span at bounding box center [19, 54] width 18 height 12
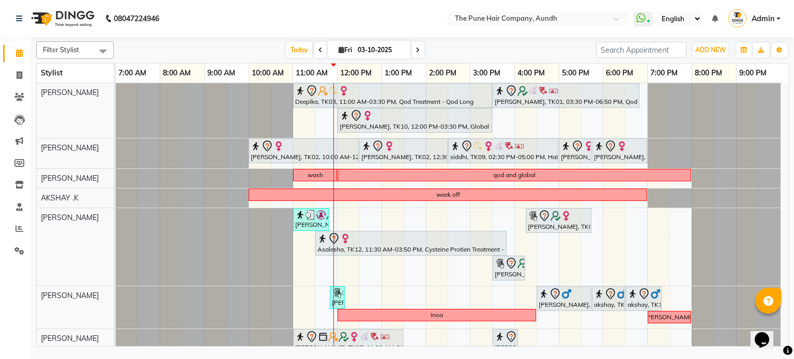
click at [411, 49] on span at bounding box center [417, 50] width 12 height 16
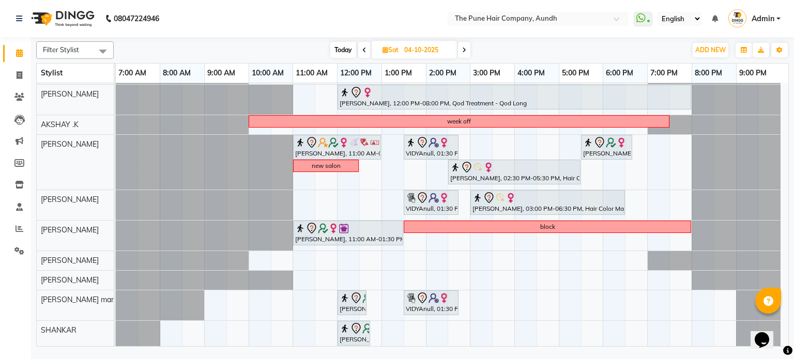
scroll to position [112, 0]
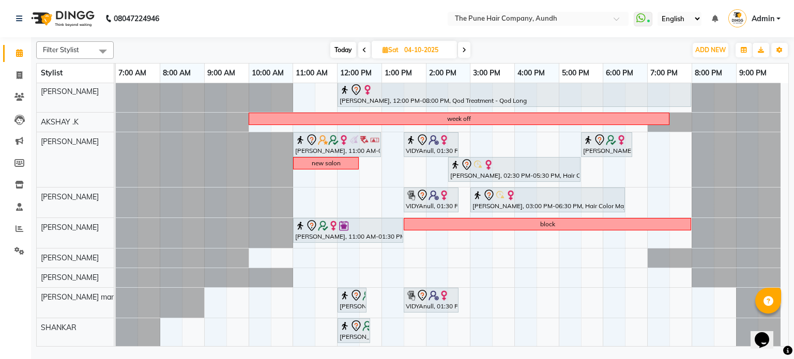
click at [463, 47] on icon at bounding box center [464, 50] width 4 height 6
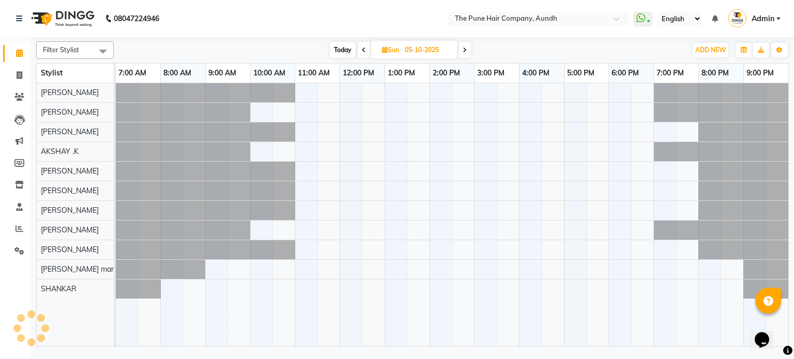
scroll to position [0, 0]
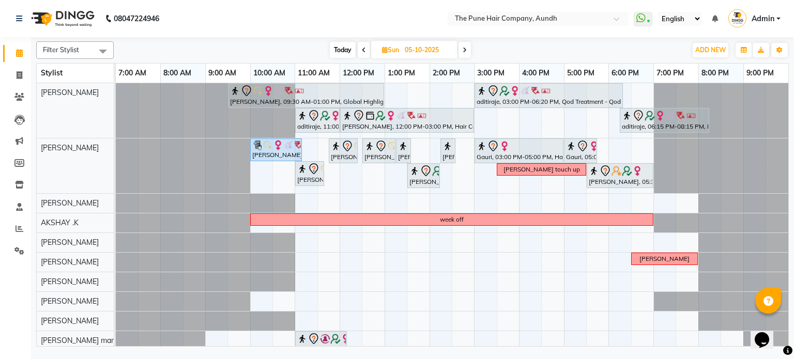
click at [462, 46] on span at bounding box center [464, 50] width 12 height 16
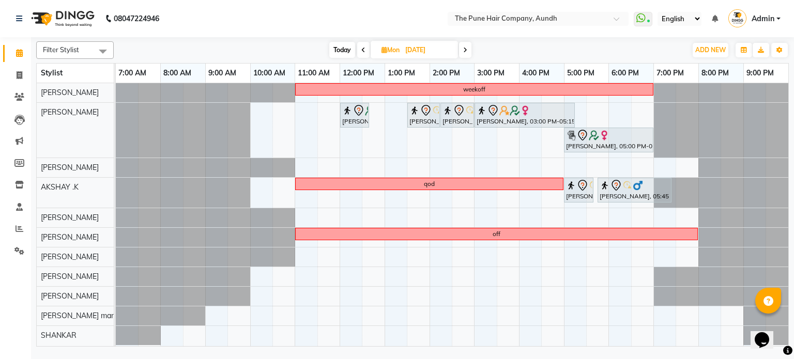
click at [346, 53] on span "Today" at bounding box center [342, 50] width 26 height 16
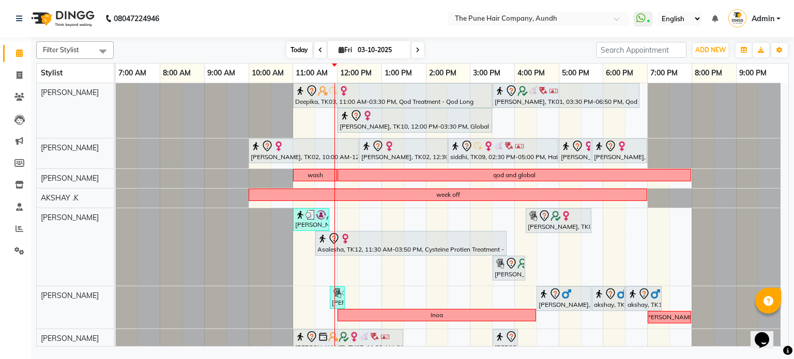
click at [302, 44] on span "Today" at bounding box center [299, 50] width 26 height 16
click at [287, 51] on span "Today" at bounding box center [299, 50] width 26 height 16
click at [291, 48] on span "Today" at bounding box center [299, 50] width 26 height 16
click at [417, 52] on icon at bounding box center [417, 50] width 4 height 6
type input "04-10-2025"
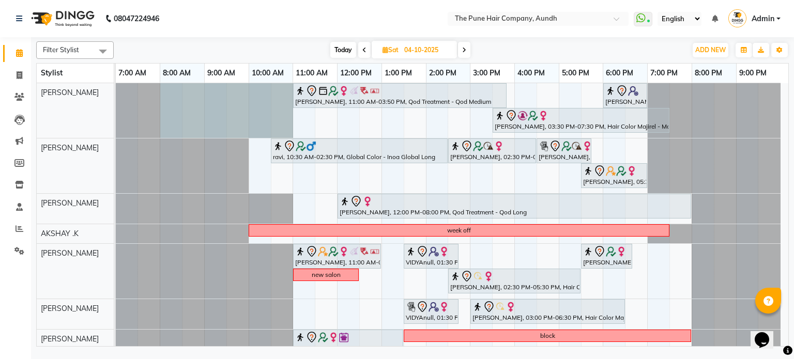
drag, startPoint x: 168, startPoint y: 92, endPoint x: 271, endPoint y: 102, distance: 103.2
click at [116, 102] on div at bounding box center [116, 110] width 0 height 55
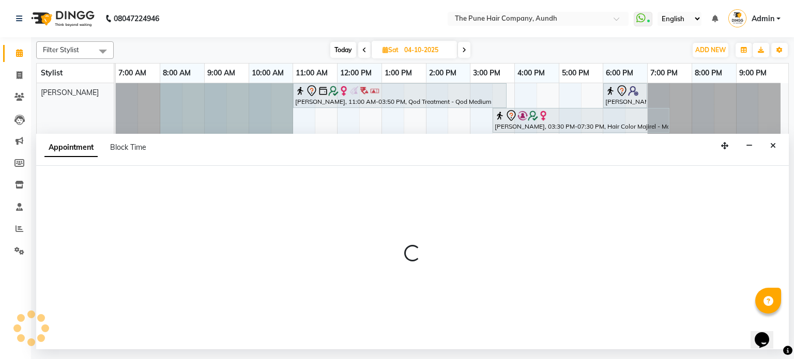
select select "3338"
select select "480"
select select "tentative"
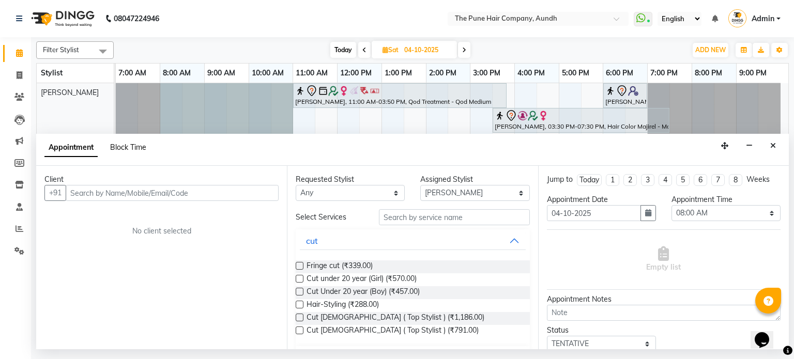
click at [136, 150] on span "Block Time" at bounding box center [128, 147] width 36 height 9
select select "3338"
select select "480"
select select "660"
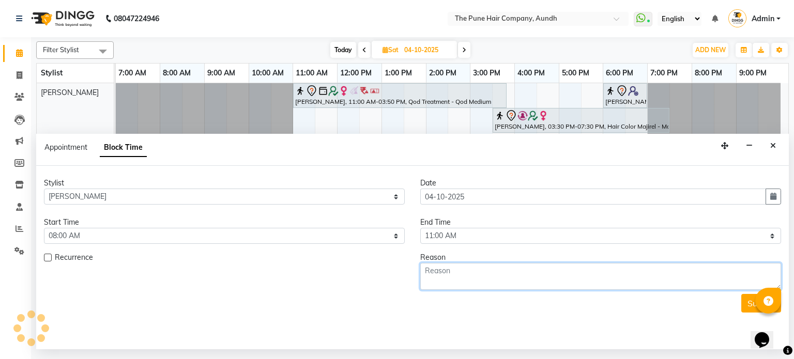
drag, startPoint x: 497, startPoint y: 271, endPoint x: 493, endPoint y: 265, distance: 7.7
click at [494, 270] on textarea at bounding box center [600, 276] width 361 height 27
type textarea "wanawdi"
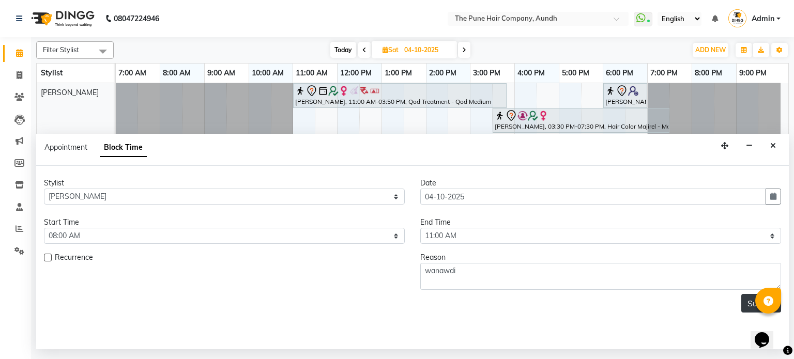
click at [745, 305] on button "Submit" at bounding box center [761, 303] width 40 height 19
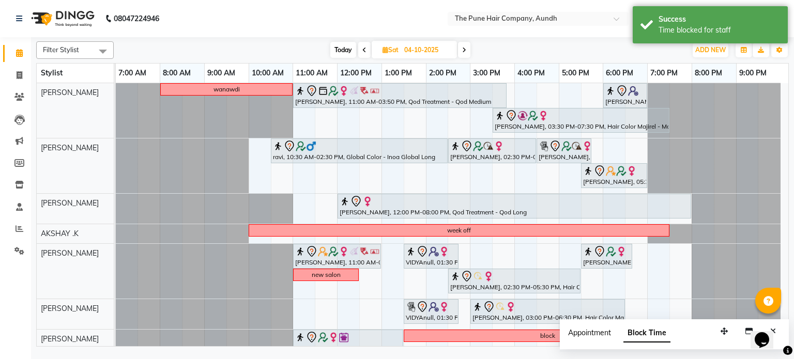
click at [594, 334] on span "Appointment" at bounding box center [589, 332] width 43 height 9
select select "tentative"
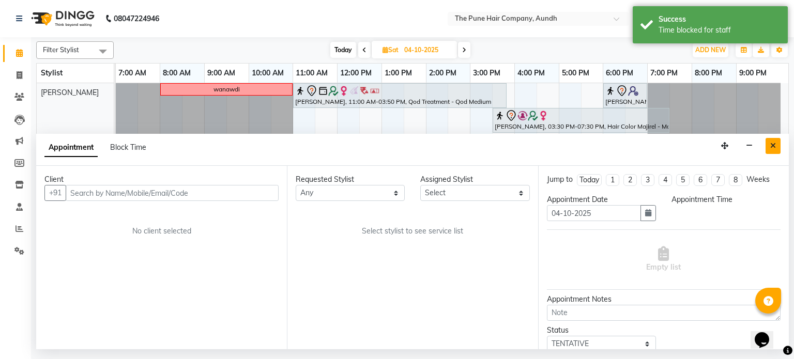
click at [772, 147] on icon "Close" at bounding box center [773, 145] width 6 height 7
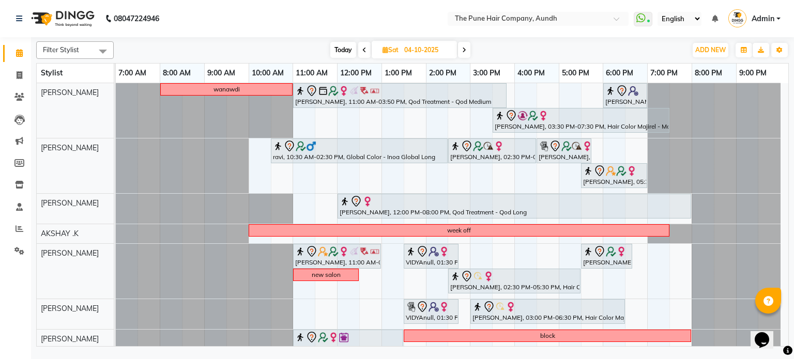
click at [349, 54] on span "Today" at bounding box center [343, 50] width 26 height 16
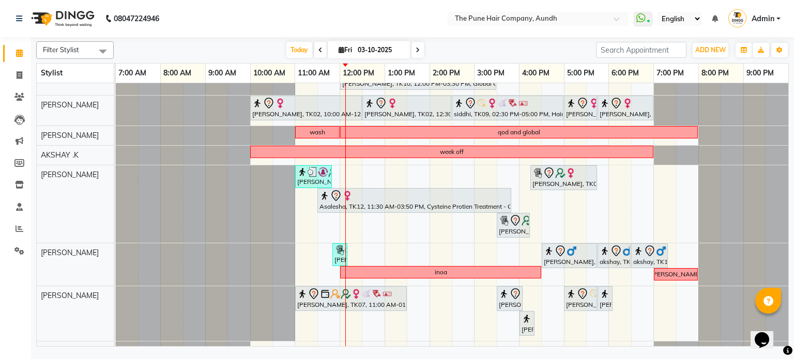
scroll to position [103, 0]
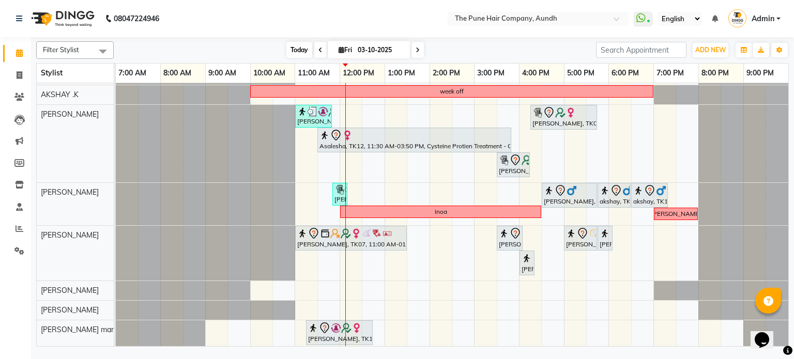
click at [301, 49] on span "Today" at bounding box center [299, 50] width 26 height 16
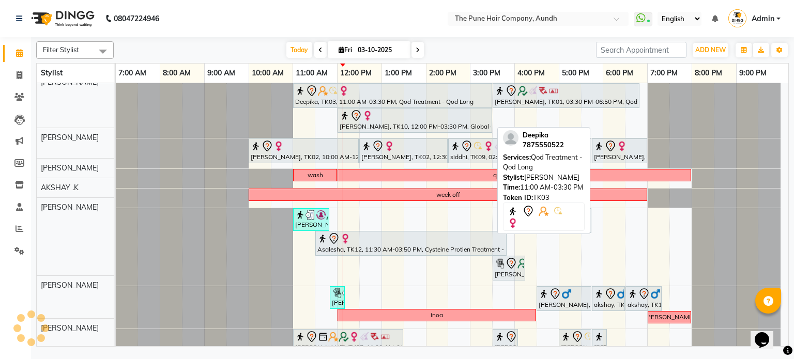
scroll to position [0, 0]
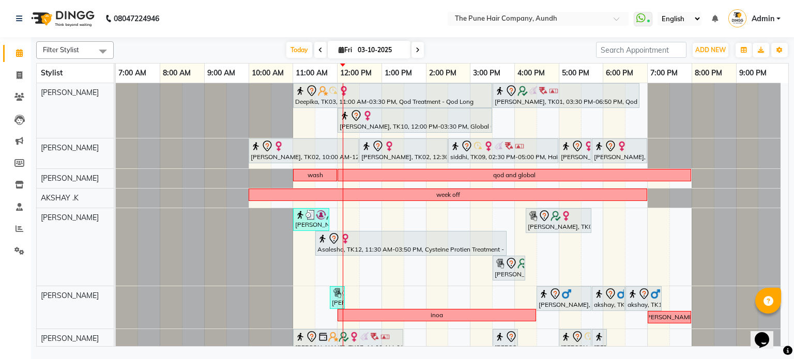
click at [413, 50] on span at bounding box center [417, 50] width 12 height 16
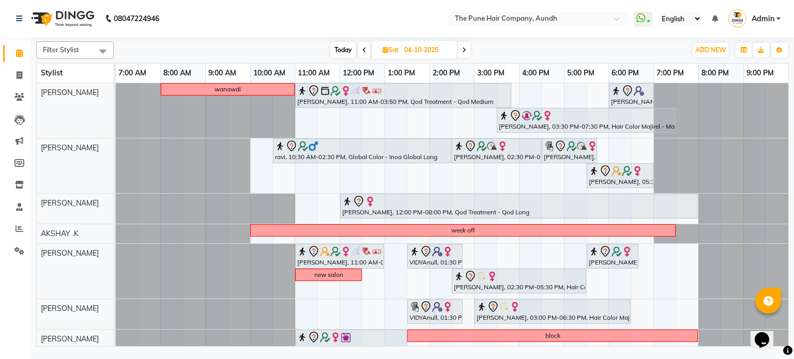
click at [461, 56] on span at bounding box center [464, 50] width 12 height 16
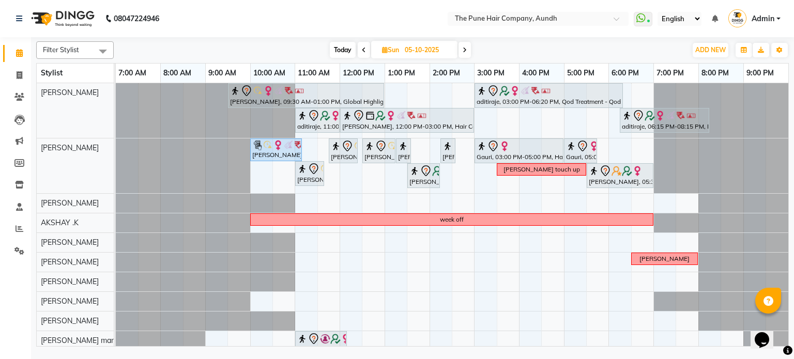
click at [471, 49] on div "[DATE] [DATE]" at bounding box center [400, 49] width 143 height 15
click at [464, 51] on icon at bounding box center [464, 50] width 4 height 6
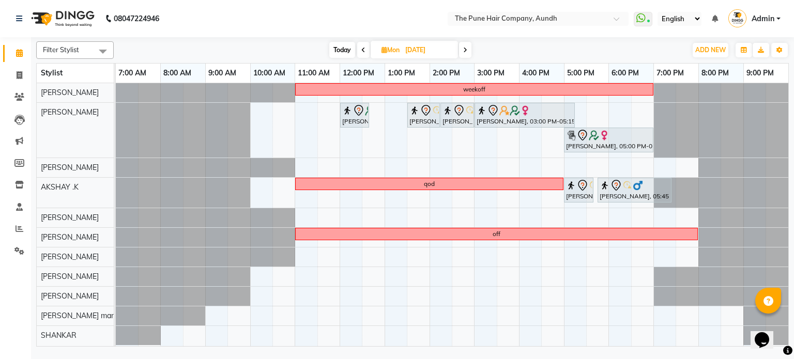
click at [466, 54] on span at bounding box center [465, 50] width 12 height 16
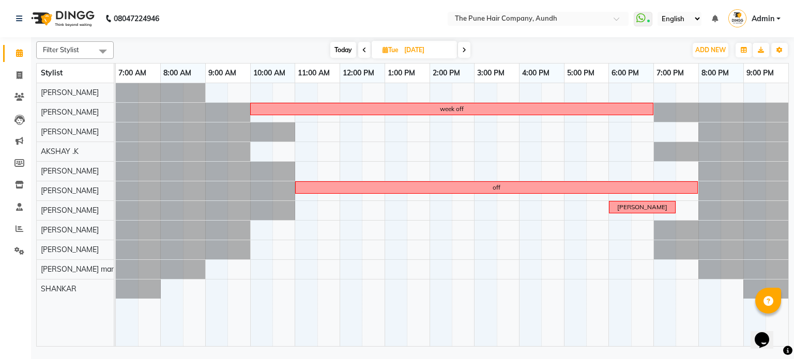
click at [360, 48] on span at bounding box center [364, 50] width 12 height 16
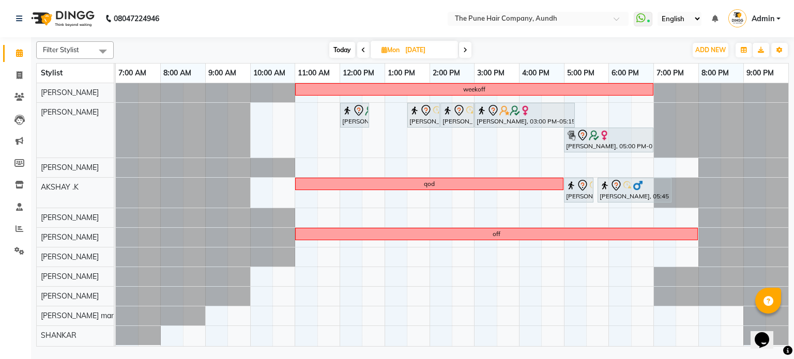
click at [361, 48] on icon at bounding box center [363, 50] width 4 height 6
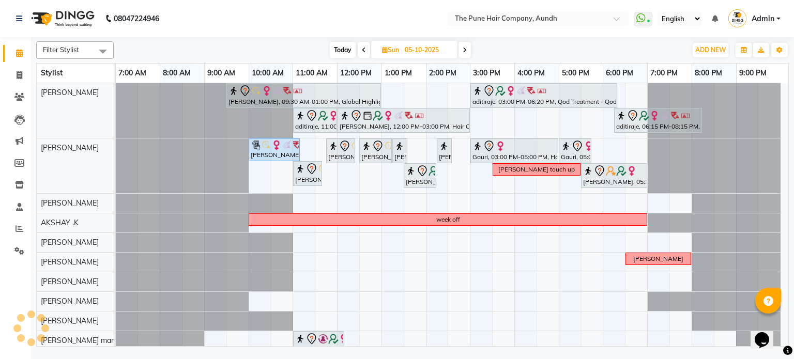
click at [340, 51] on span "Today" at bounding box center [343, 50] width 26 height 16
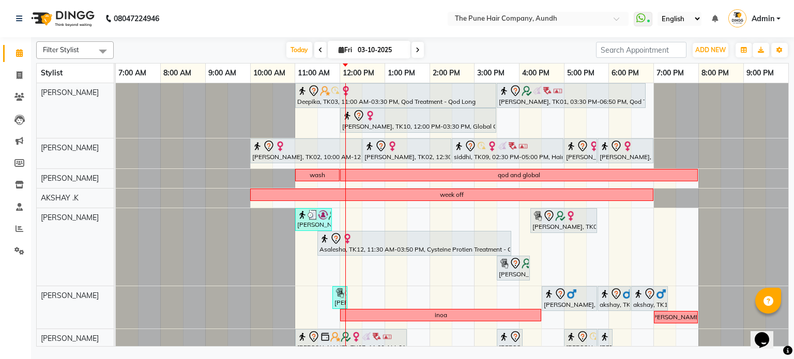
click at [417, 52] on icon at bounding box center [417, 50] width 4 height 6
type input "04-10-2025"
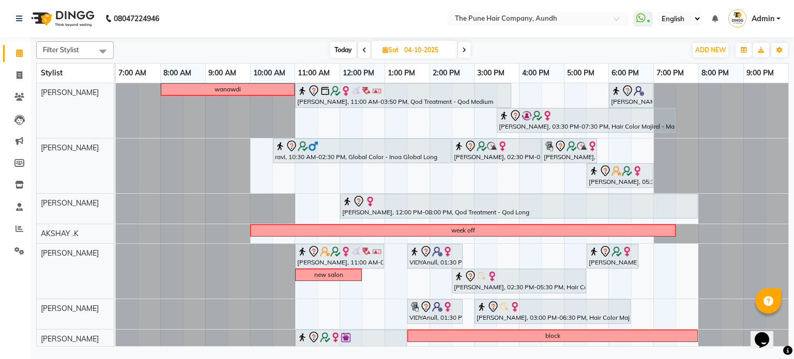
click at [417, 52] on input "04-10-2025" at bounding box center [427, 49] width 52 height 15
select select "10"
select select "2025"
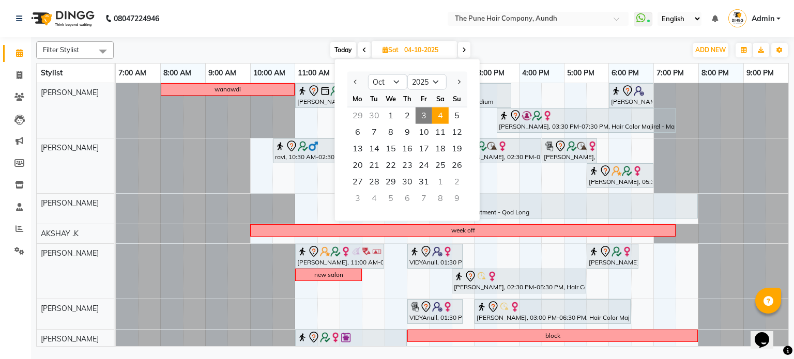
click at [345, 46] on span "Today" at bounding box center [343, 50] width 26 height 16
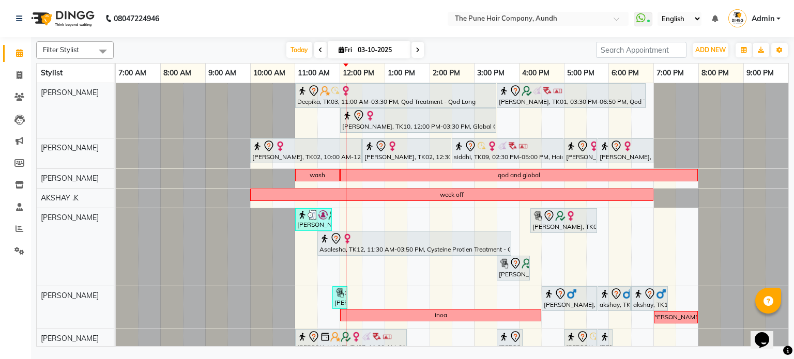
click at [419, 49] on span at bounding box center [417, 50] width 12 height 16
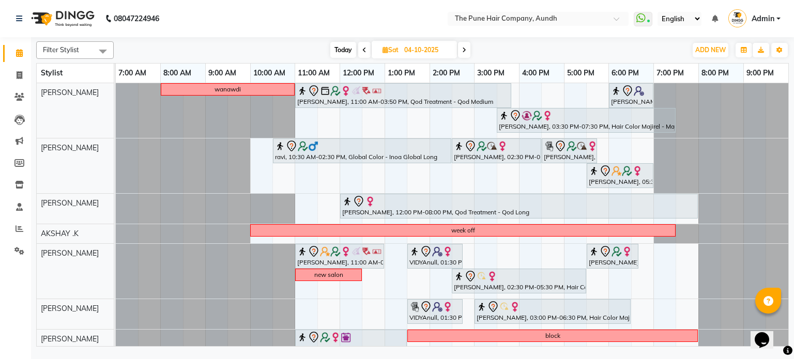
click at [337, 49] on span "Today" at bounding box center [343, 50] width 26 height 16
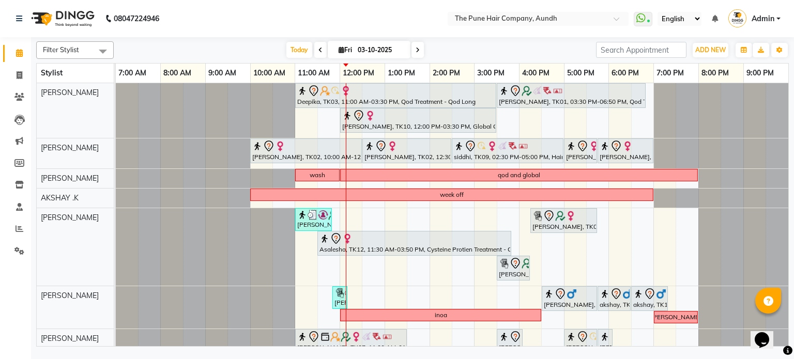
click at [423, 52] on div "[DATE] [DATE]" at bounding box center [354, 49] width 139 height 15
click at [416, 50] on icon at bounding box center [417, 50] width 4 height 6
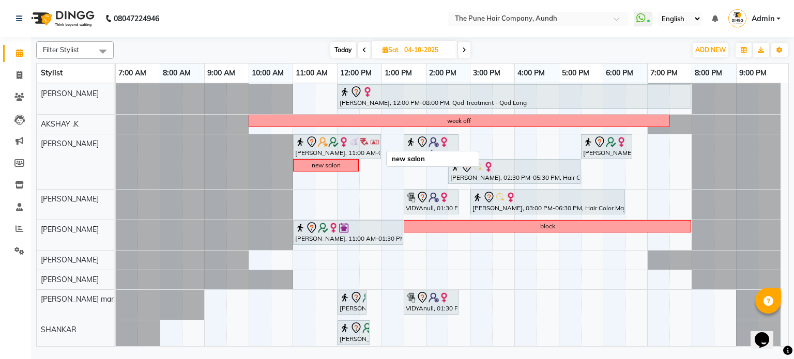
scroll to position [112, 0]
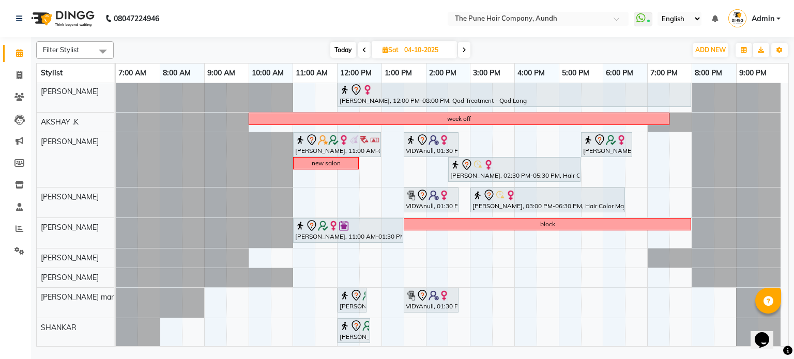
click at [345, 42] on span "Today" at bounding box center [343, 50] width 26 height 16
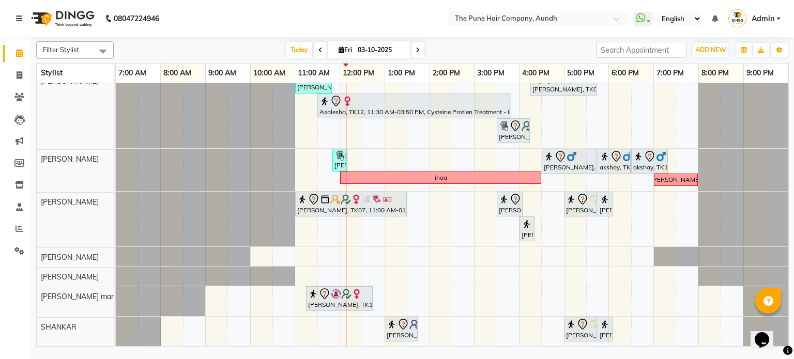
scroll to position [0, 0]
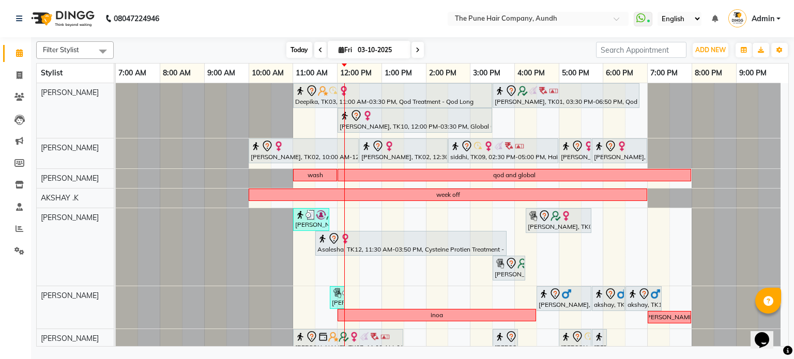
click at [295, 55] on span "Today" at bounding box center [299, 50] width 26 height 16
click at [416, 51] on icon at bounding box center [417, 50] width 4 height 6
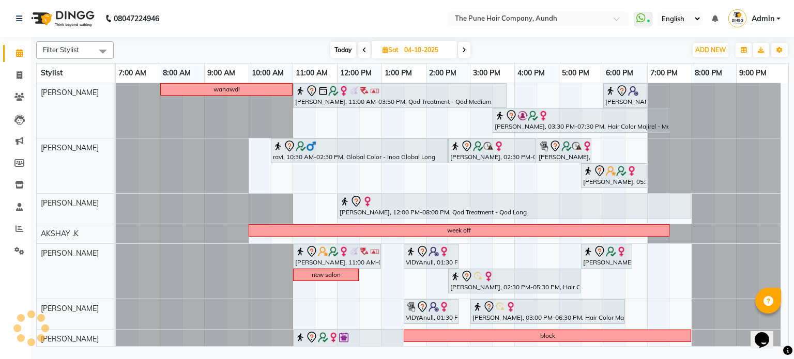
click at [460, 49] on span at bounding box center [464, 50] width 12 height 16
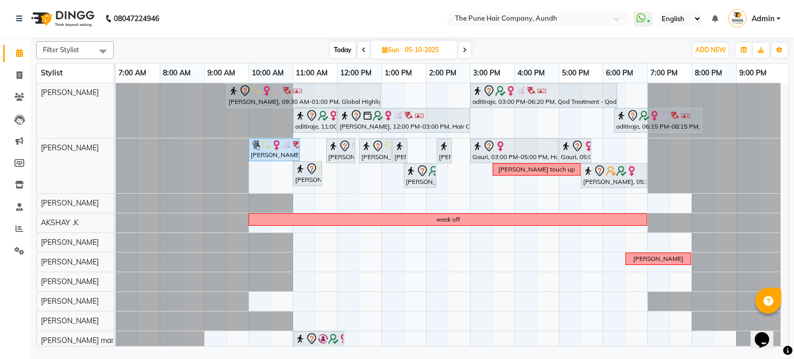
click at [335, 50] on span "Today" at bounding box center [343, 50] width 26 height 16
type input "03-10-2025"
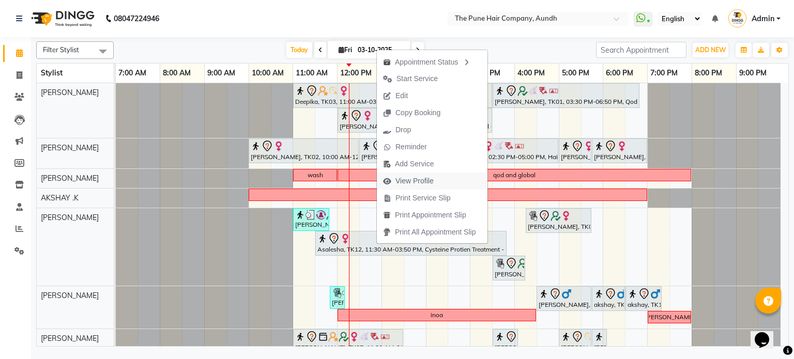
click at [407, 183] on span "View Profile" at bounding box center [414, 181] width 38 height 11
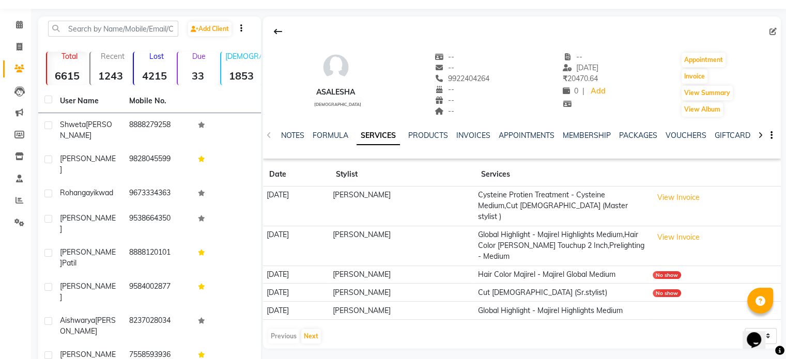
scroll to position [52, 0]
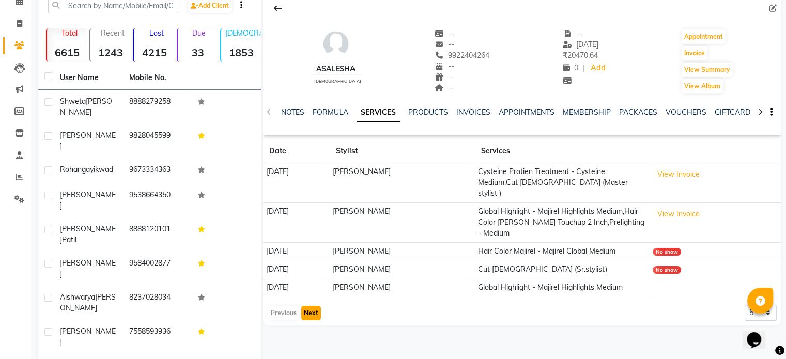
click at [302, 306] on button "Next" at bounding box center [311, 313] width 20 height 14
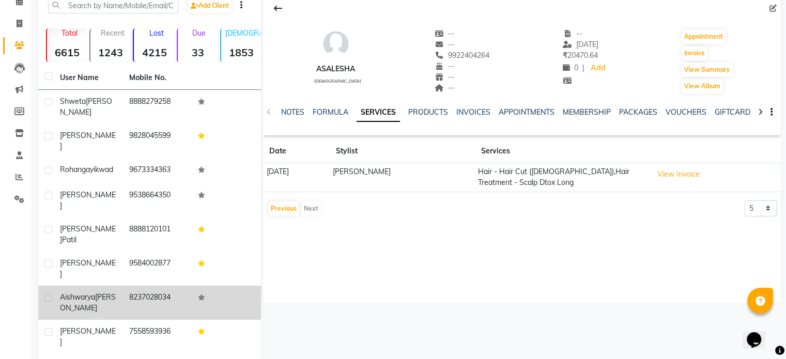
scroll to position [0, 0]
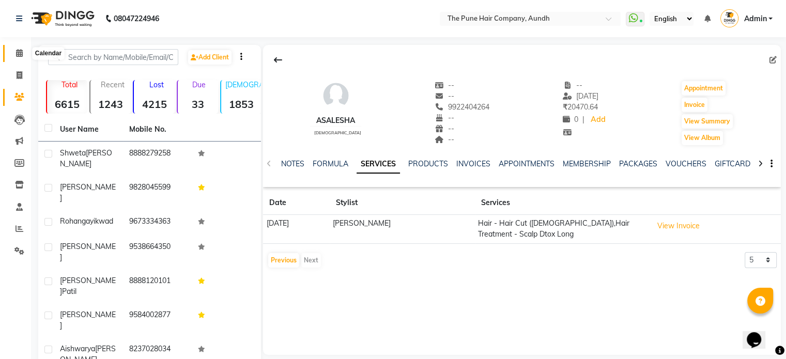
click at [17, 54] on icon at bounding box center [19, 53] width 7 height 8
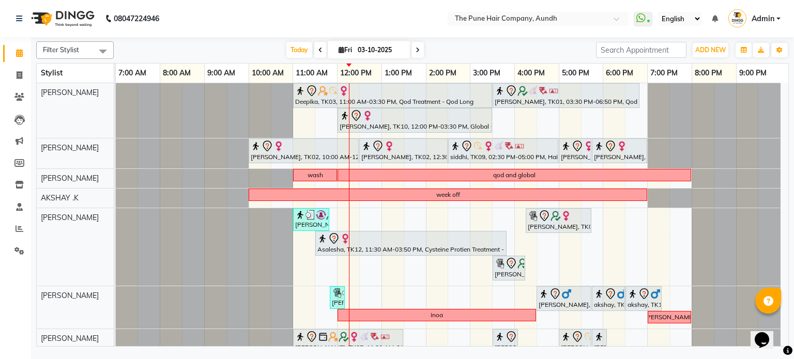
click at [417, 50] on icon at bounding box center [417, 50] width 4 height 6
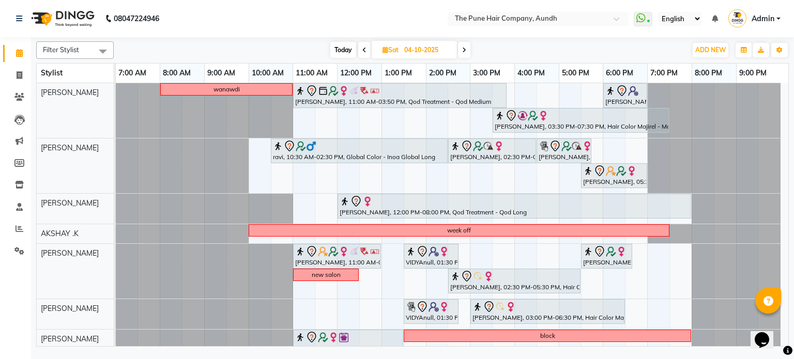
click at [464, 54] on span at bounding box center [464, 50] width 12 height 16
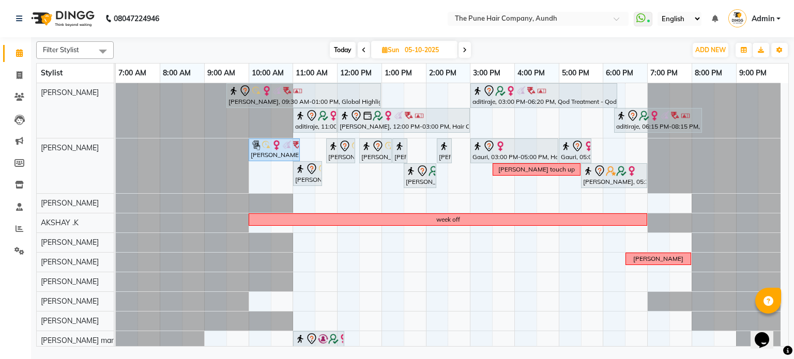
click at [469, 50] on span at bounding box center [464, 50] width 12 height 16
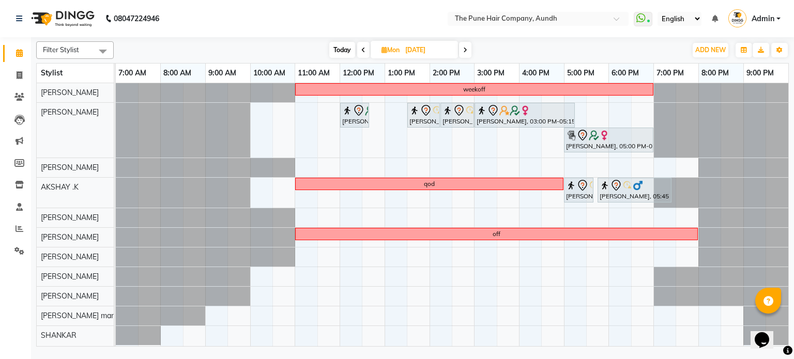
click at [469, 50] on span at bounding box center [465, 50] width 12 height 16
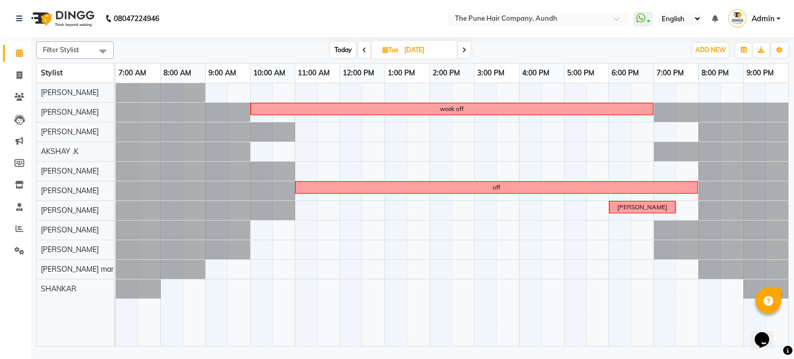
click at [469, 50] on span at bounding box center [464, 50] width 12 height 16
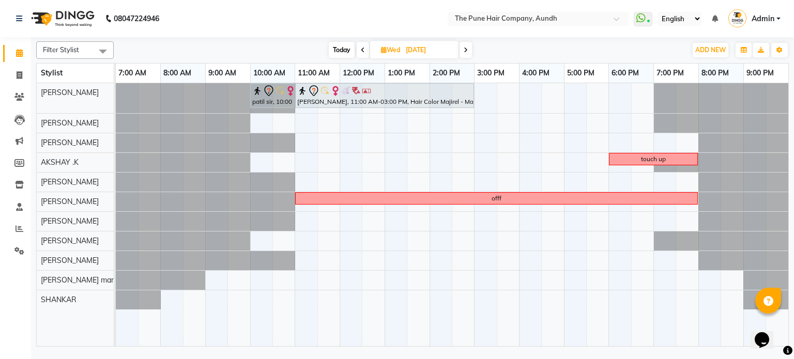
click at [464, 54] on span at bounding box center [465, 50] width 12 height 16
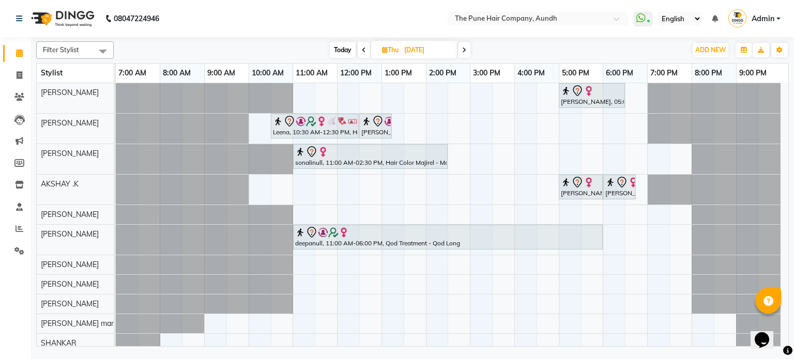
click at [361, 55] on span at bounding box center [363, 50] width 12 height 16
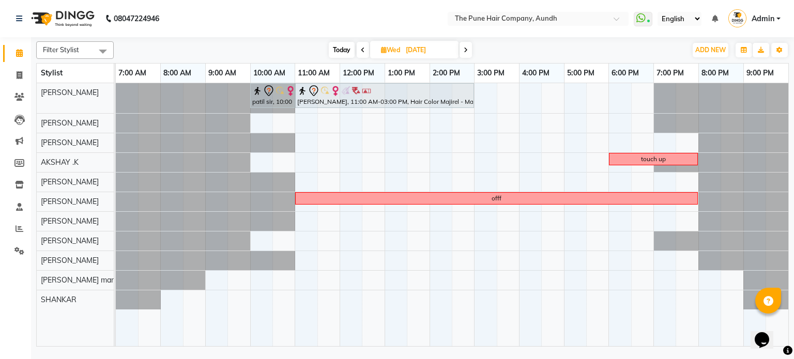
click at [361, 55] on span at bounding box center [362, 50] width 12 height 16
type input "[DATE]"
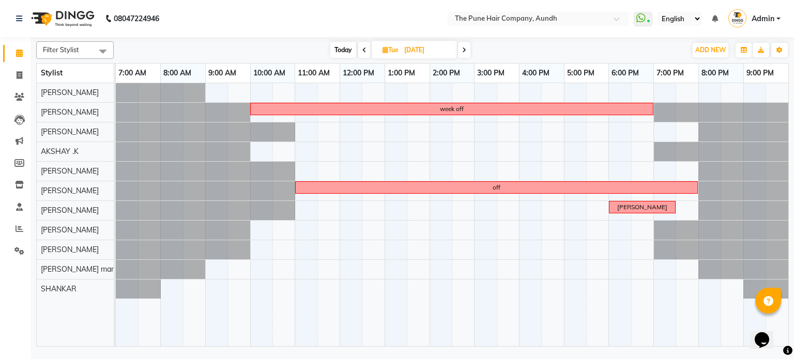
click at [300, 134] on div "week off off [PERSON_NAME]" at bounding box center [452, 214] width 672 height 263
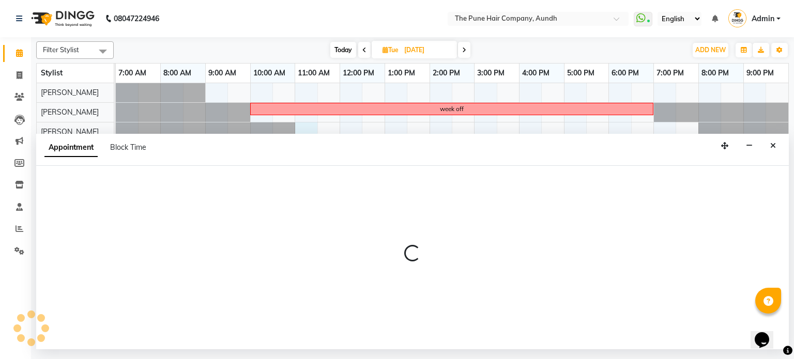
select select "3340"
select select "tentative"
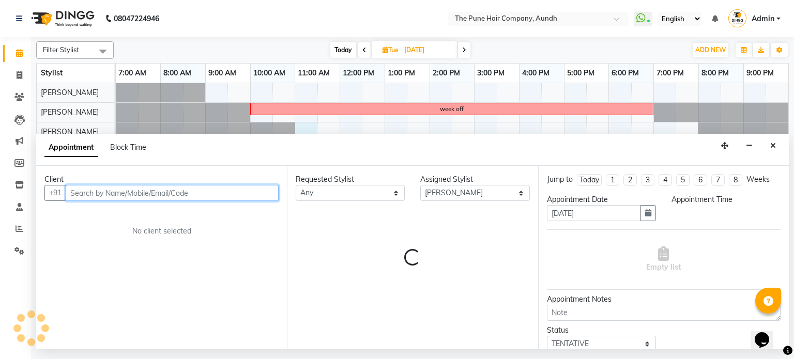
select select "660"
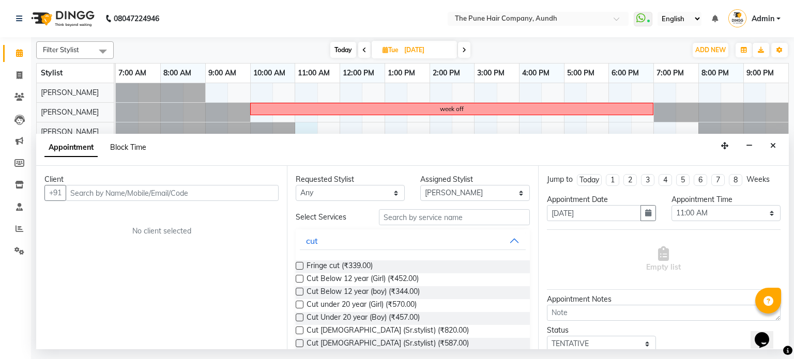
click at [142, 152] on span "Block Time" at bounding box center [128, 147] width 36 height 9
select select "3340"
select select "660"
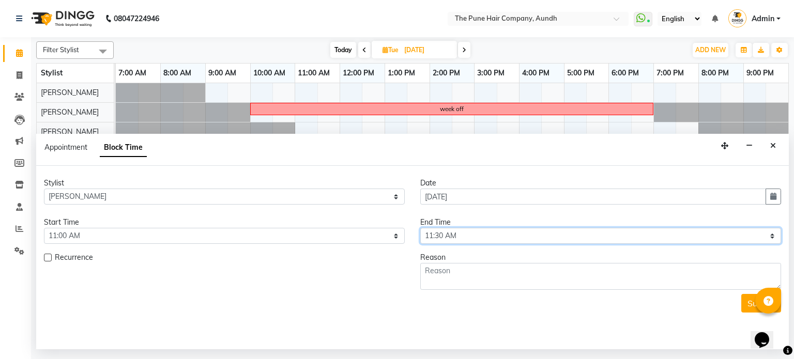
click at [454, 235] on select "Select 08:00 AM 08:15 AM 08:30 AM 08:45 AM 09:00 AM 09:15 AM 09:30 AM 09:45 AM …" at bounding box center [600, 236] width 361 height 16
click at [509, 237] on select "Select 08:00 AM 08:15 AM 08:30 AM 08:45 AM 09:00 AM 09:15 AM 09:30 AM 09:45 AM …" at bounding box center [600, 236] width 361 height 16
select select "1200"
click at [420, 228] on select "Select 08:00 AM 08:15 AM 08:30 AM 08:45 AM 09:00 AM 09:15 AM 09:30 AM 09:45 AM …" at bounding box center [600, 236] width 361 height 16
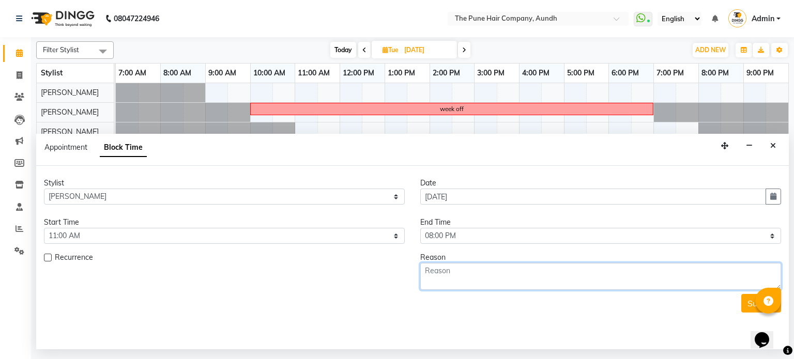
click at [459, 273] on textarea at bounding box center [600, 276] width 361 height 27
type textarea "off"
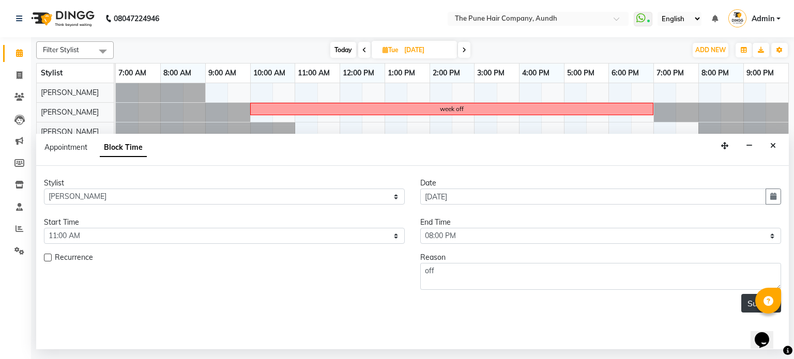
click at [744, 301] on button "Submit" at bounding box center [761, 303] width 40 height 19
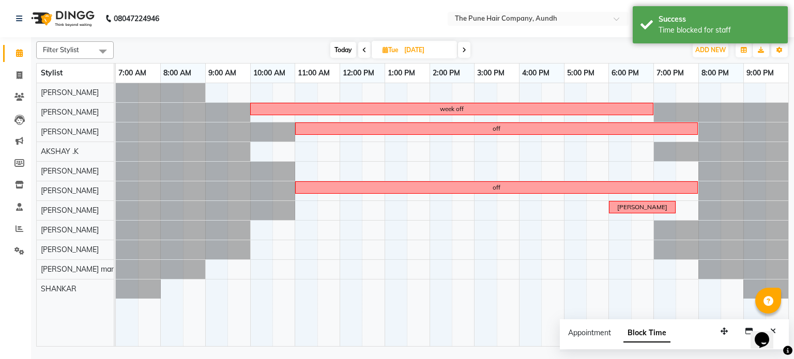
click at [345, 50] on span "Today" at bounding box center [343, 50] width 26 height 16
type input "03-10-2025"
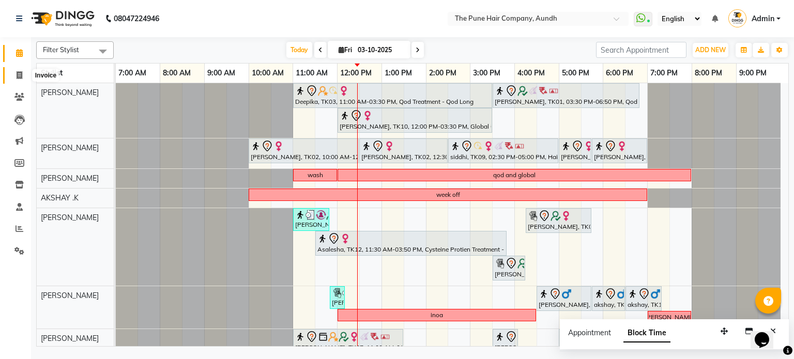
click at [25, 80] on span at bounding box center [19, 76] width 18 height 12
select select "service"
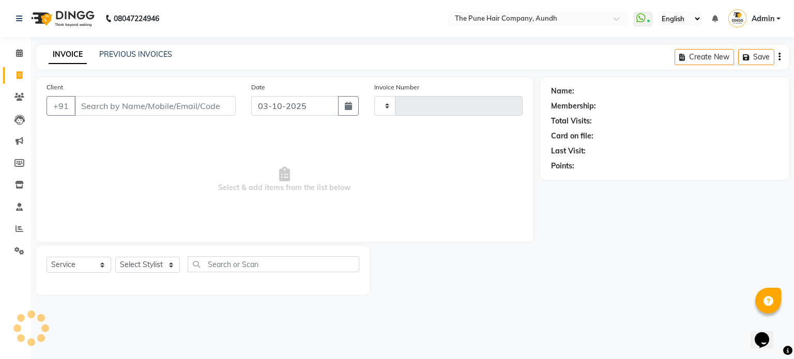
type input "5461"
select select "106"
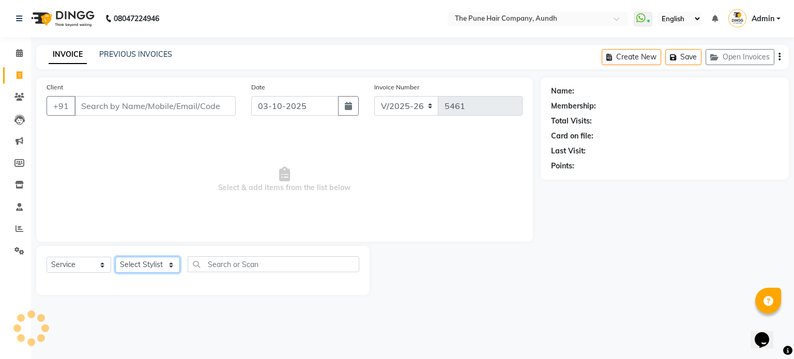
click at [157, 269] on select "Select Stylist AKSHAY .K [PERSON_NAME] [PERSON_NAME] [PERSON_NAME] [PERSON_NAME…" at bounding box center [147, 265] width 65 height 16
select select "18078"
click at [115, 257] on select "Select Stylist AKSHAY .K [PERSON_NAME] [PERSON_NAME] [PERSON_NAME] [PERSON_NAME…" at bounding box center [147, 265] width 65 height 16
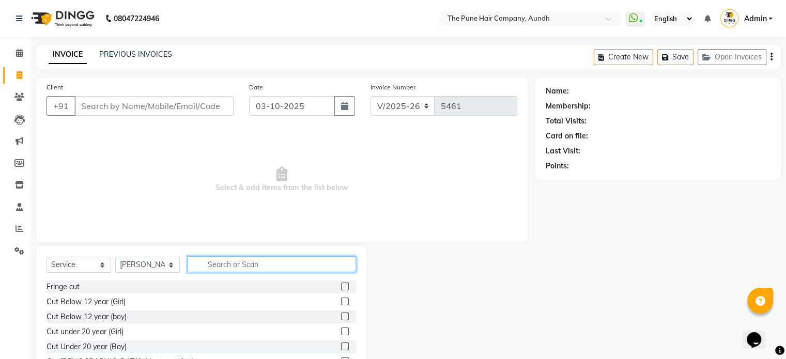
click at [209, 262] on input "text" at bounding box center [272, 264] width 168 height 16
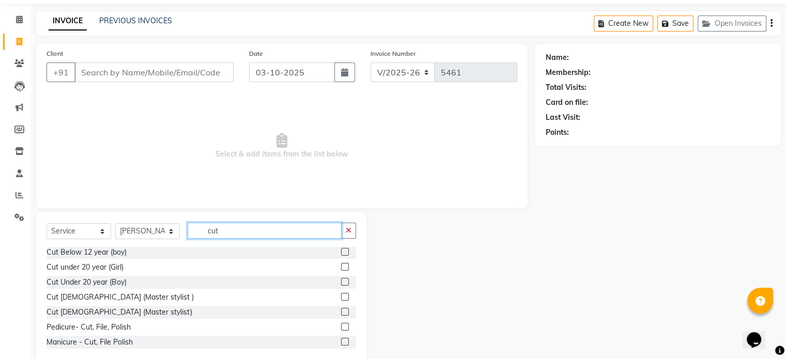
scroll to position [52, 0]
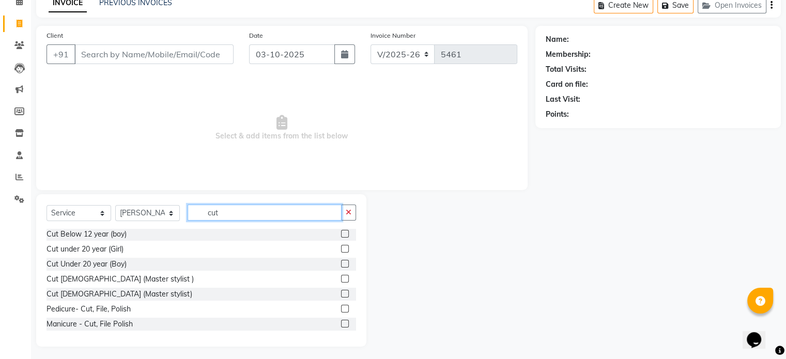
type input "cut"
click at [341, 264] on label at bounding box center [345, 264] width 8 height 8
click at [341, 264] on input "checkbox" at bounding box center [344, 264] width 7 height 7
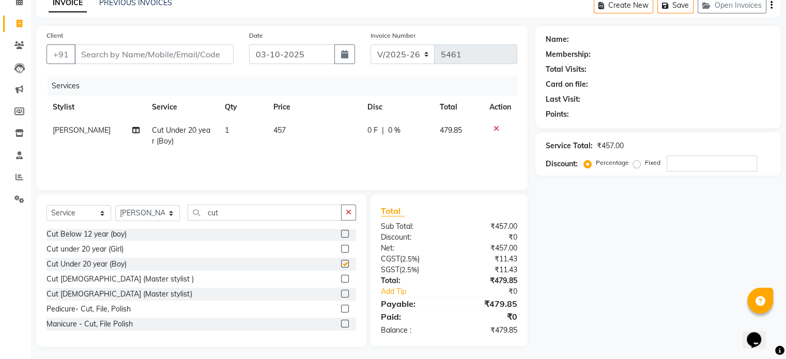
checkbox input "false"
click at [163, 210] on select "Select Stylist AKSHAY .K [PERSON_NAME] [PERSON_NAME] [PERSON_NAME] [PERSON_NAME…" at bounding box center [147, 213] width 65 height 16
select select "3338"
click at [115, 206] on select "Select Stylist AKSHAY .K [PERSON_NAME] [PERSON_NAME] [PERSON_NAME] [PERSON_NAME…" at bounding box center [147, 213] width 65 height 16
click at [341, 235] on label at bounding box center [345, 234] width 8 height 8
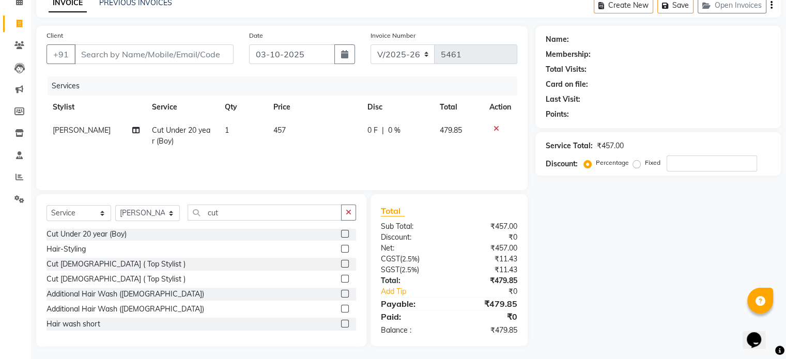
click at [341, 235] on input "checkbox" at bounding box center [344, 234] width 7 height 7
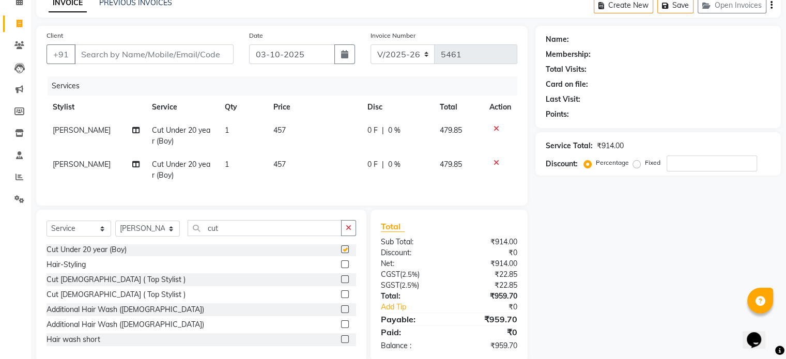
checkbox input "false"
click at [341, 298] on label at bounding box center [345, 294] width 8 height 8
click at [341, 298] on input "checkbox" at bounding box center [344, 294] width 7 height 7
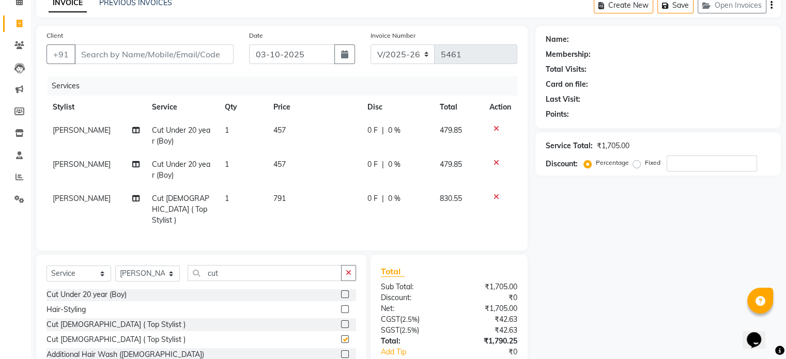
checkbox input "false"
click at [495, 162] on icon at bounding box center [496, 162] width 6 height 7
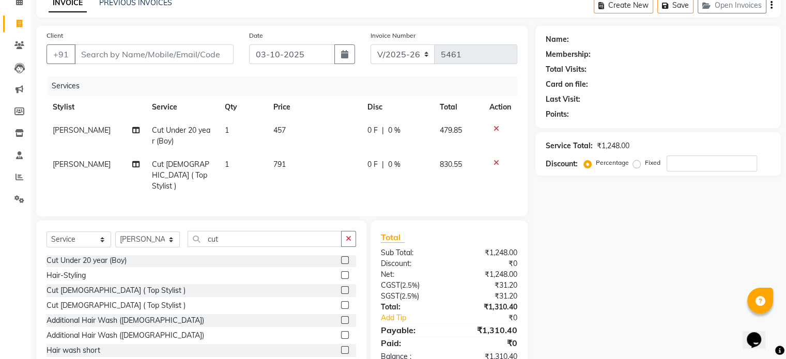
click at [494, 130] on icon at bounding box center [496, 128] width 6 height 7
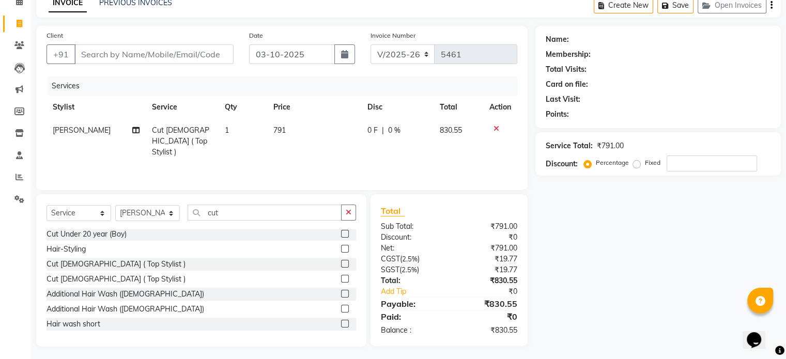
click at [494, 130] on icon at bounding box center [496, 128] width 6 height 7
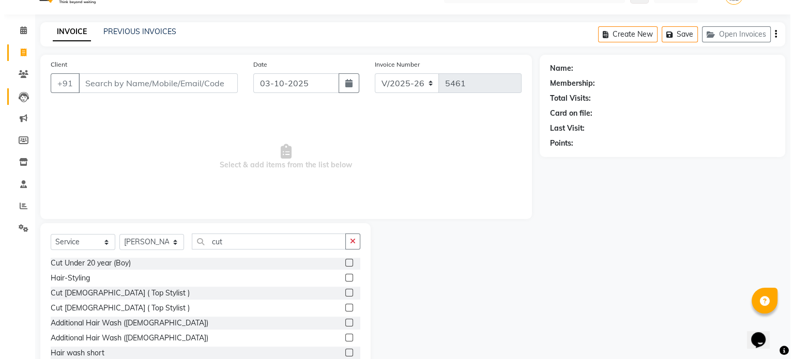
scroll to position [0, 0]
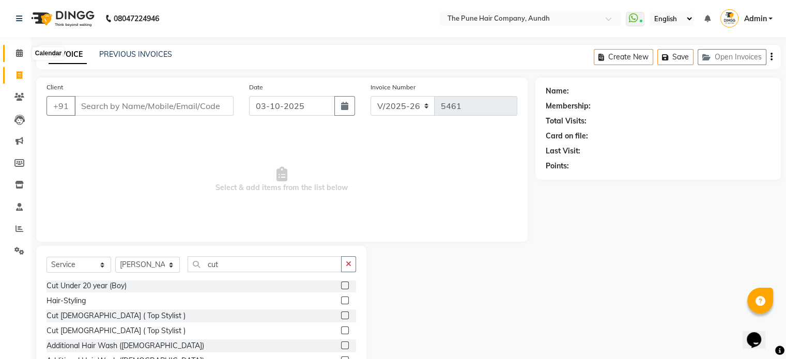
click at [16, 54] on icon at bounding box center [19, 53] width 7 height 8
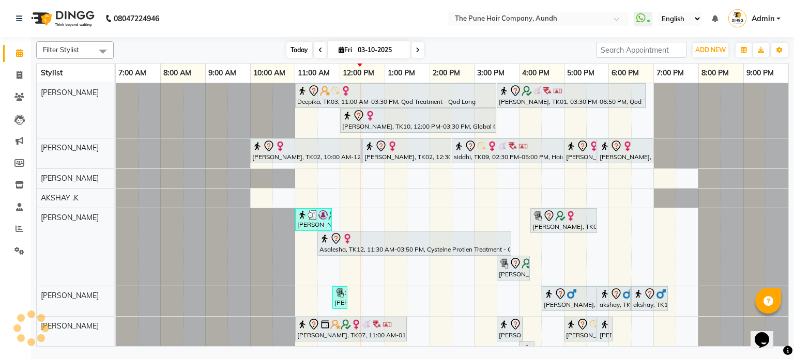
click at [300, 50] on span "Today" at bounding box center [299, 50] width 26 height 16
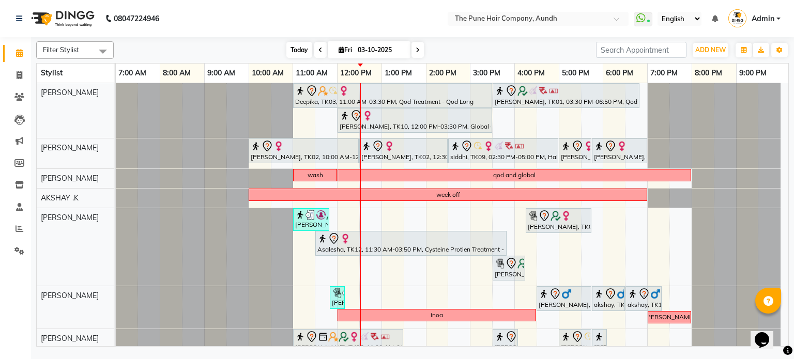
click at [306, 51] on span "Today" at bounding box center [299, 50] width 26 height 16
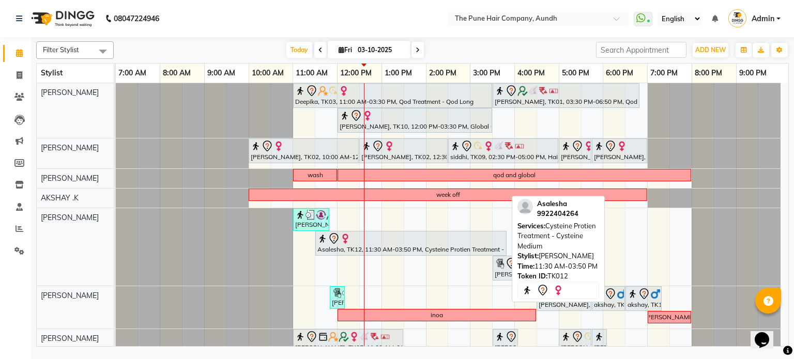
click at [424, 237] on div at bounding box center [410, 238] width 187 height 12
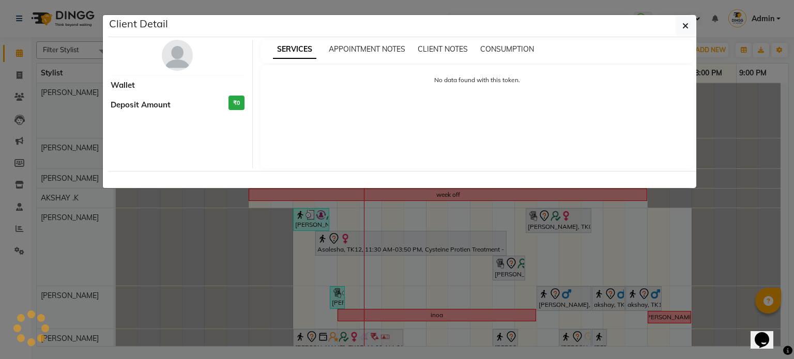
select select "7"
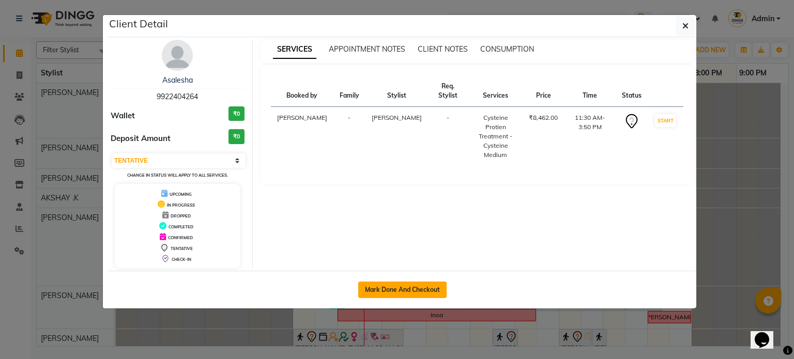
click at [398, 296] on button "Mark Done And Checkout" at bounding box center [402, 290] width 88 height 17
select select "service"
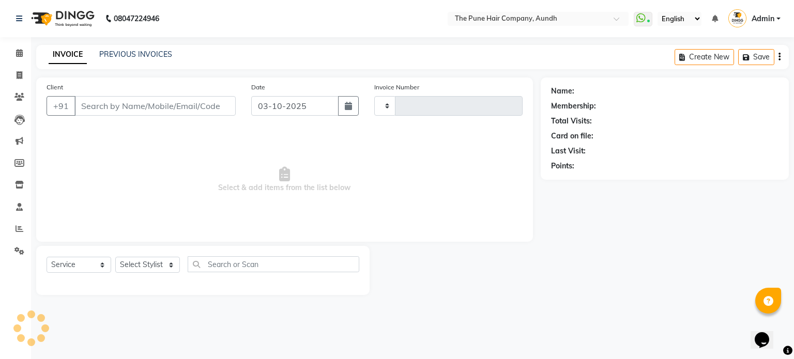
type input "5461"
select select "106"
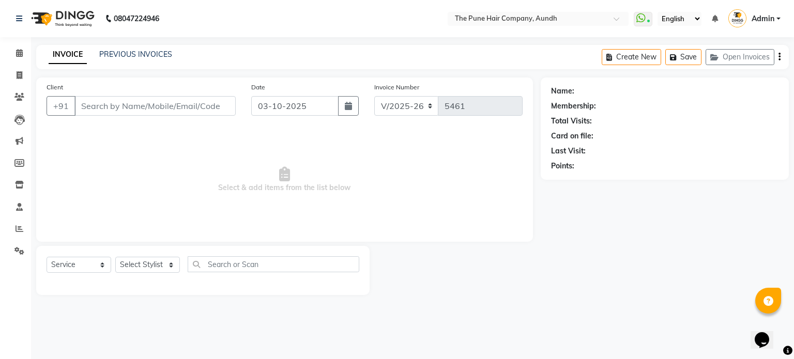
type input "9922404264"
select select "12769"
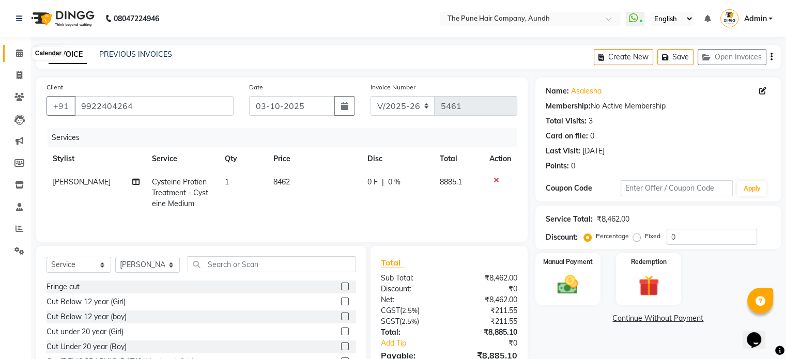
click at [20, 53] on icon at bounding box center [19, 53] width 7 height 8
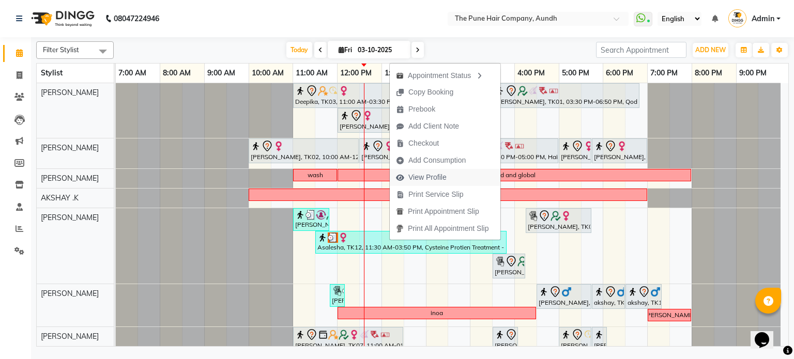
click at [428, 179] on span "View Profile" at bounding box center [427, 177] width 38 height 11
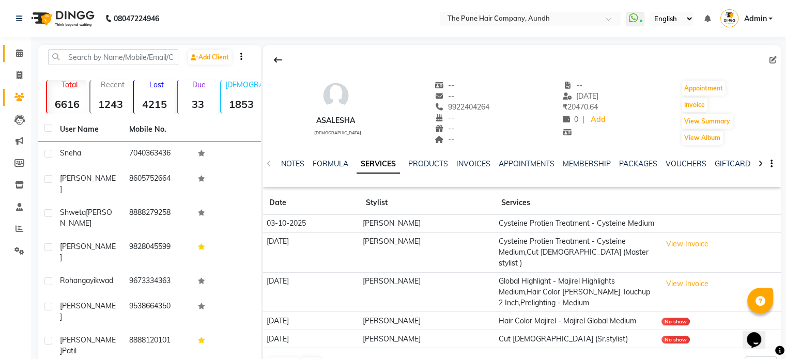
click at [20, 59] on link "Calendar" at bounding box center [15, 53] width 25 height 17
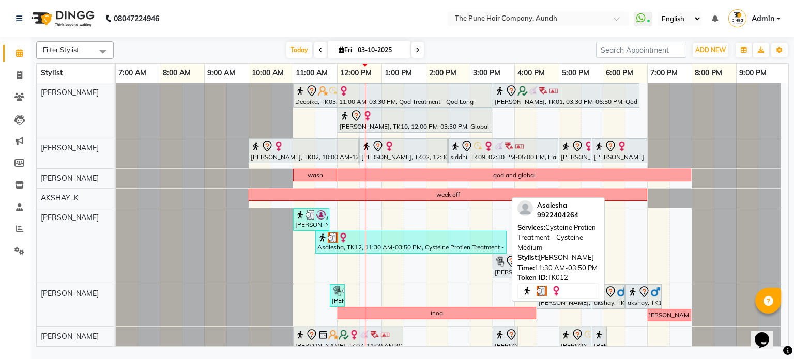
click at [351, 243] on div "Asalesha, TK12, 11:30 AM-03:50 PM, Cysteine Protien Treatment - Cysteine Medium" at bounding box center [410, 242] width 189 height 20
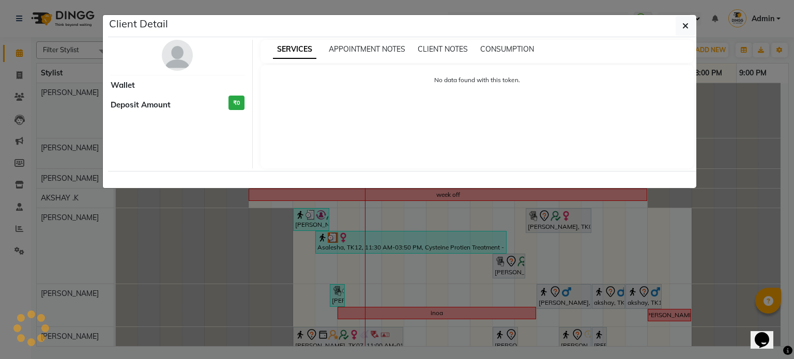
select select "3"
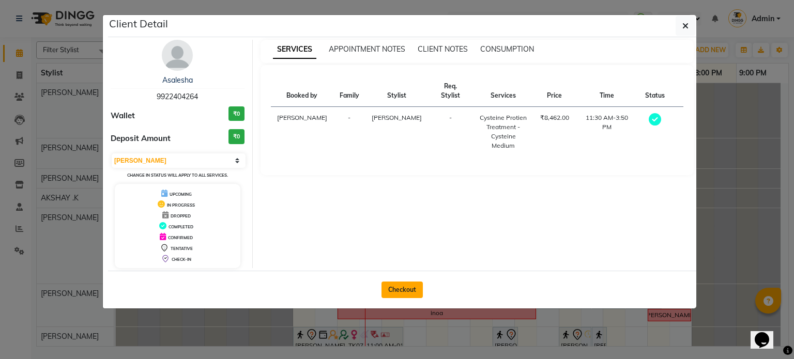
click at [419, 285] on button "Checkout" at bounding box center [401, 290] width 41 height 17
select select "service"
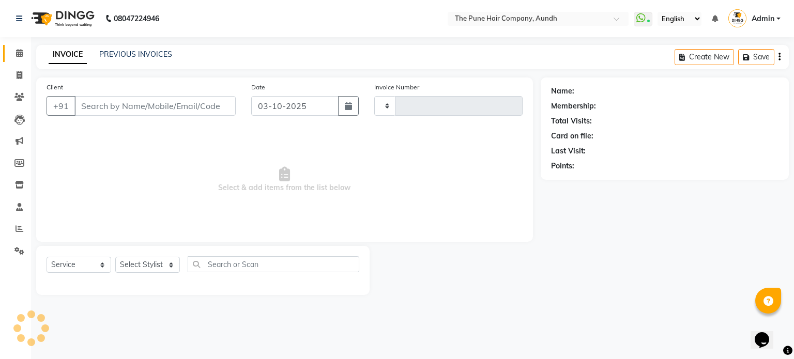
type input "5461"
select select "106"
type input "9922404264"
select select "12769"
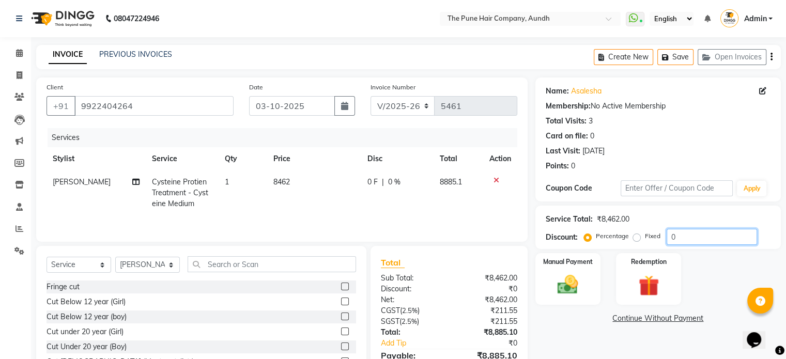
click at [677, 232] on input "0" at bounding box center [711, 237] width 90 height 16
type input "020"
click at [19, 49] on icon at bounding box center [19, 53] width 7 height 8
click at [17, 49] on icon at bounding box center [19, 53] width 7 height 8
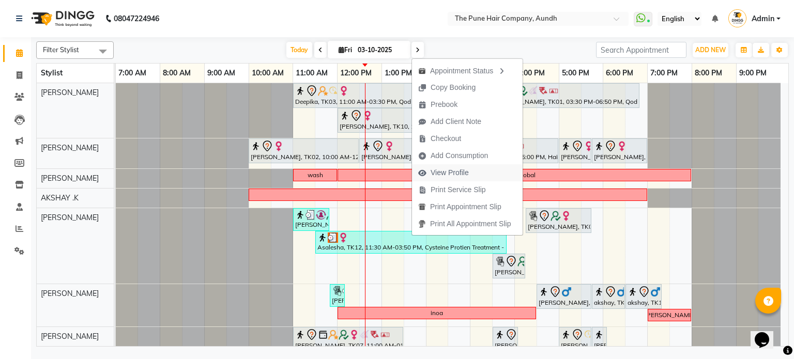
click at [460, 173] on span "View Profile" at bounding box center [449, 172] width 38 height 11
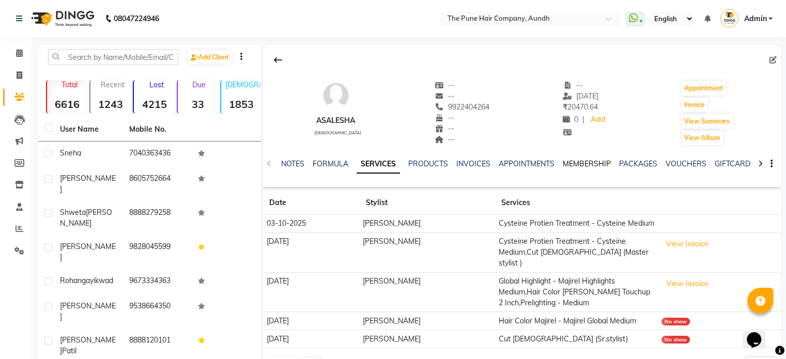
click at [602, 165] on link "MEMBERSHIP" at bounding box center [587, 163] width 48 height 9
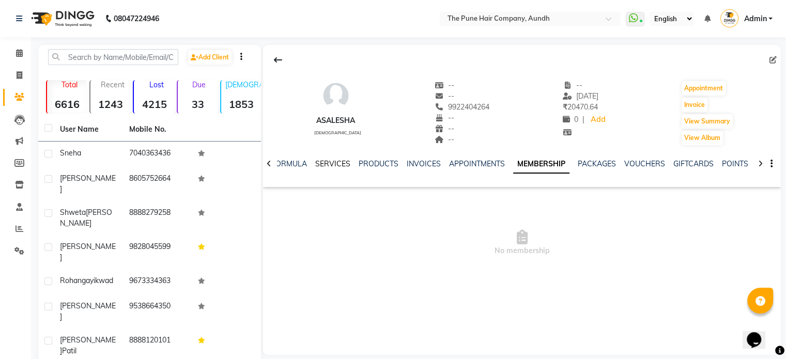
click at [324, 166] on link "SERVICES" at bounding box center [332, 163] width 35 height 9
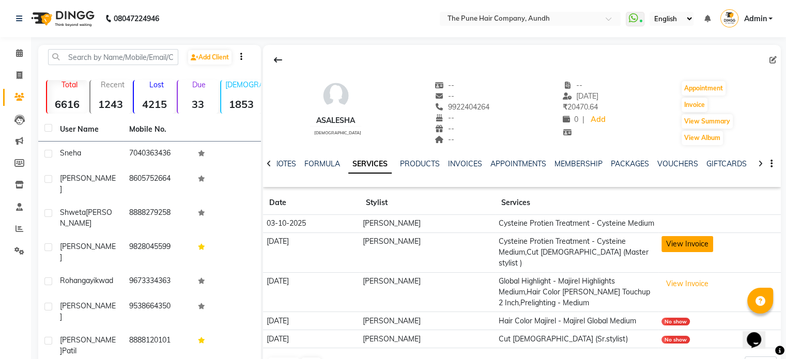
click at [676, 252] on button "View Invoice" at bounding box center [687, 244] width 52 height 16
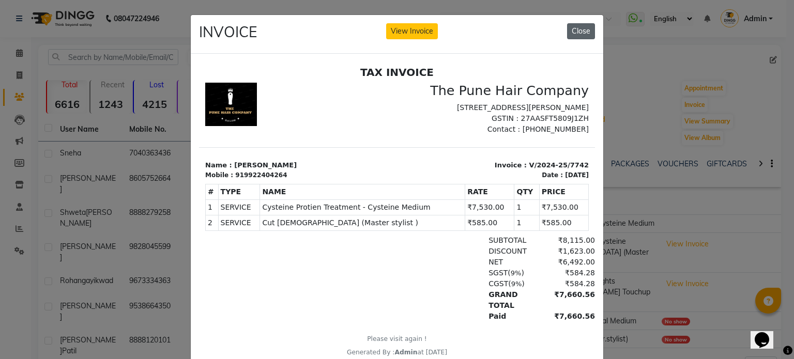
click at [585, 33] on button "Close" at bounding box center [581, 31] width 28 height 16
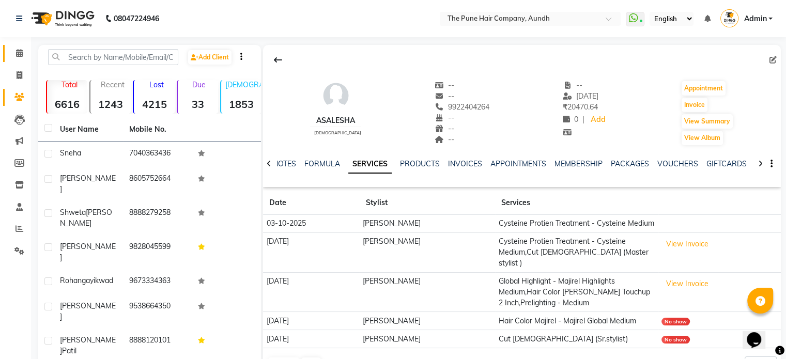
click at [9, 53] on link "Calendar" at bounding box center [15, 53] width 25 height 17
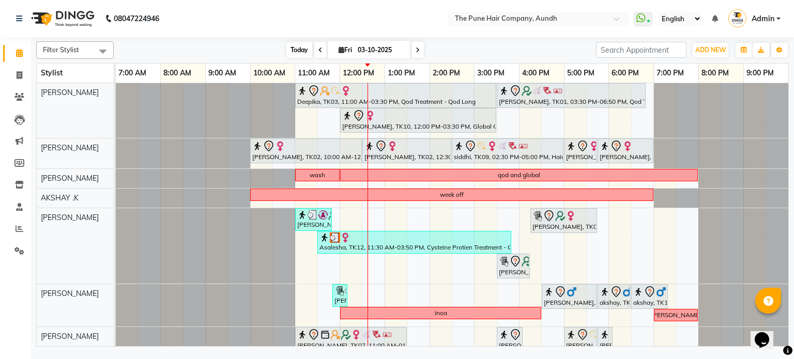
click at [306, 45] on span "Today" at bounding box center [299, 50] width 26 height 16
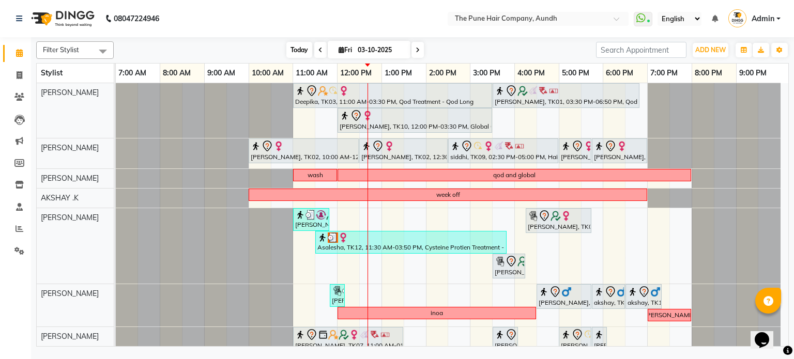
click at [288, 44] on span "Today" at bounding box center [299, 50] width 26 height 16
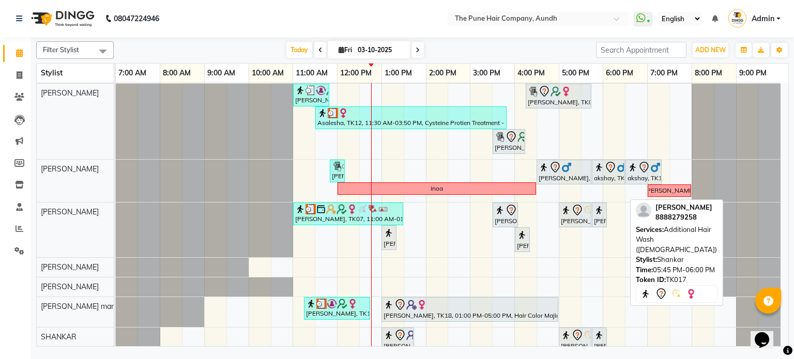
scroll to position [134, 0]
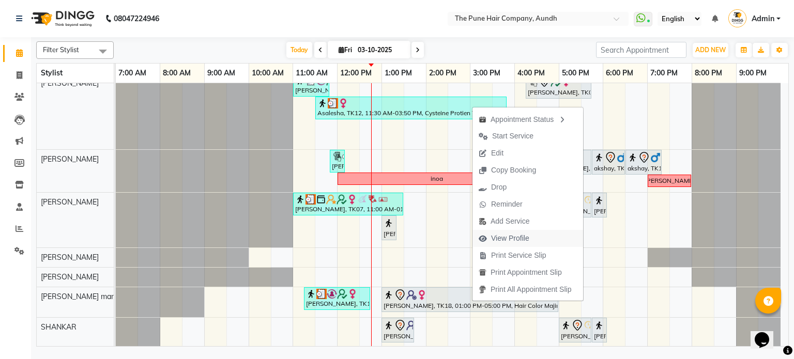
click at [512, 234] on span "View Profile" at bounding box center [510, 238] width 38 height 11
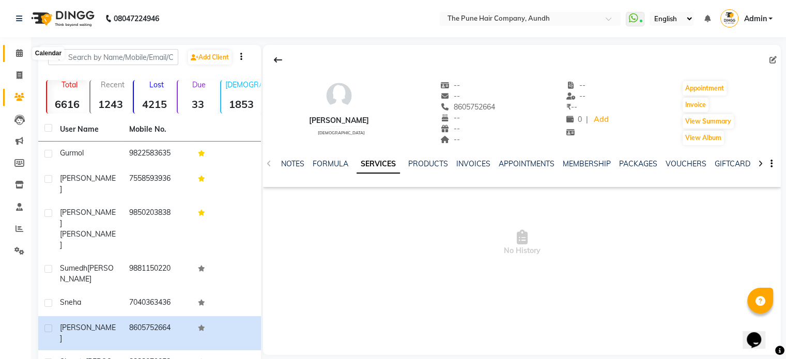
click at [20, 53] on icon at bounding box center [19, 53] width 7 height 8
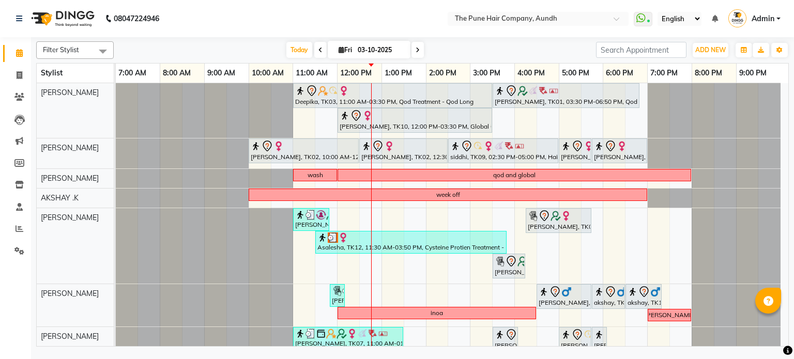
click at [415, 48] on icon at bounding box center [417, 50] width 4 height 6
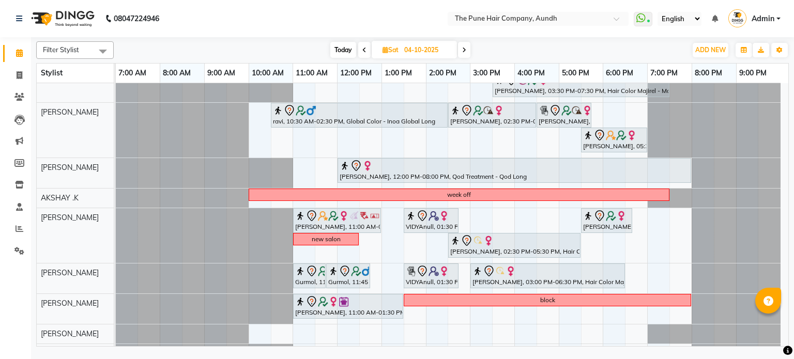
scroll to position [52, 0]
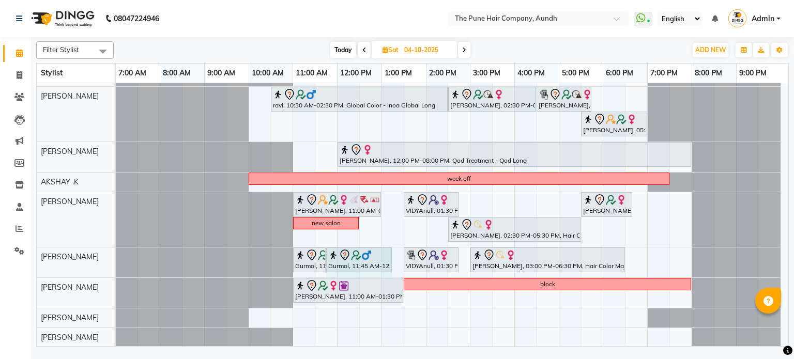
drag, startPoint x: 369, startPoint y: 258, endPoint x: 385, endPoint y: 261, distance: 15.9
click at [116, 261] on div "Gurmol, 11:00 AM-11:45 AM, Cut [DEMOGRAPHIC_DATA] (Master stylist) Gurmol, 11:4…" at bounding box center [116, 262] width 0 height 30
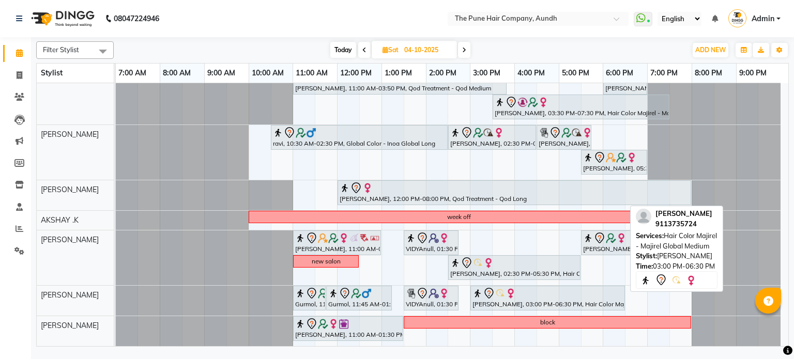
scroll to position [0, 0]
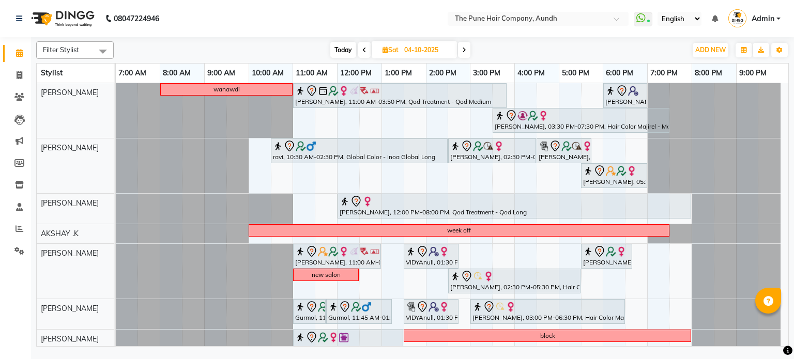
click at [459, 48] on span at bounding box center [464, 50] width 12 height 16
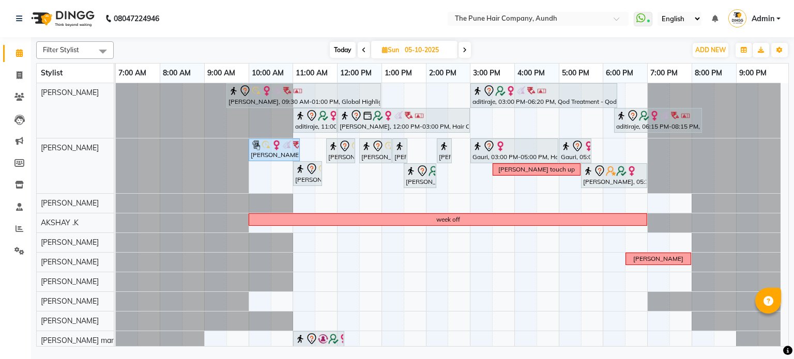
scroll to position [33, 0]
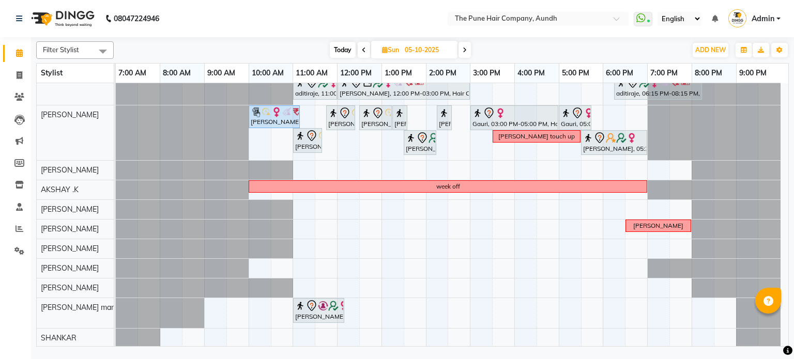
click at [466, 48] on icon at bounding box center [464, 50] width 4 height 6
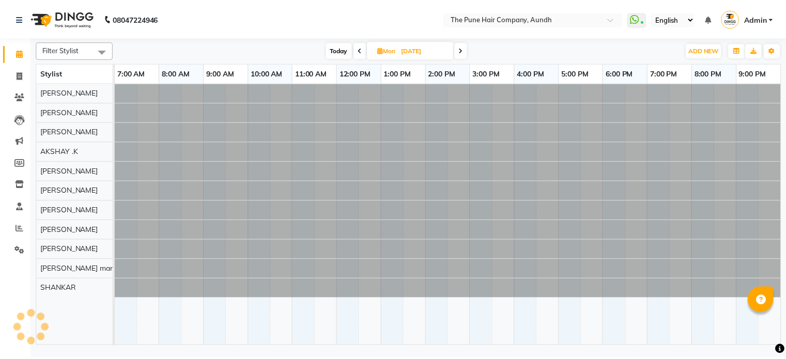
scroll to position [0, 0]
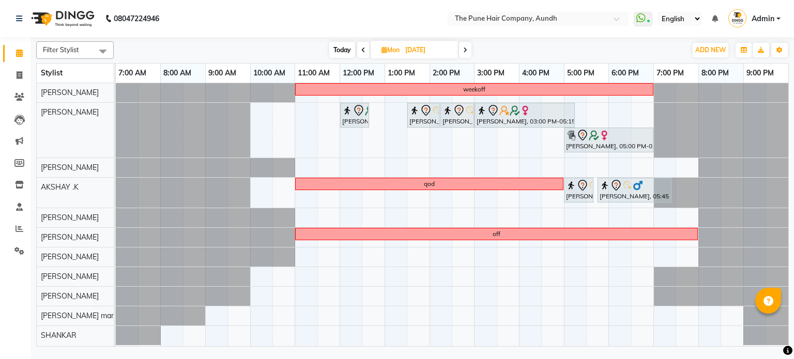
click at [466, 49] on icon at bounding box center [465, 50] width 4 height 6
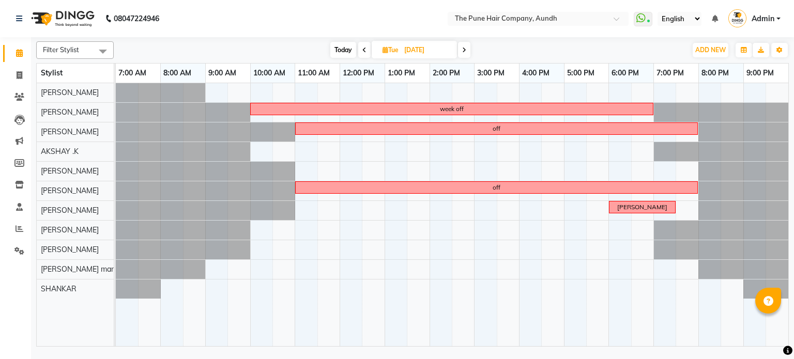
click at [461, 51] on span at bounding box center [464, 50] width 12 height 16
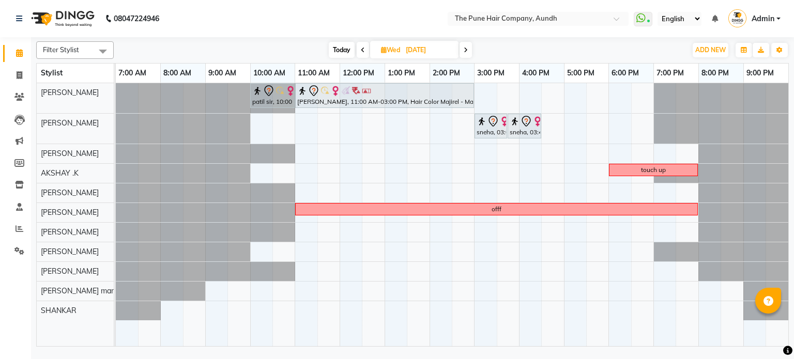
click at [461, 51] on span at bounding box center [465, 50] width 12 height 16
type input "[DATE]"
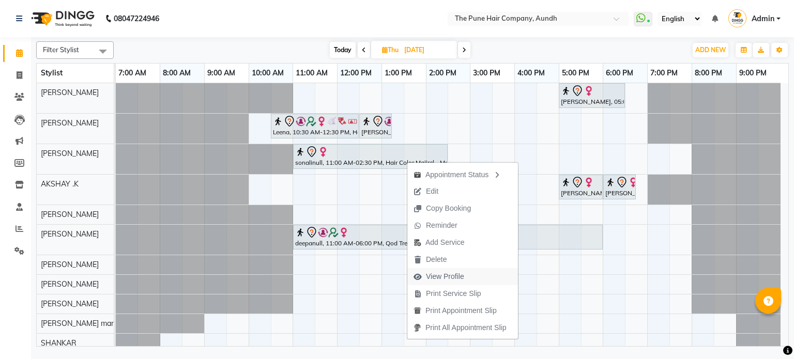
click at [446, 277] on span "View Profile" at bounding box center [445, 276] width 38 height 11
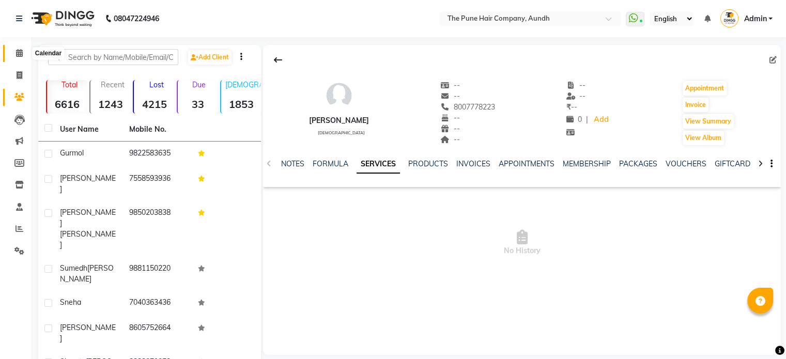
click at [19, 52] on icon at bounding box center [19, 53] width 7 height 8
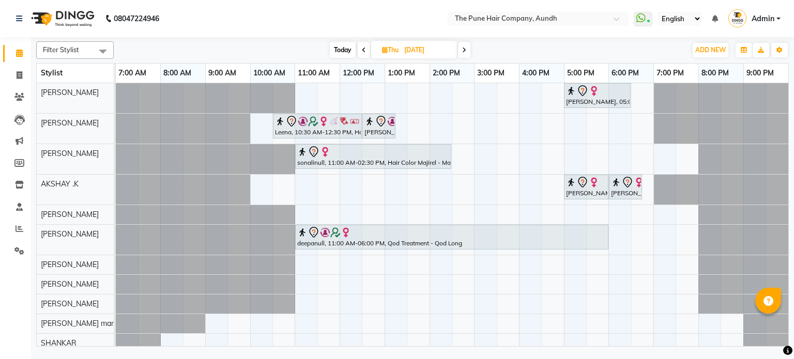
click at [466, 51] on icon at bounding box center [464, 50] width 4 height 6
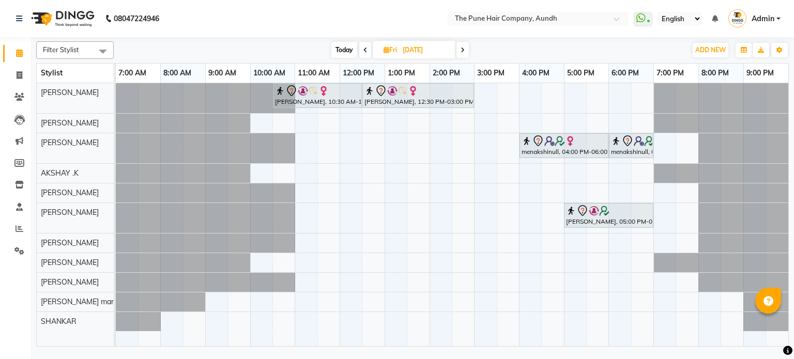
click at [343, 49] on span "Today" at bounding box center [344, 50] width 26 height 16
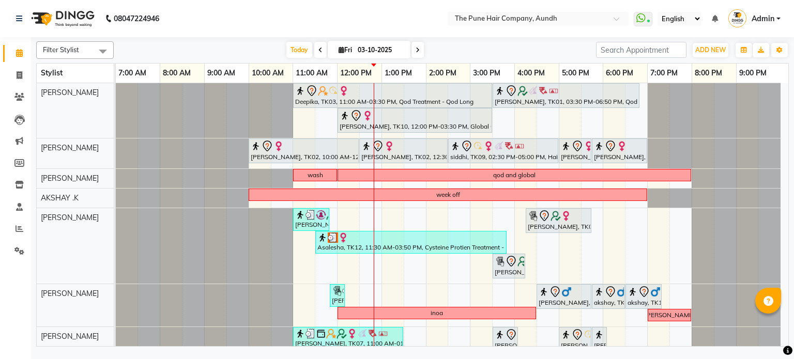
click at [417, 51] on icon at bounding box center [417, 50] width 4 height 6
type input "04-10-2025"
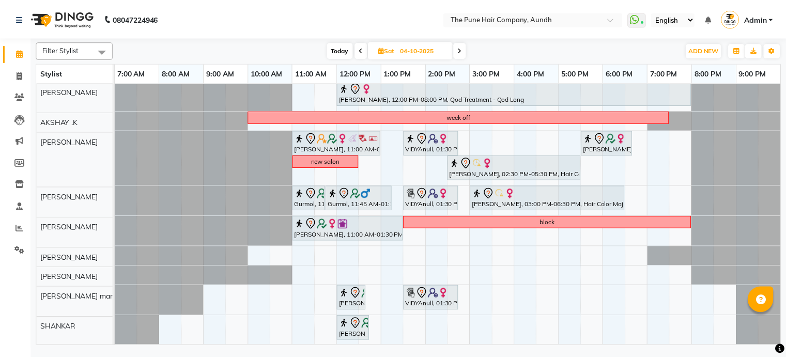
scroll to position [120, 0]
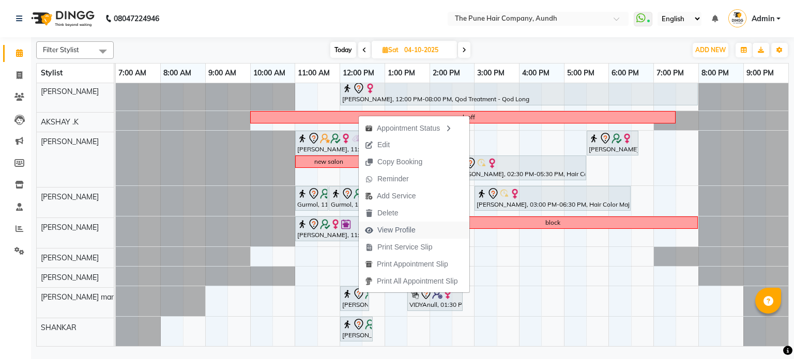
click at [401, 228] on span "View Profile" at bounding box center [396, 230] width 38 height 11
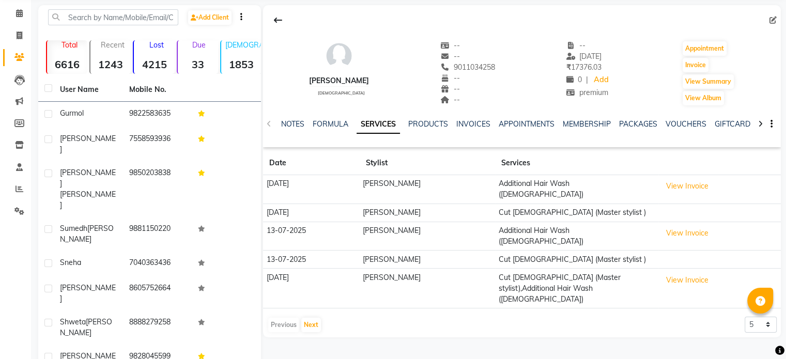
scroll to position [89, 0]
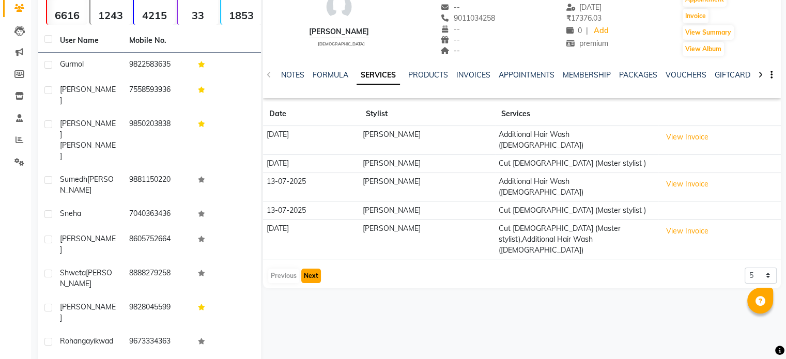
click at [308, 269] on button "Next" at bounding box center [311, 276] width 20 height 14
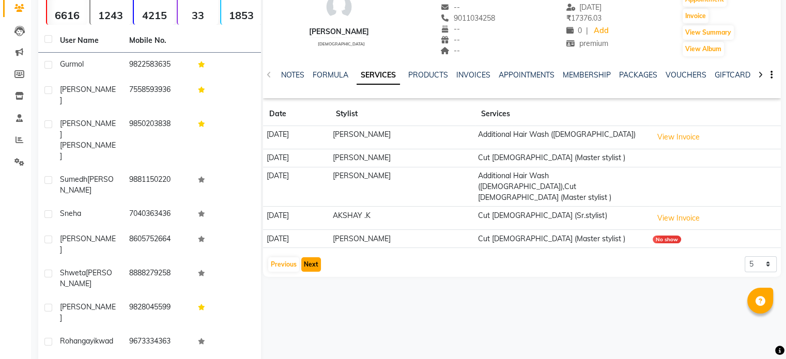
click at [309, 257] on button "Next" at bounding box center [311, 264] width 20 height 14
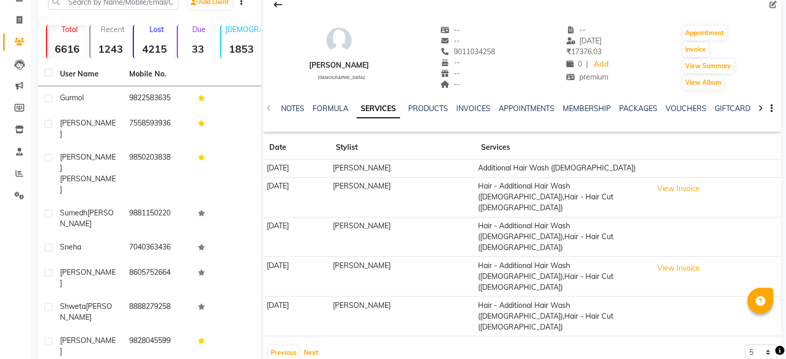
scroll to position [37, 0]
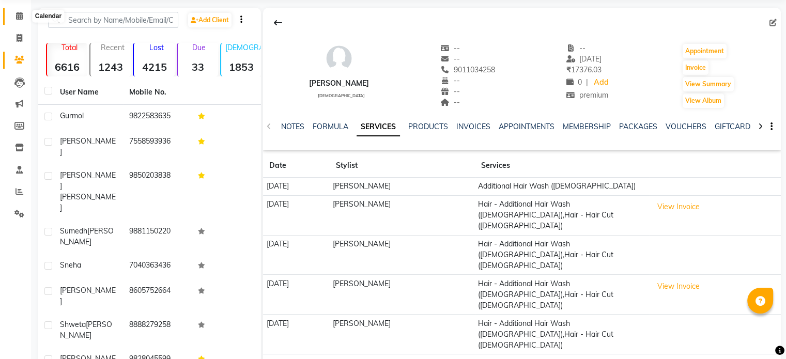
click at [19, 19] on icon at bounding box center [19, 16] width 7 height 8
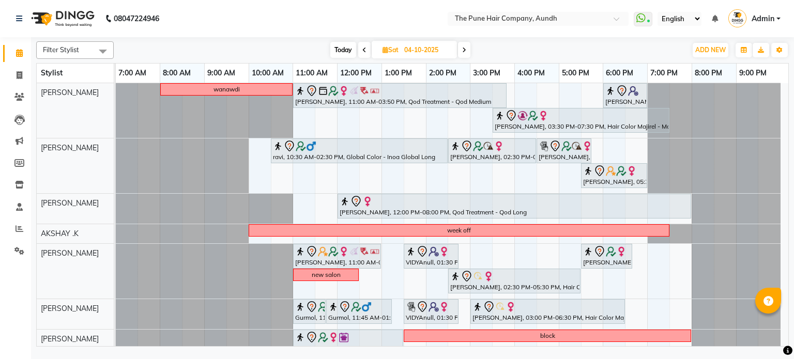
click at [465, 45] on span at bounding box center [464, 50] width 12 height 16
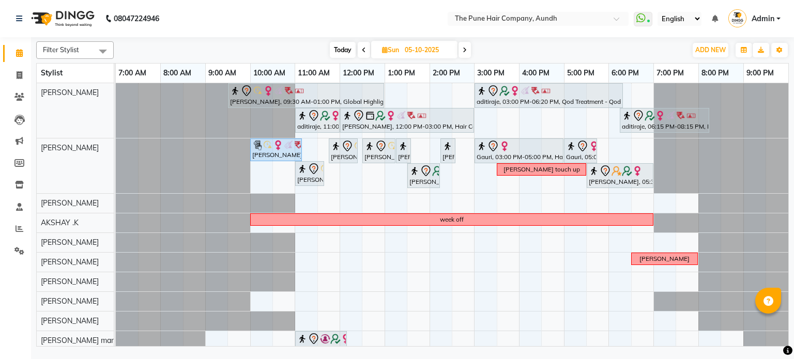
click at [464, 43] on span at bounding box center [464, 50] width 12 height 16
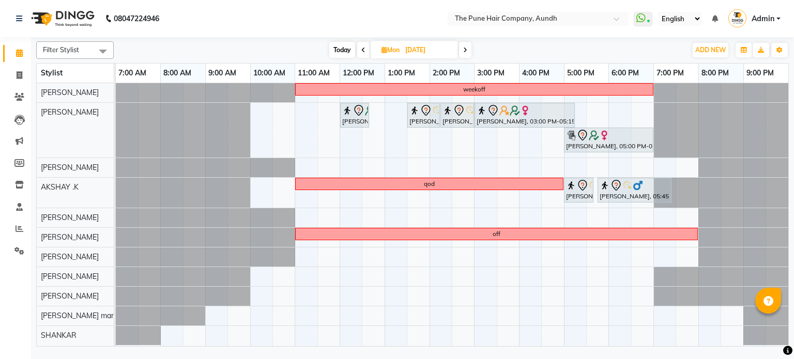
click at [464, 43] on span at bounding box center [465, 50] width 12 height 16
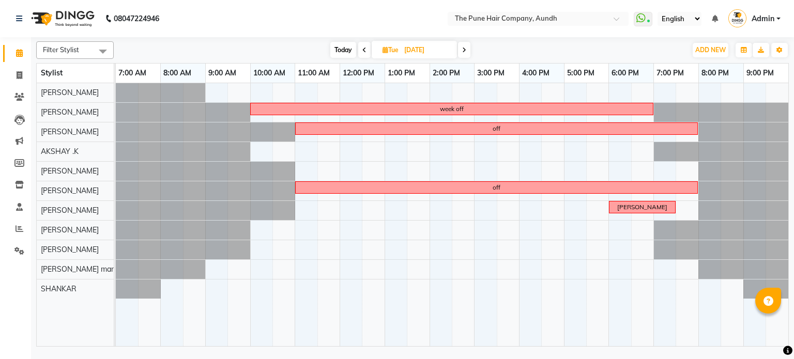
click at [464, 43] on span at bounding box center [464, 50] width 12 height 16
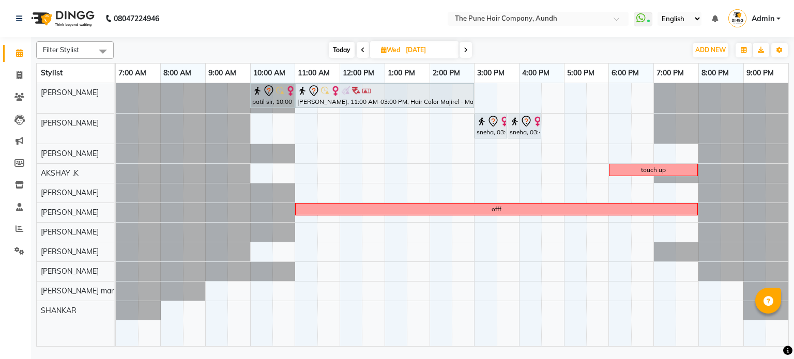
click at [464, 43] on span at bounding box center [465, 50] width 12 height 16
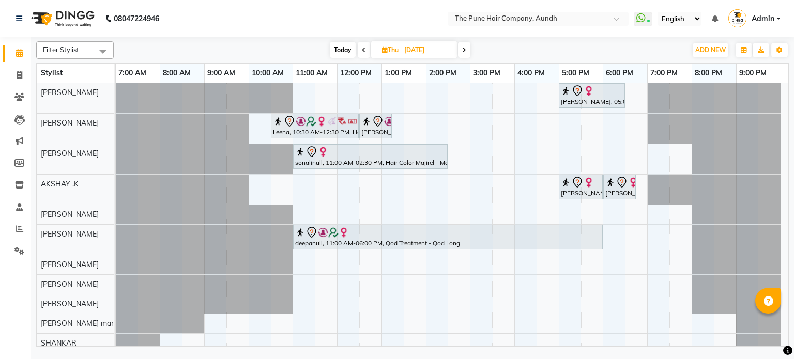
click at [464, 43] on span at bounding box center [464, 50] width 12 height 16
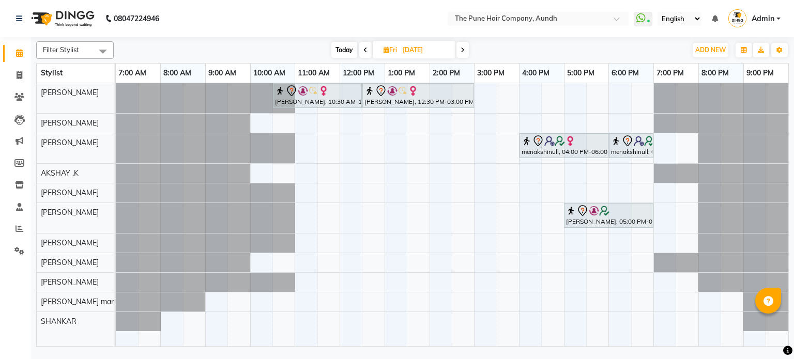
click at [463, 44] on span at bounding box center [462, 50] width 12 height 16
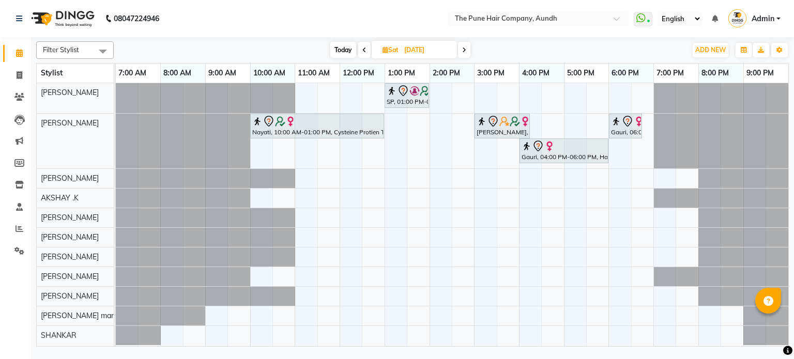
click at [463, 44] on span at bounding box center [464, 50] width 12 height 16
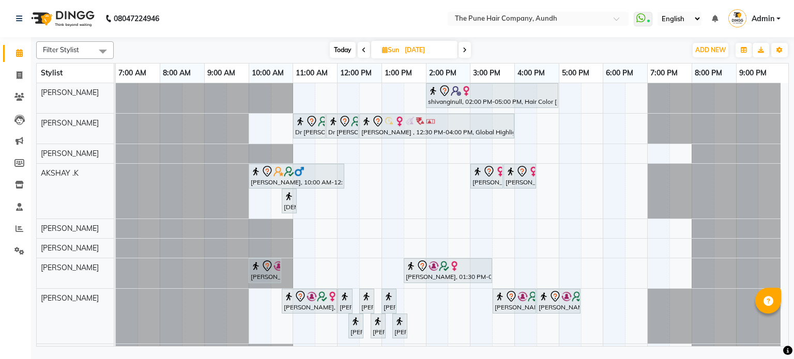
click at [360, 47] on span at bounding box center [363, 50] width 12 height 16
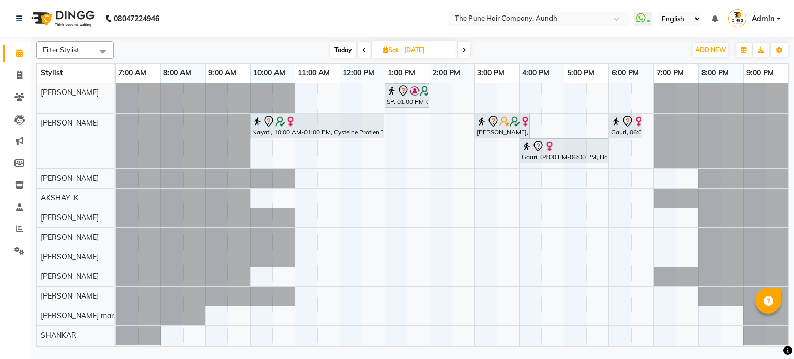
click at [467, 50] on span at bounding box center [464, 50] width 12 height 16
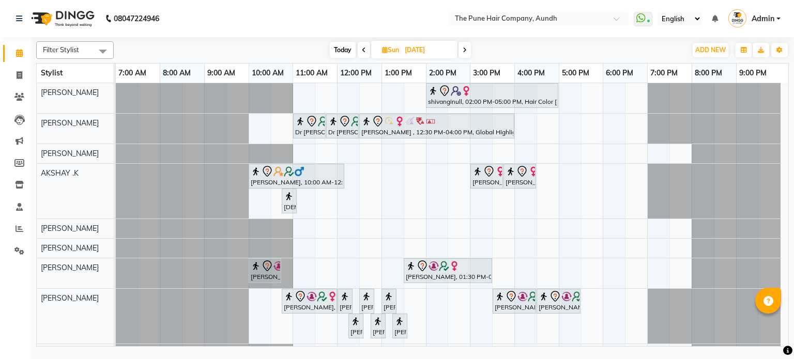
click at [341, 57] on span "Today" at bounding box center [343, 50] width 26 height 16
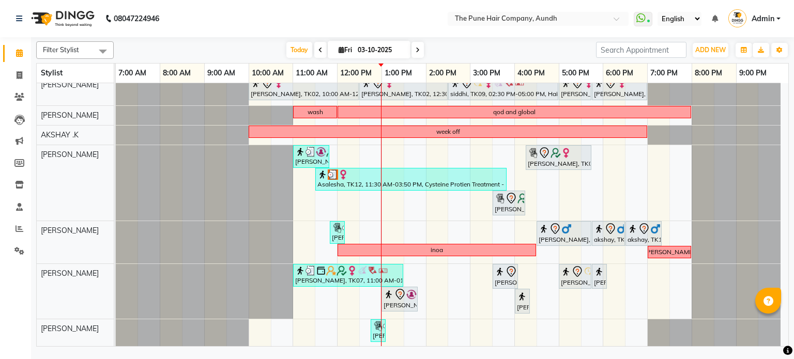
scroll to position [39, 0]
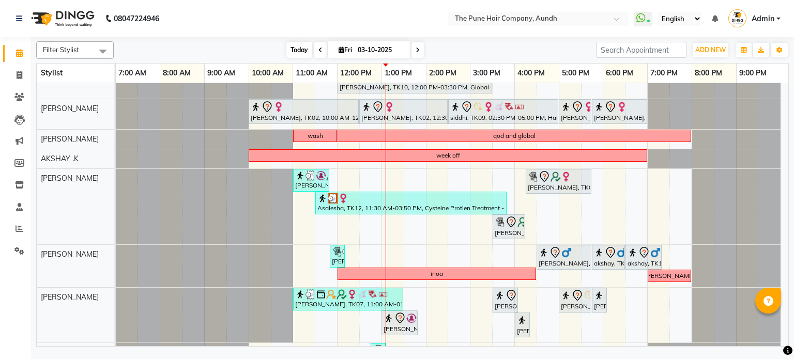
click at [289, 51] on span "Today" at bounding box center [299, 50] width 26 height 16
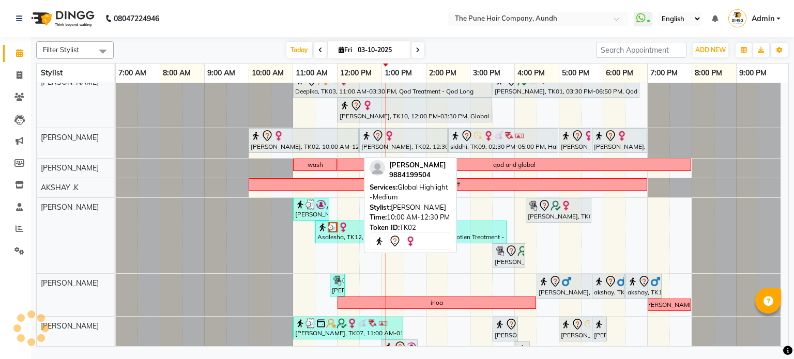
scroll to position [0, 0]
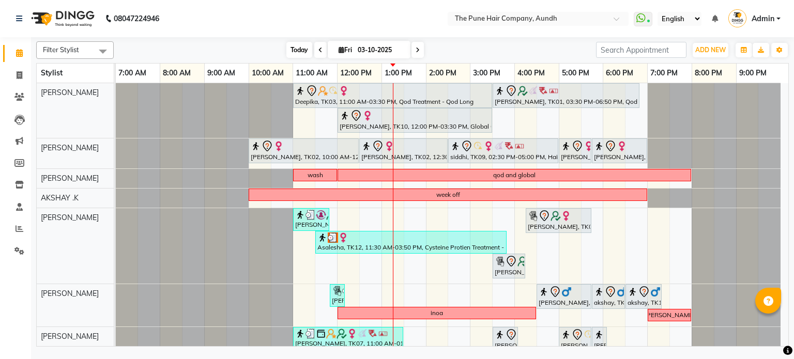
click at [299, 49] on span "Today" at bounding box center [299, 50] width 26 height 16
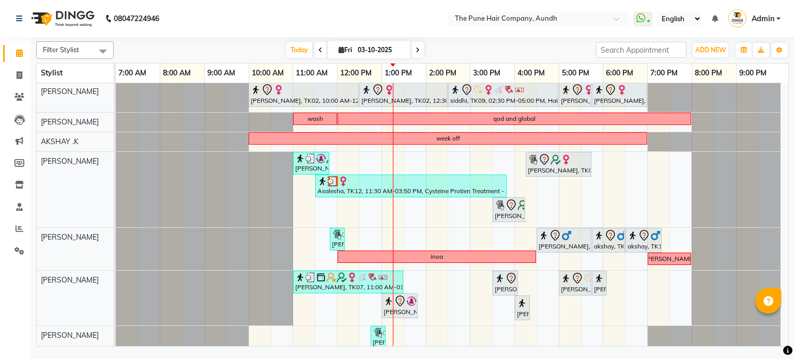
scroll to position [39, 0]
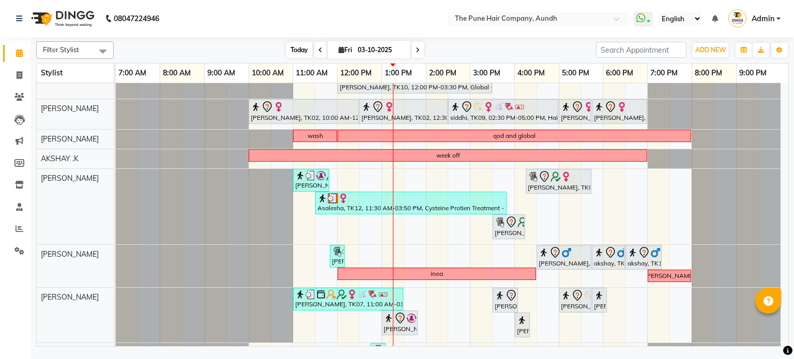
click at [299, 45] on span "Today" at bounding box center [299, 50] width 26 height 16
click at [297, 49] on span "Today" at bounding box center [299, 50] width 26 height 16
click at [417, 49] on icon at bounding box center [417, 50] width 4 height 6
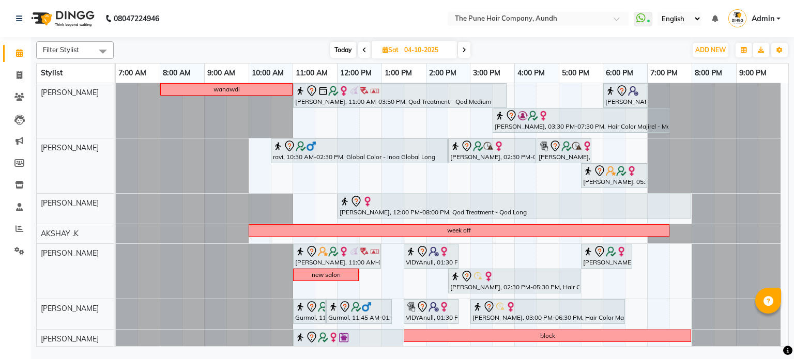
click at [353, 51] on span "Today" at bounding box center [343, 50] width 26 height 16
type input "03-10-2025"
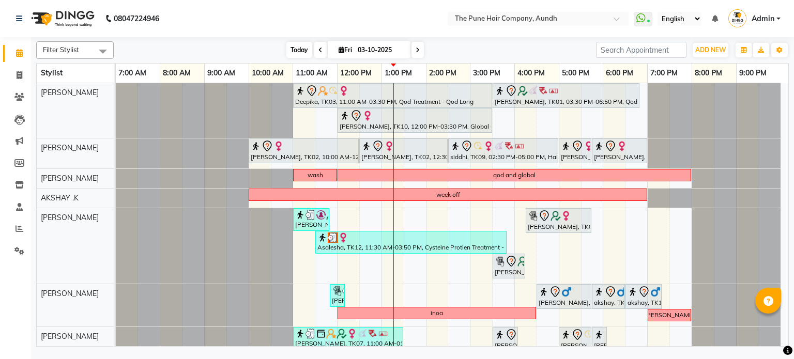
click at [300, 48] on span "Today" at bounding box center [299, 50] width 26 height 16
